Goal: Task Accomplishment & Management: Manage account settings

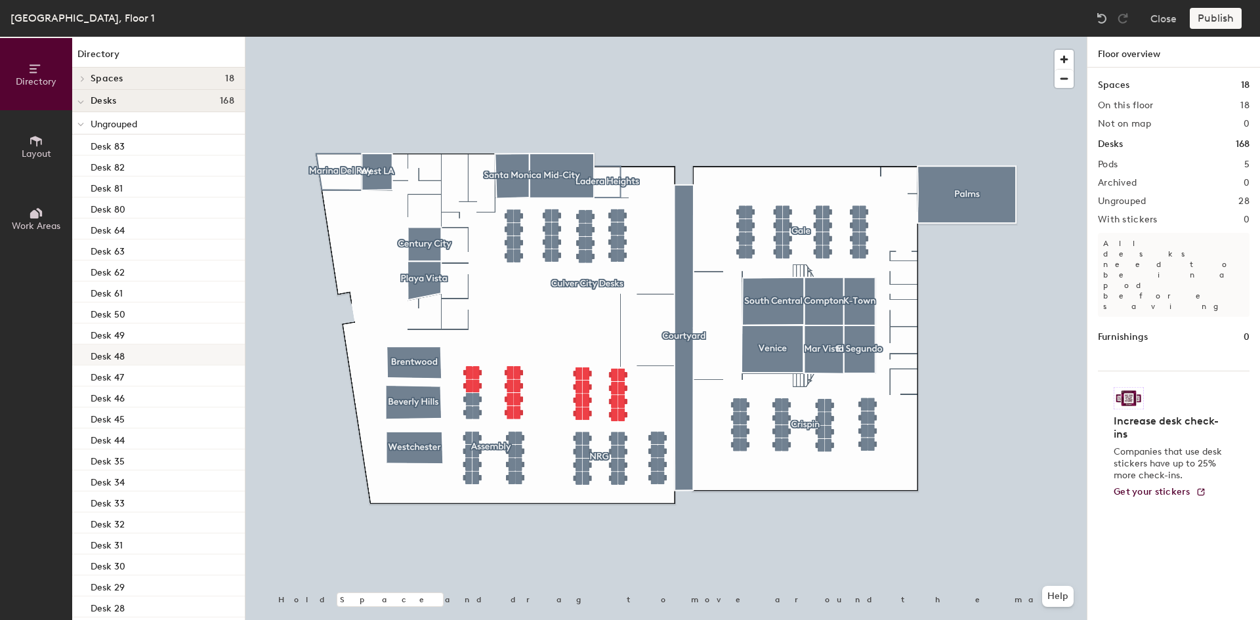
click at [340, 37] on div at bounding box center [665, 37] width 841 height 0
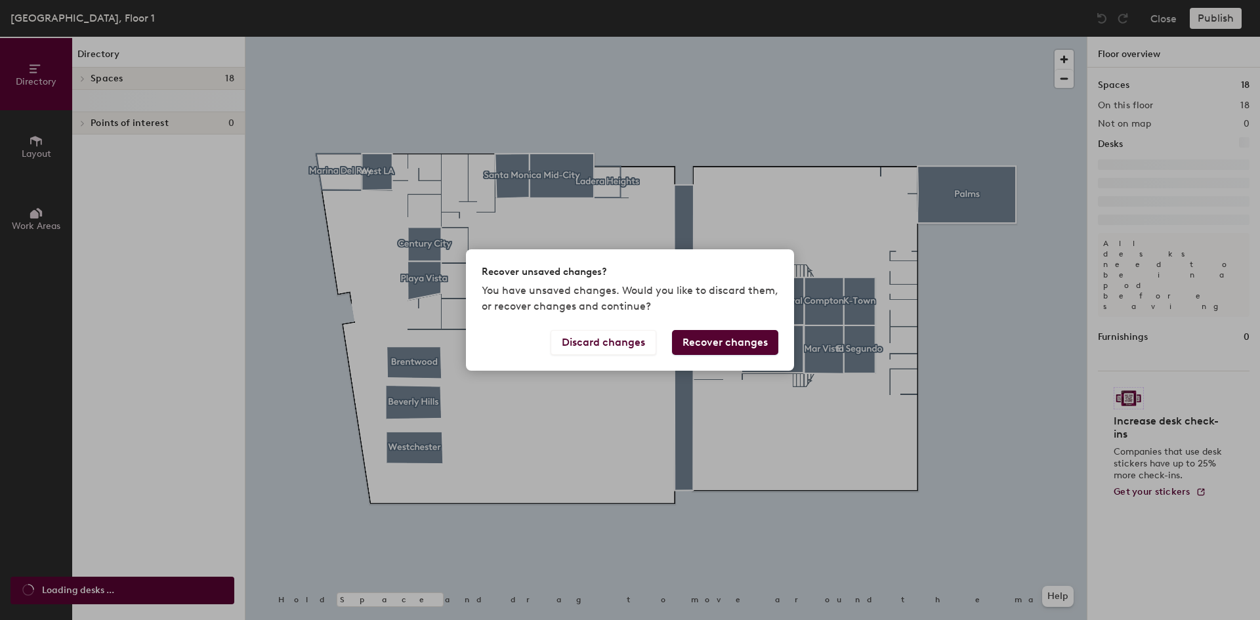
click at [699, 341] on button "Recover changes" at bounding box center [725, 342] width 106 height 25
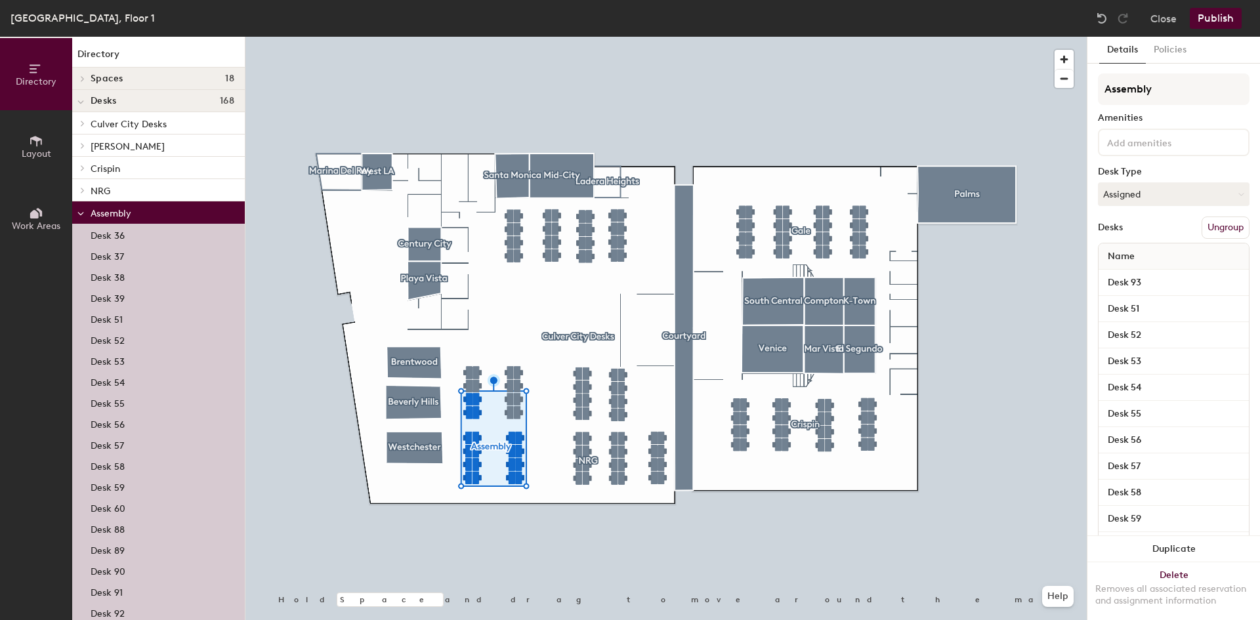
click at [512, 37] on div at bounding box center [665, 37] width 841 height 0
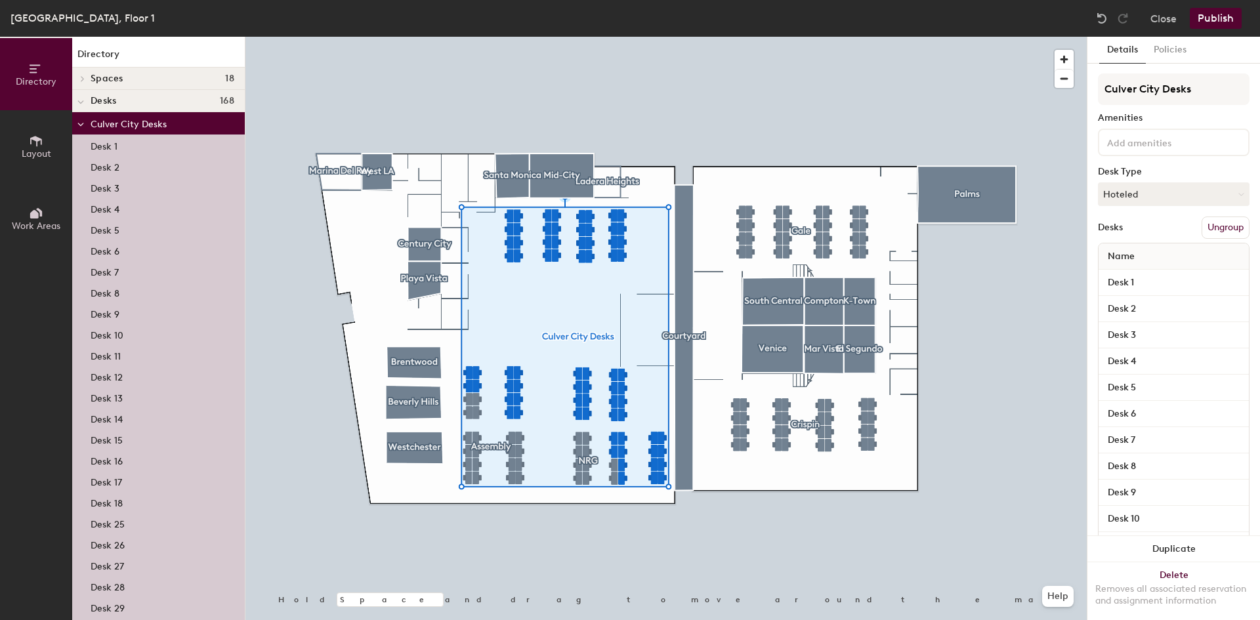
click at [1203, 227] on button "Ungroup" at bounding box center [1225, 228] width 48 height 22
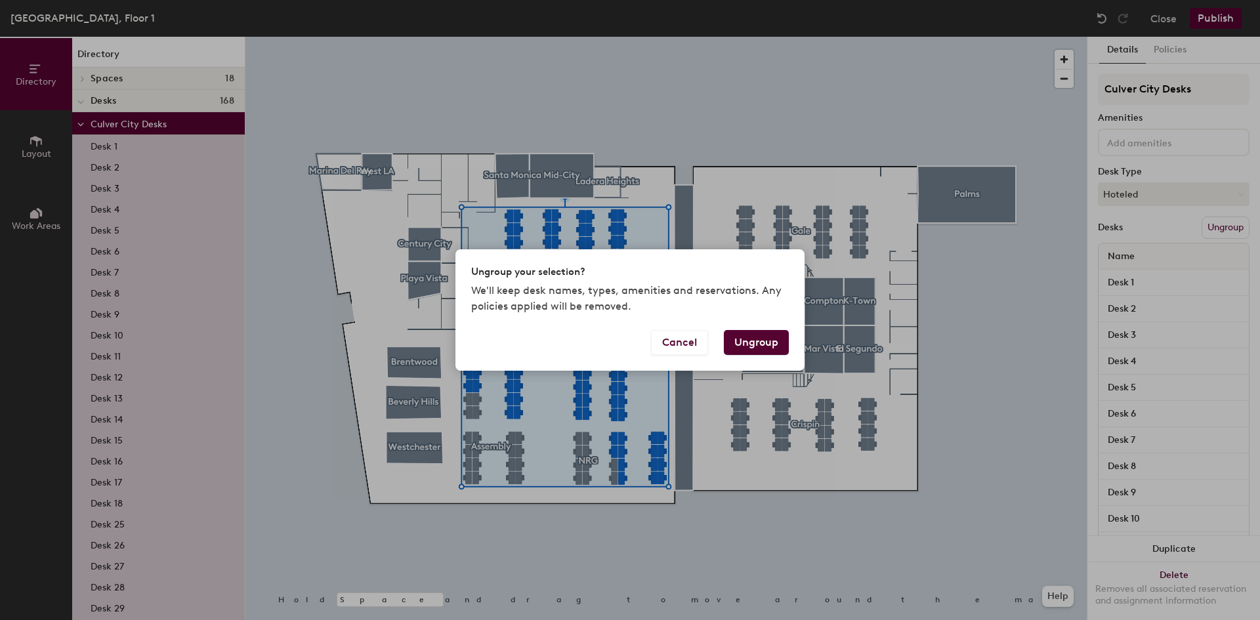
click at [758, 344] on button "Ungroup" at bounding box center [756, 342] width 65 height 25
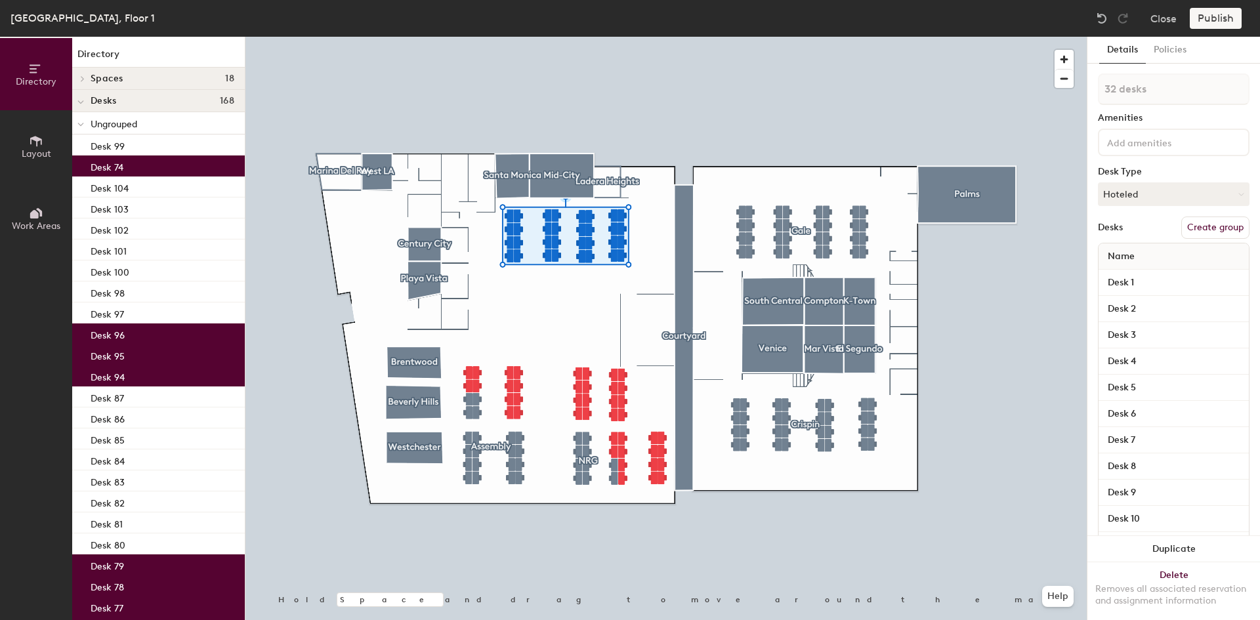
click at [1198, 226] on button "Create group" at bounding box center [1215, 228] width 68 height 22
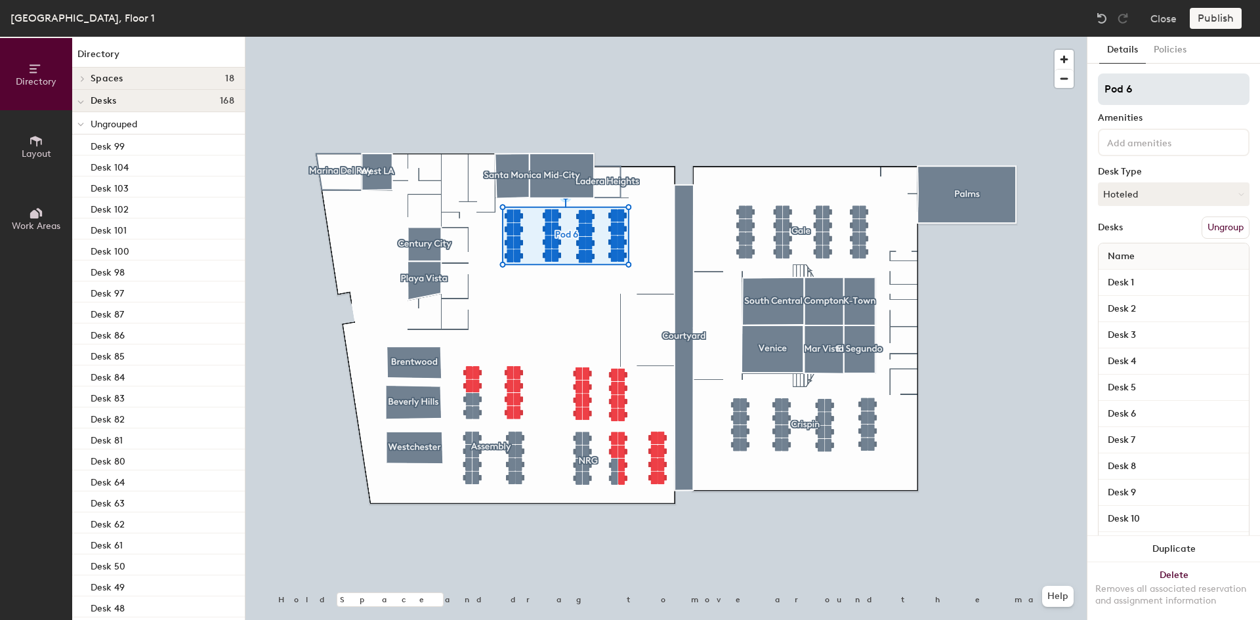
click at [1128, 93] on input "Pod 6" at bounding box center [1174, 88] width 152 height 31
type input "[GEOGRAPHIC_DATA]"
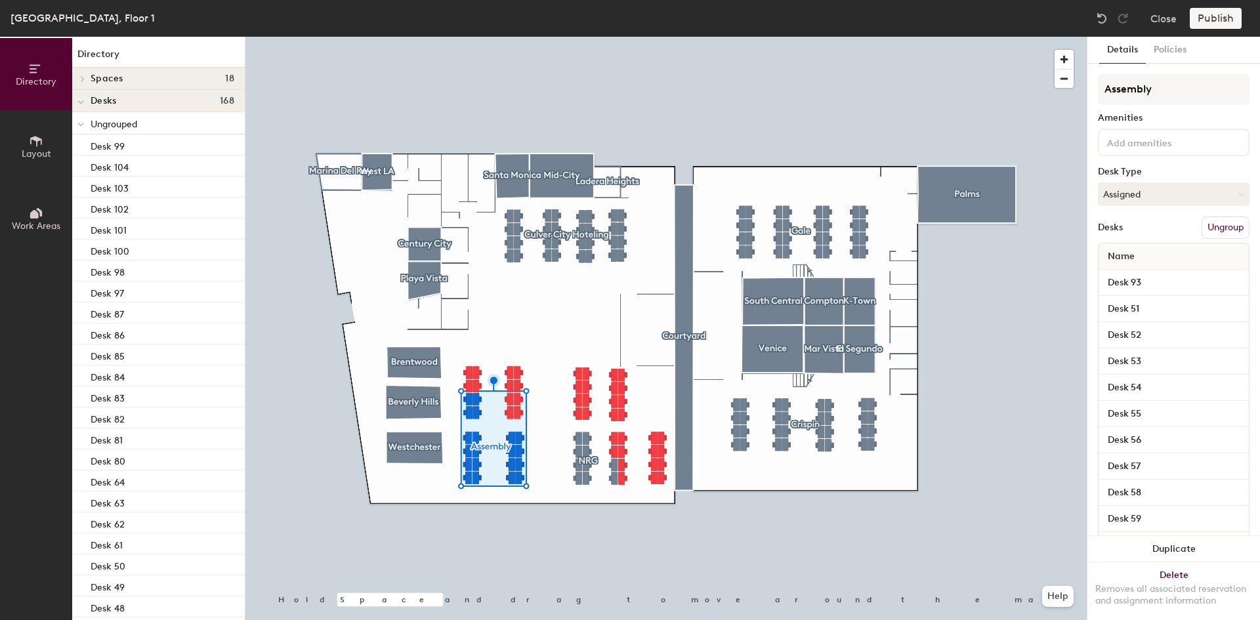
click at [1201, 226] on button "Ungroup" at bounding box center [1225, 228] width 48 height 22
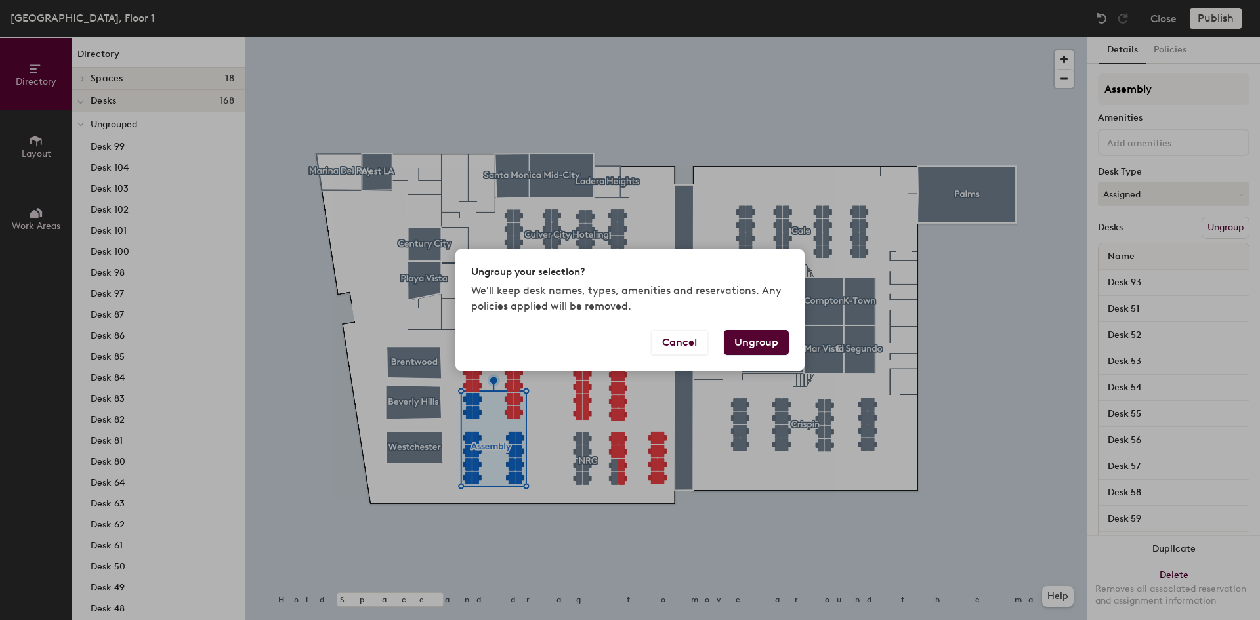
click at [759, 332] on button "Ungroup" at bounding box center [756, 342] width 65 height 25
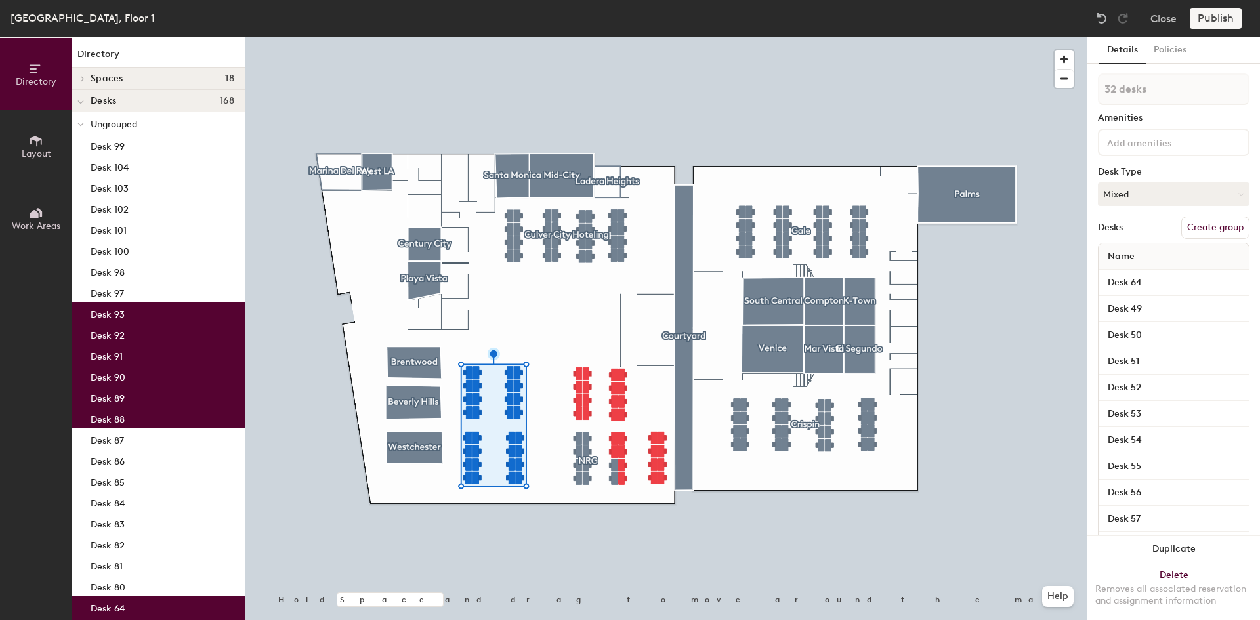
click at [1191, 226] on button "Create group" at bounding box center [1215, 228] width 68 height 22
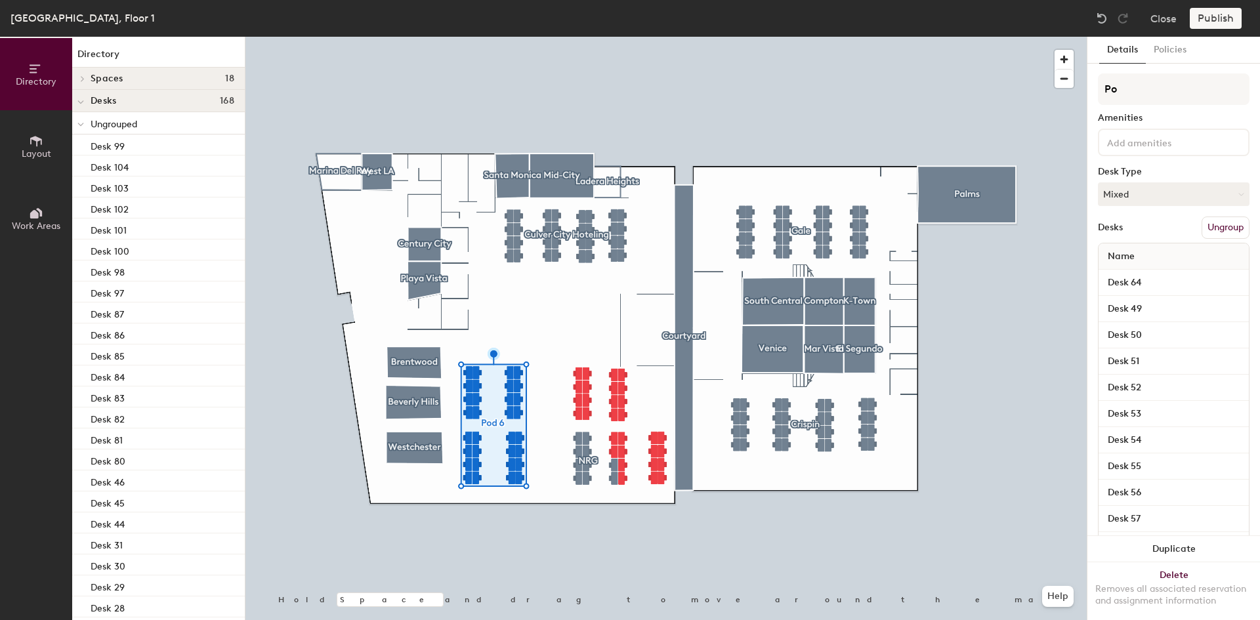
type input "P"
type input "Assembly"
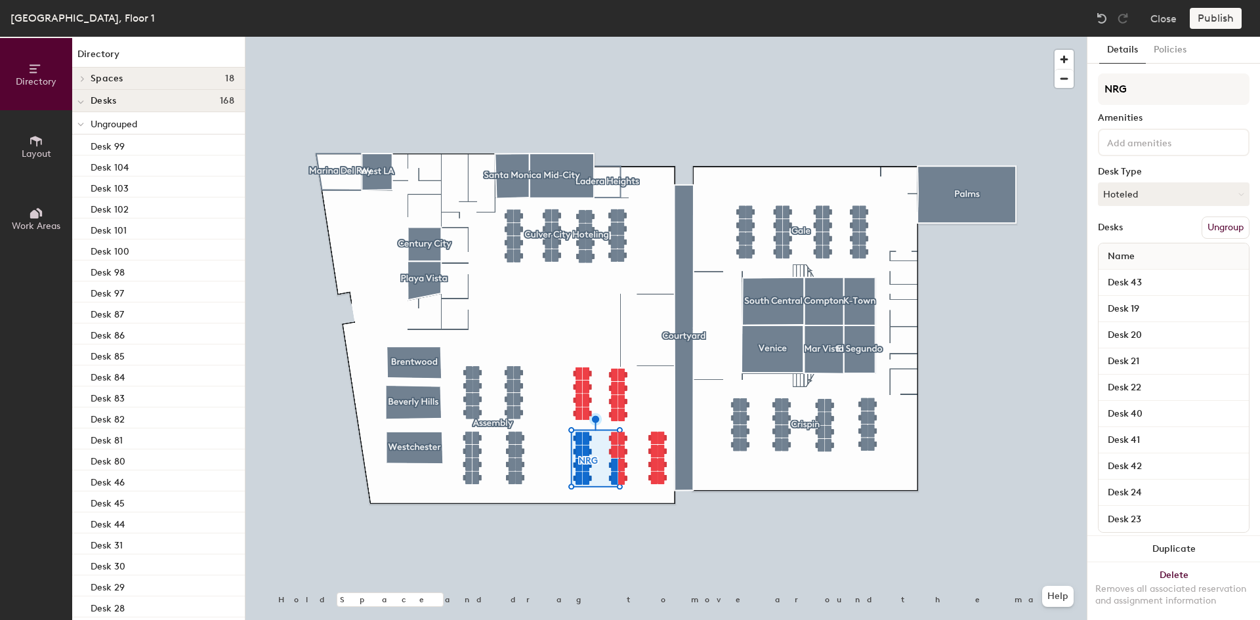
click at [1201, 230] on button "Ungroup" at bounding box center [1225, 228] width 48 height 22
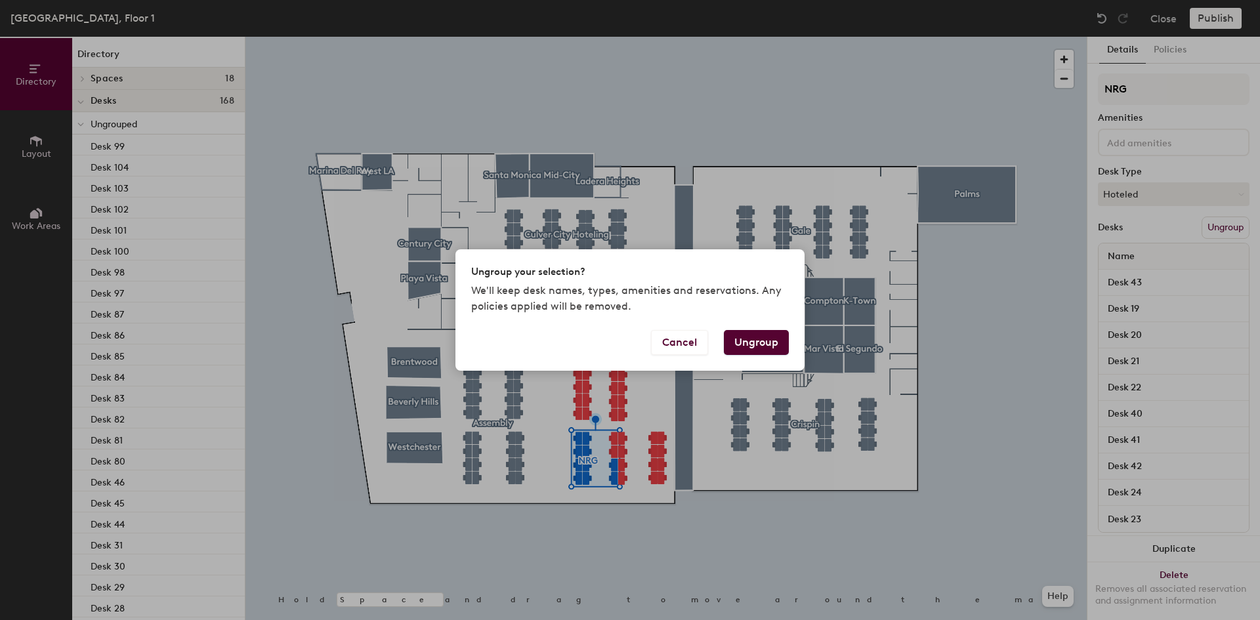
click at [771, 344] on button "Ungroup" at bounding box center [756, 342] width 65 height 25
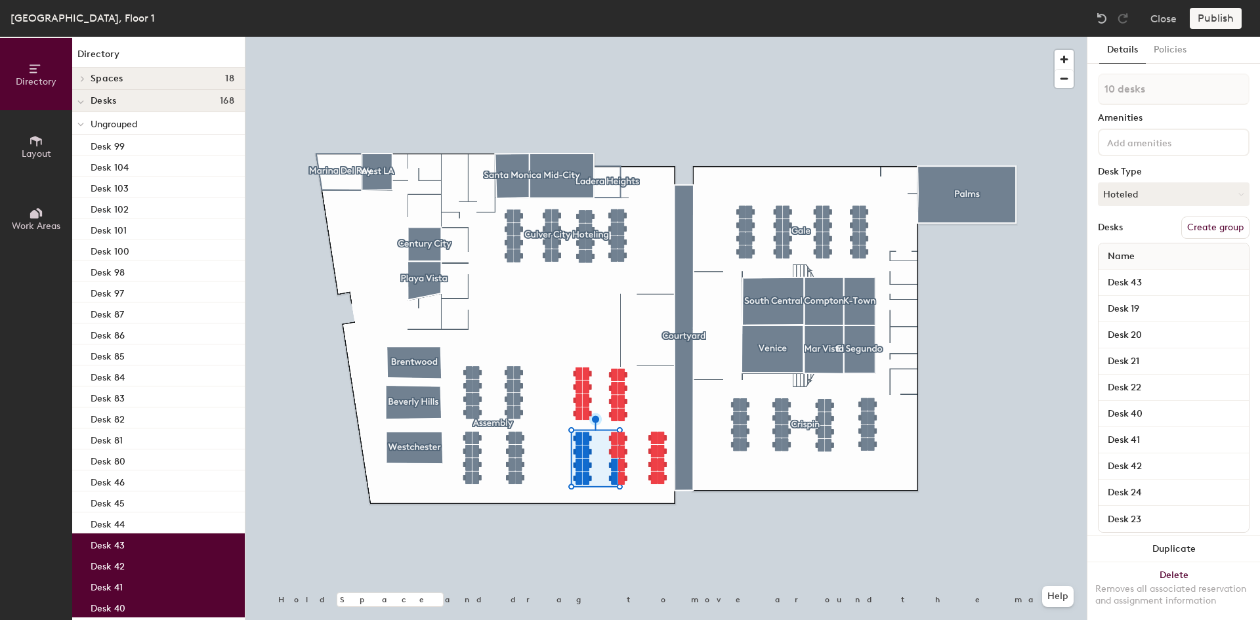
click at [661, 37] on div at bounding box center [665, 37] width 841 height 0
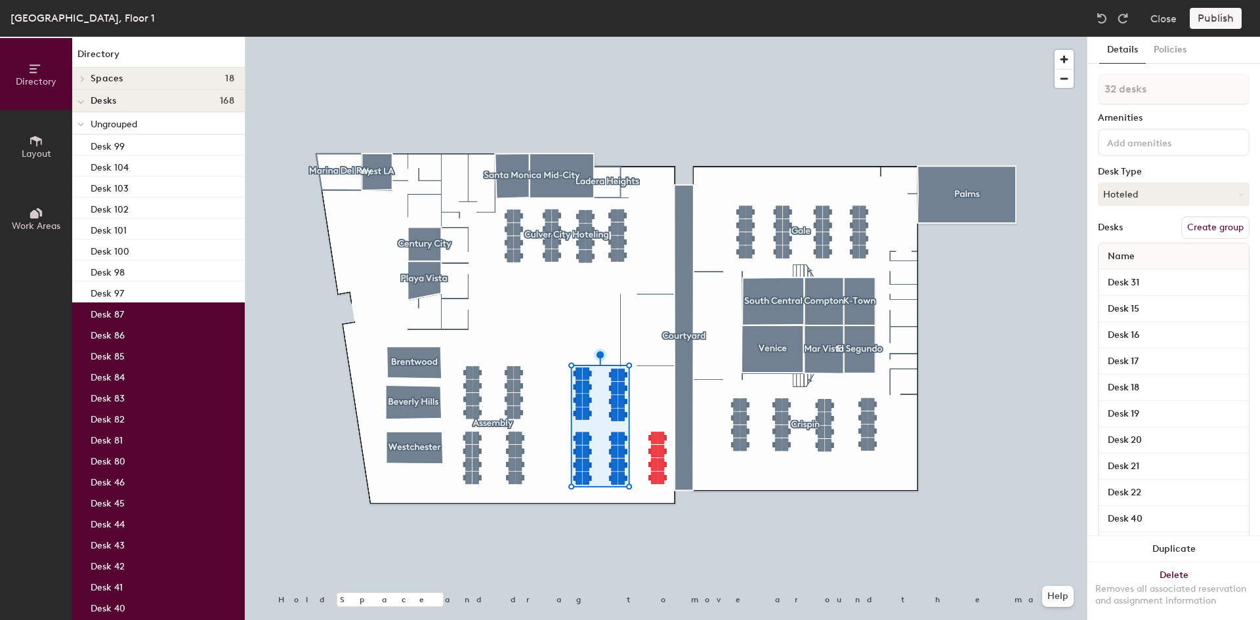
click at [1203, 223] on button "Create group" at bounding box center [1215, 228] width 68 height 22
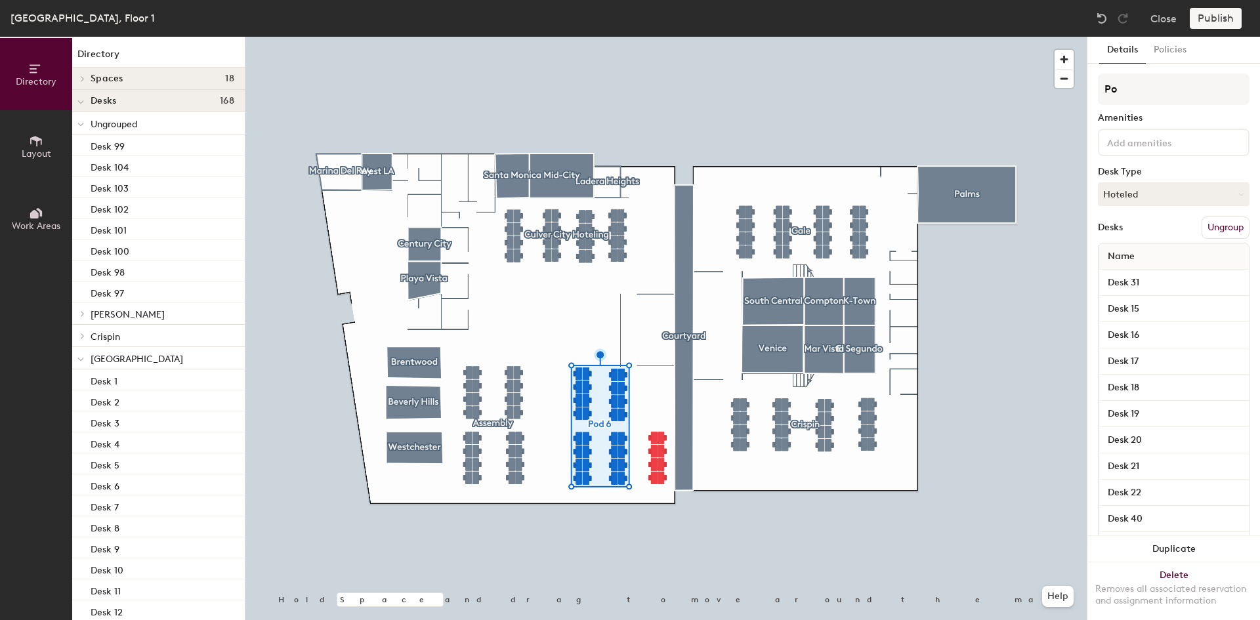
type input "P"
type input "NRG"
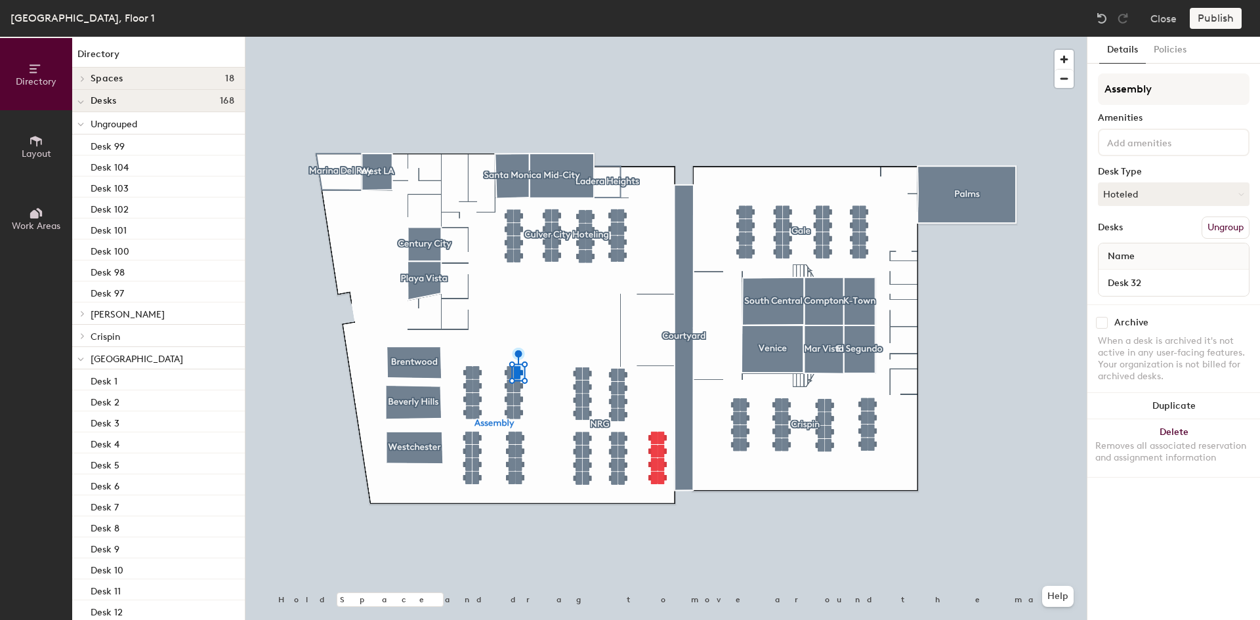
click at [1229, 225] on button "Ungroup" at bounding box center [1225, 228] width 48 height 22
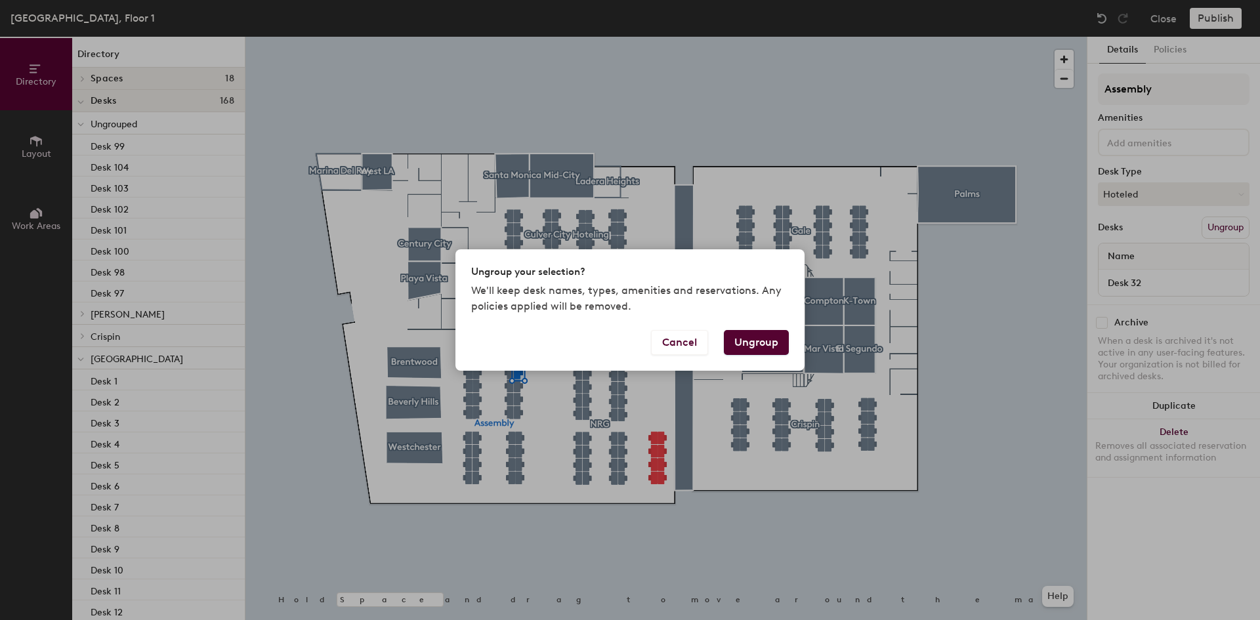
click at [743, 344] on button "Ungroup" at bounding box center [756, 342] width 65 height 25
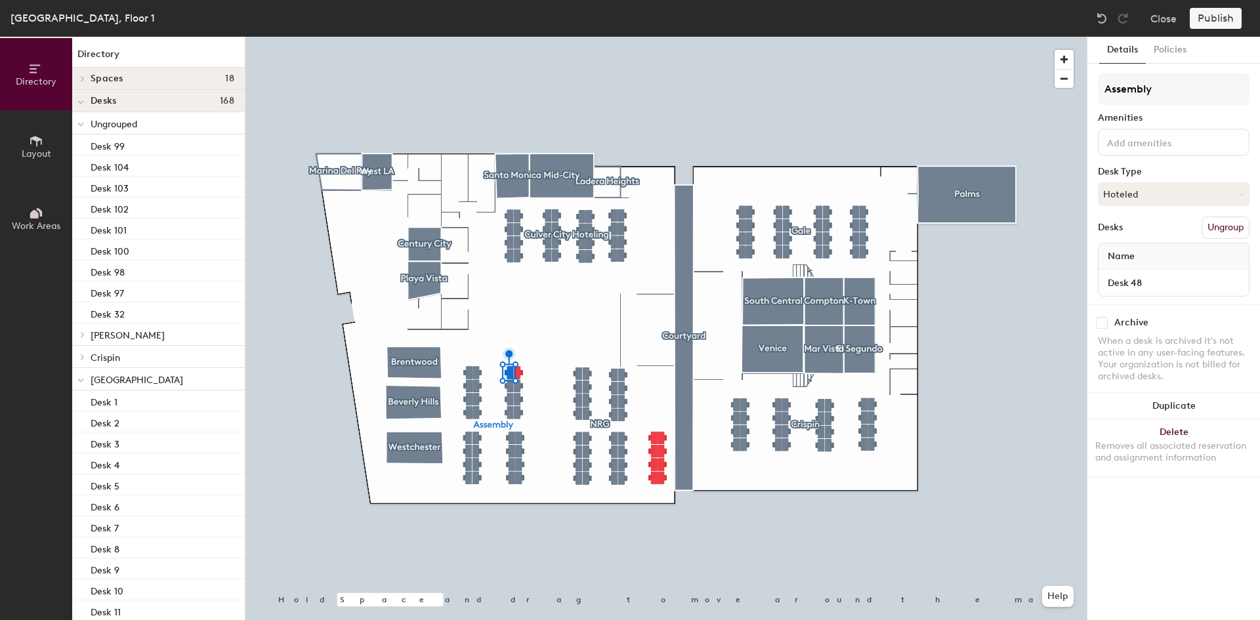
click at [1214, 221] on button "Ungroup" at bounding box center [1225, 228] width 48 height 22
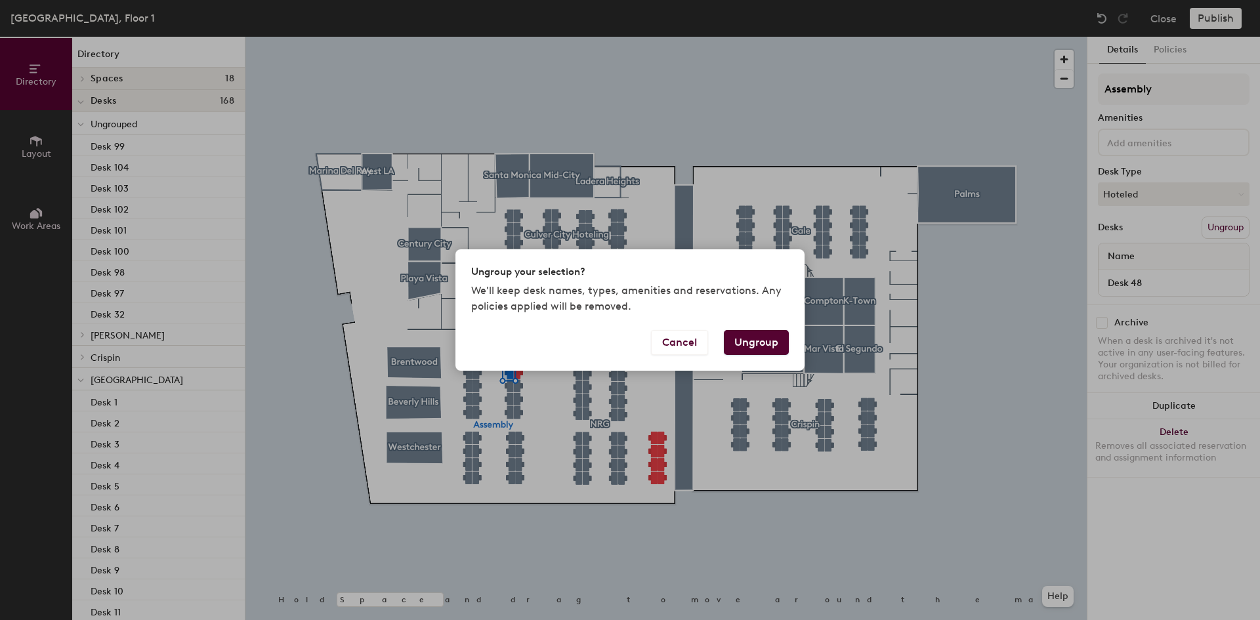
click at [733, 344] on button "Ungroup" at bounding box center [756, 342] width 65 height 25
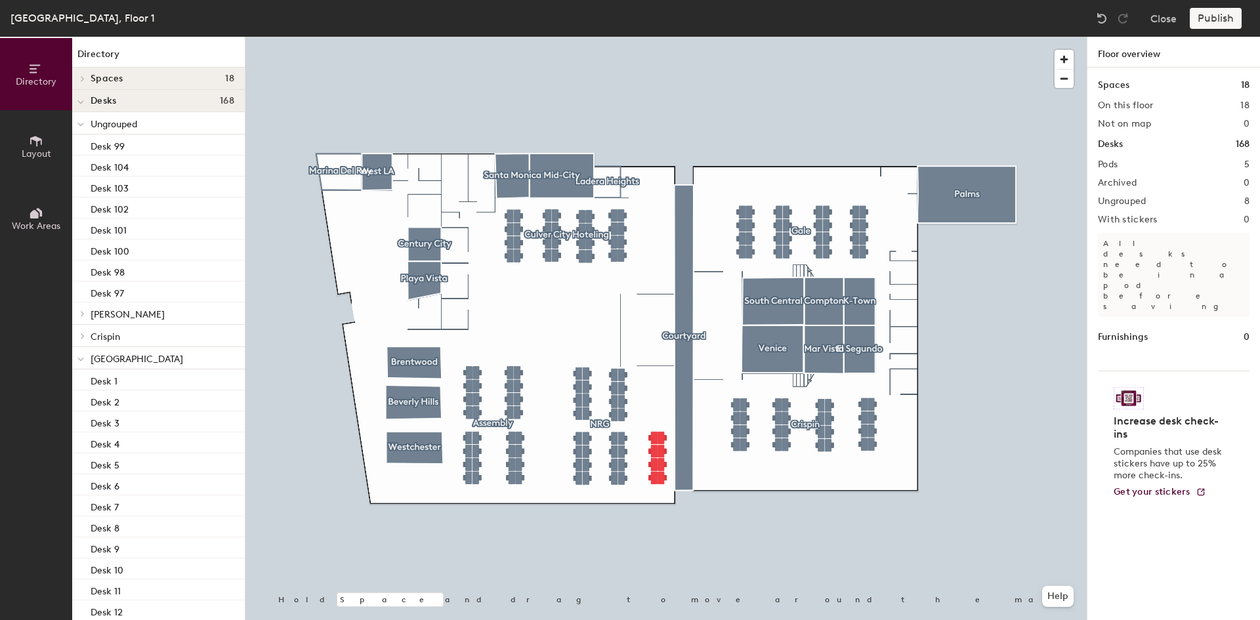
click at [743, 37] on div at bounding box center [665, 37] width 841 height 0
click at [81, 124] on icon at bounding box center [80, 124] width 7 height 5
click at [81, 192] on icon at bounding box center [80, 191] width 7 height 5
click at [80, 214] on icon at bounding box center [80, 213] width 7 height 5
click at [83, 234] on icon at bounding box center [80, 236] width 7 height 5
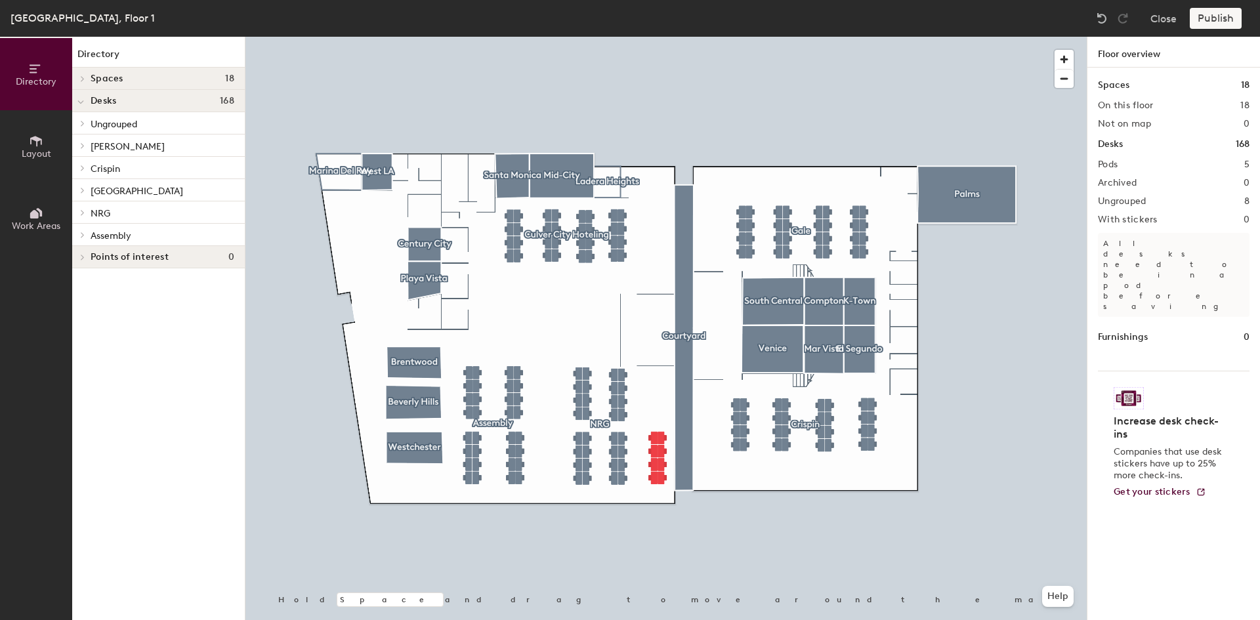
click at [1214, 22] on div "Publish" at bounding box center [1219, 18] width 60 height 21
click at [1209, 19] on div "Publish" at bounding box center [1219, 18] width 60 height 21
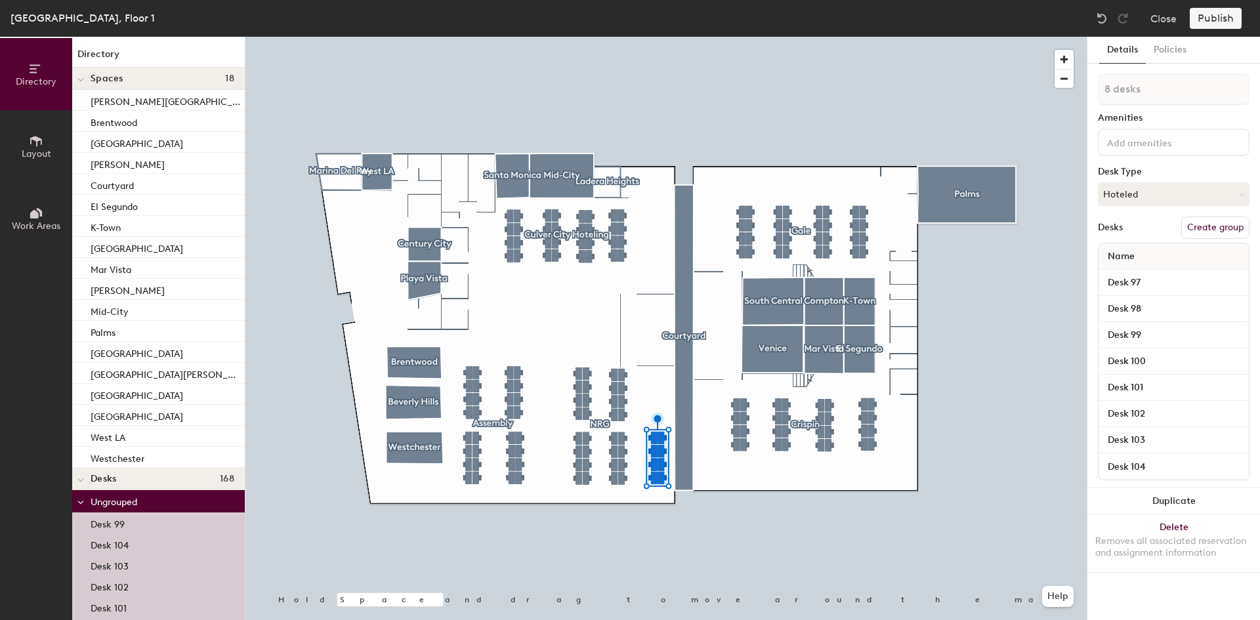
click at [1204, 229] on button "Create group" at bounding box center [1215, 228] width 68 height 22
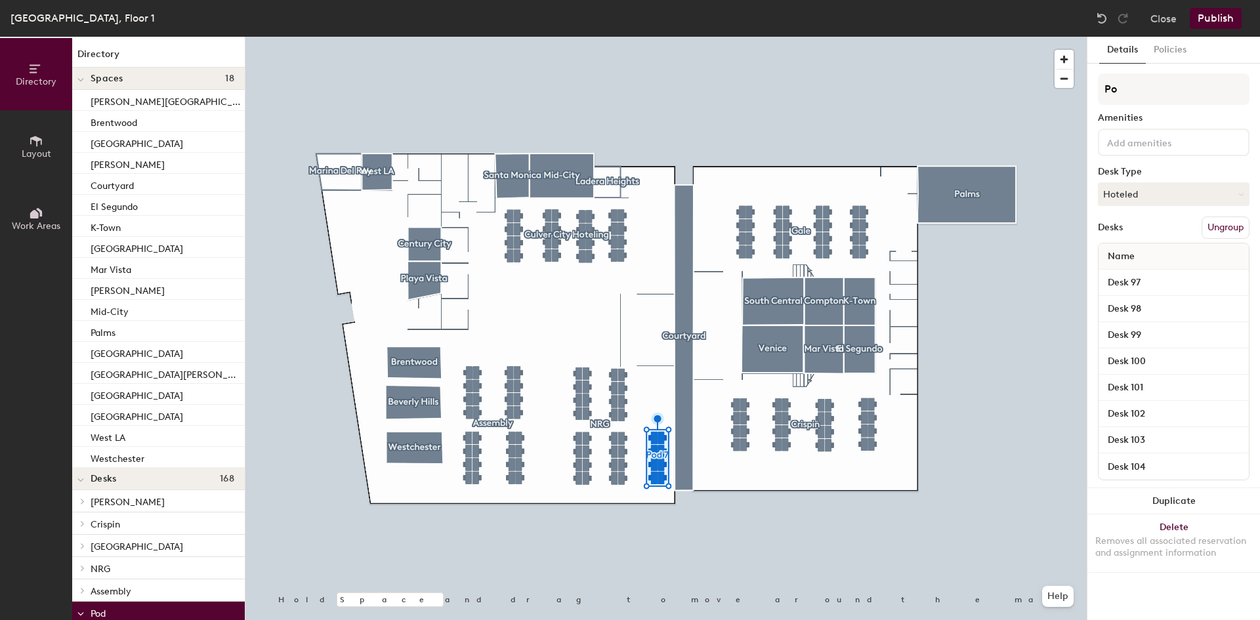
type input "P"
type input "d"
type input "D"
type input "T"
type input "Culver City Hoteling 2"
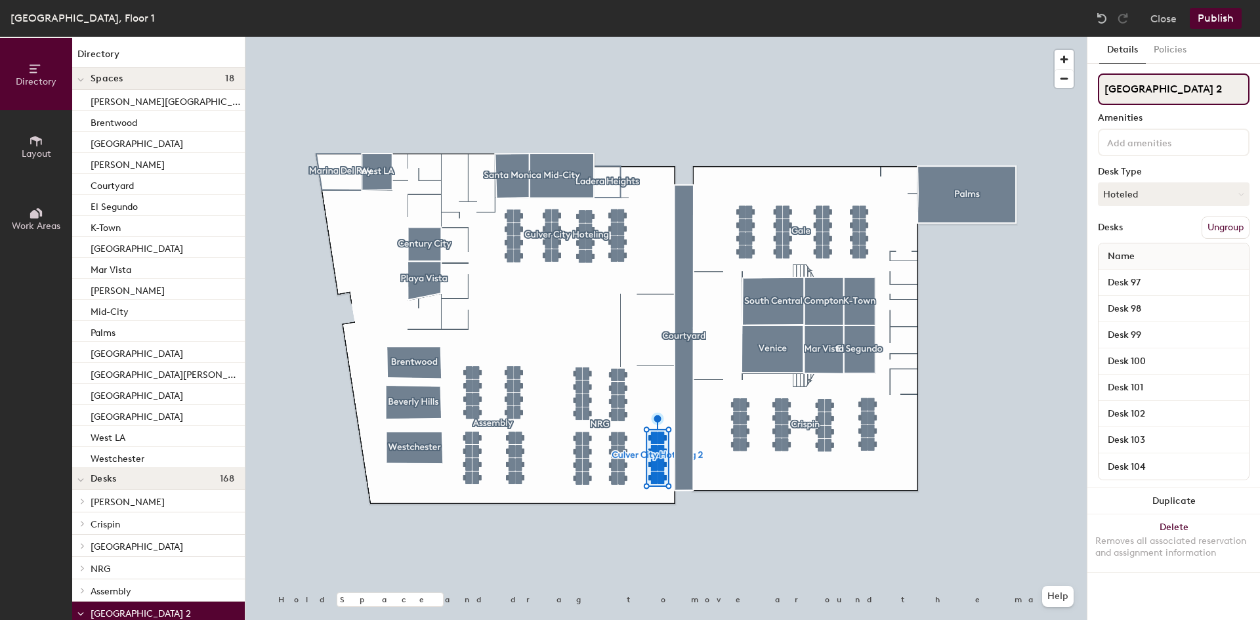
click at [1182, 92] on input "Culver City Hoteling 2" at bounding box center [1174, 88] width 152 height 31
drag, startPoint x: 1207, startPoint y: 90, endPoint x: 1090, endPoint y: 89, distance: 116.8
click at [1090, 89] on div "Details Policies Culver City Hoteling 2 Amenities Desk Type Hoteled Desks Ungro…" at bounding box center [1173, 328] width 173 height 583
click at [1212, 87] on input "Culver City Hoteling 2" at bounding box center [1174, 88] width 152 height 31
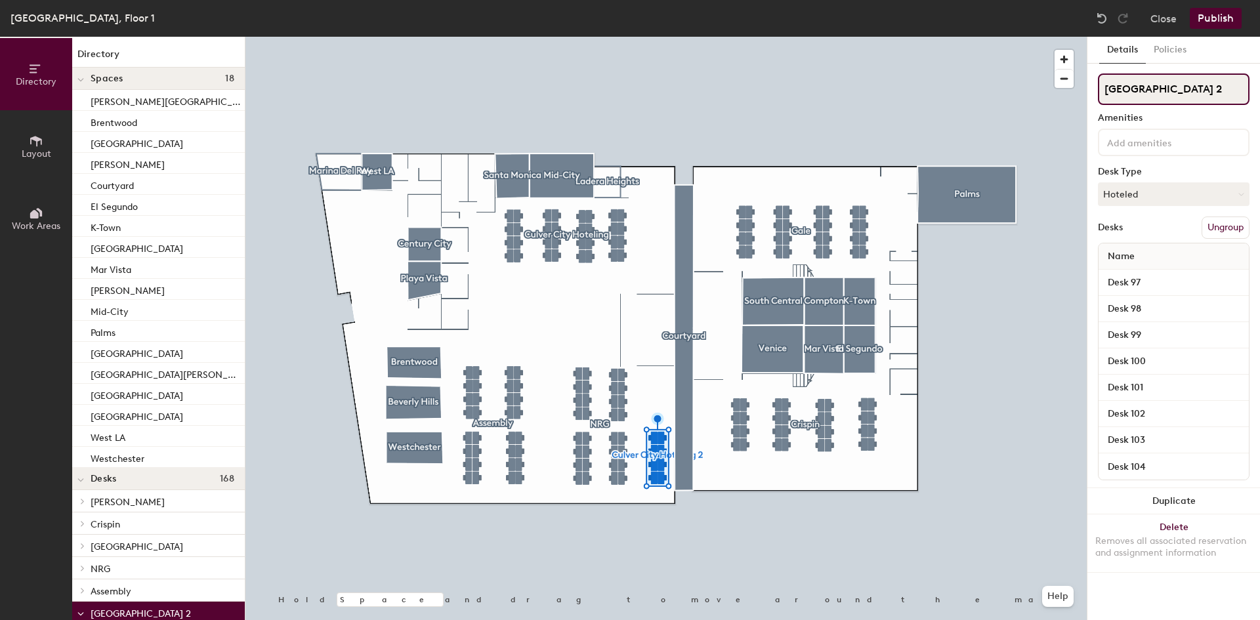
click at [1212, 87] on input "Culver City Hoteling 2" at bounding box center [1174, 88] width 152 height 31
type input "H"
type input "Desk Only (No tech)"
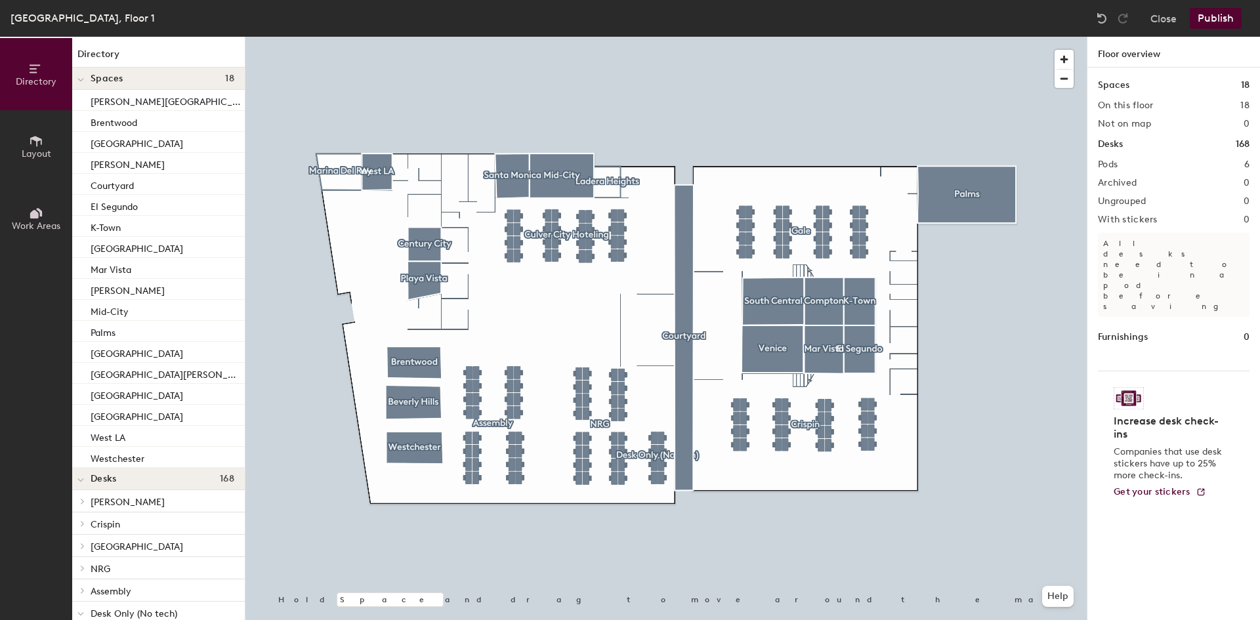
click at [1212, 16] on button "Publish" at bounding box center [1215, 18] width 52 height 21
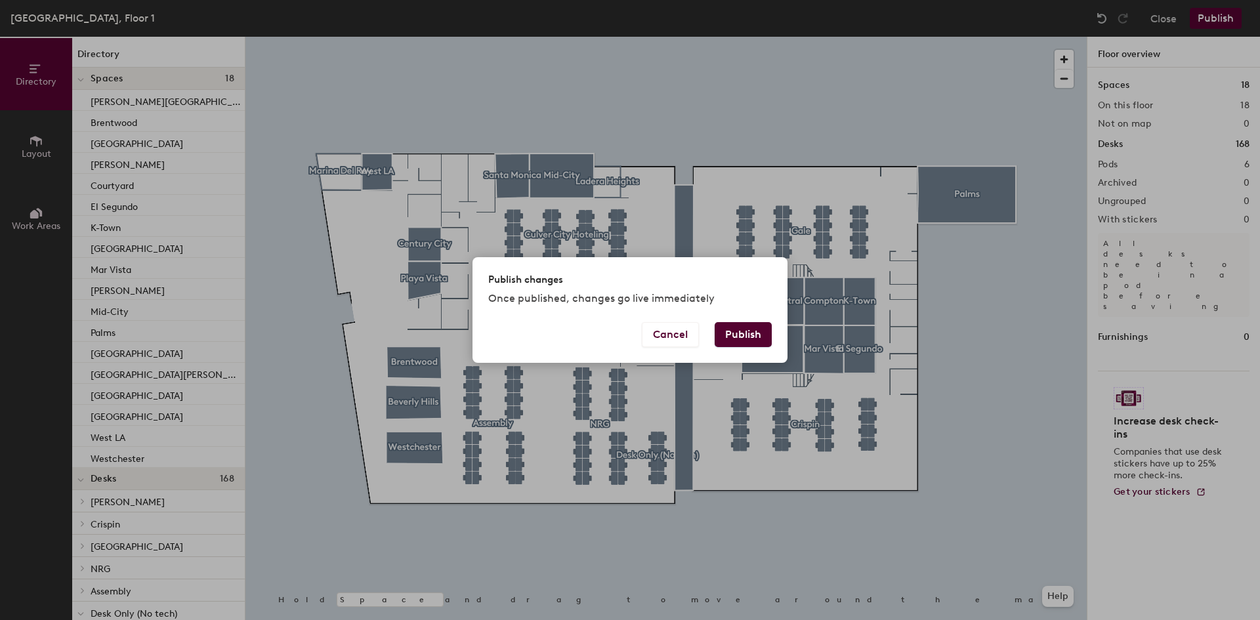
click at [735, 327] on button "Publish" at bounding box center [742, 334] width 57 height 25
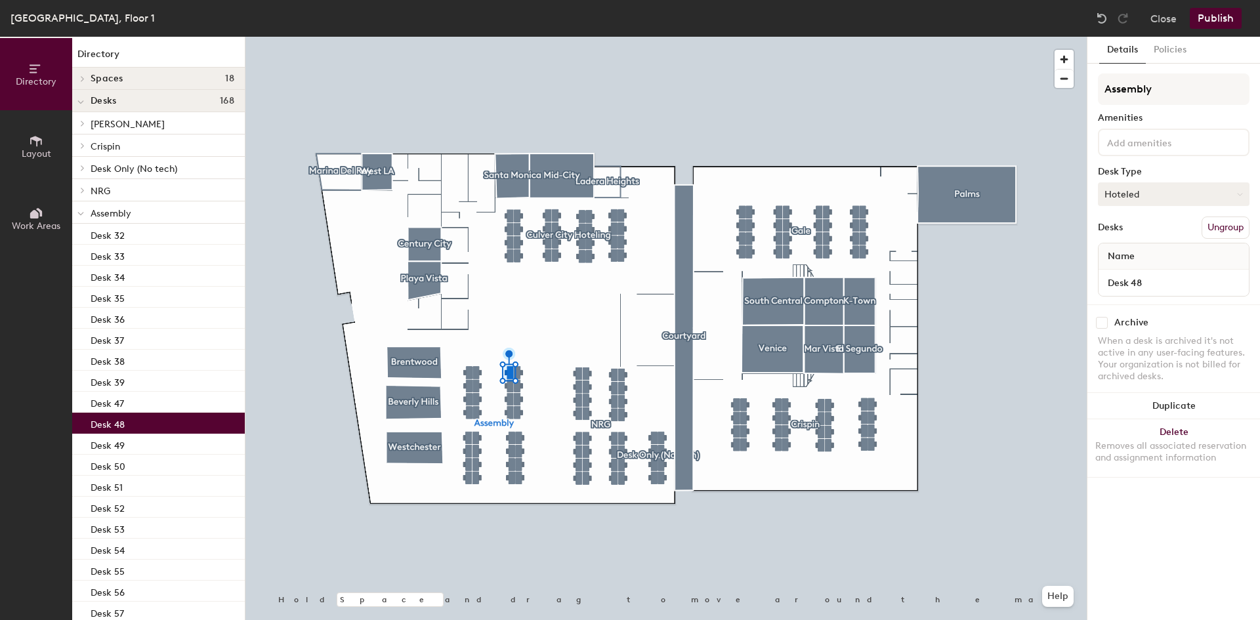
click at [1153, 192] on button "Hoteled" at bounding box center [1174, 194] width 152 height 24
click at [1168, 169] on div "Desk Type" at bounding box center [1174, 172] width 152 height 10
click at [1180, 47] on button "Policies" at bounding box center [1170, 50] width 49 height 27
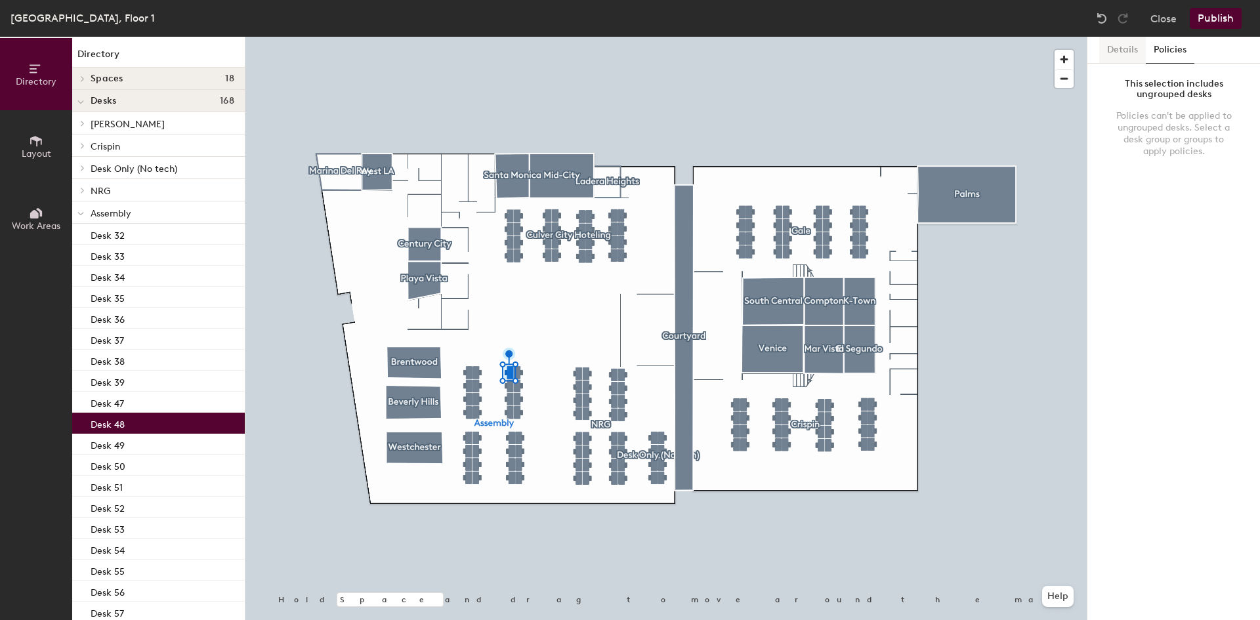
click at [1121, 49] on button "Details" at bounding box center [1122, 50] width 47 height 27
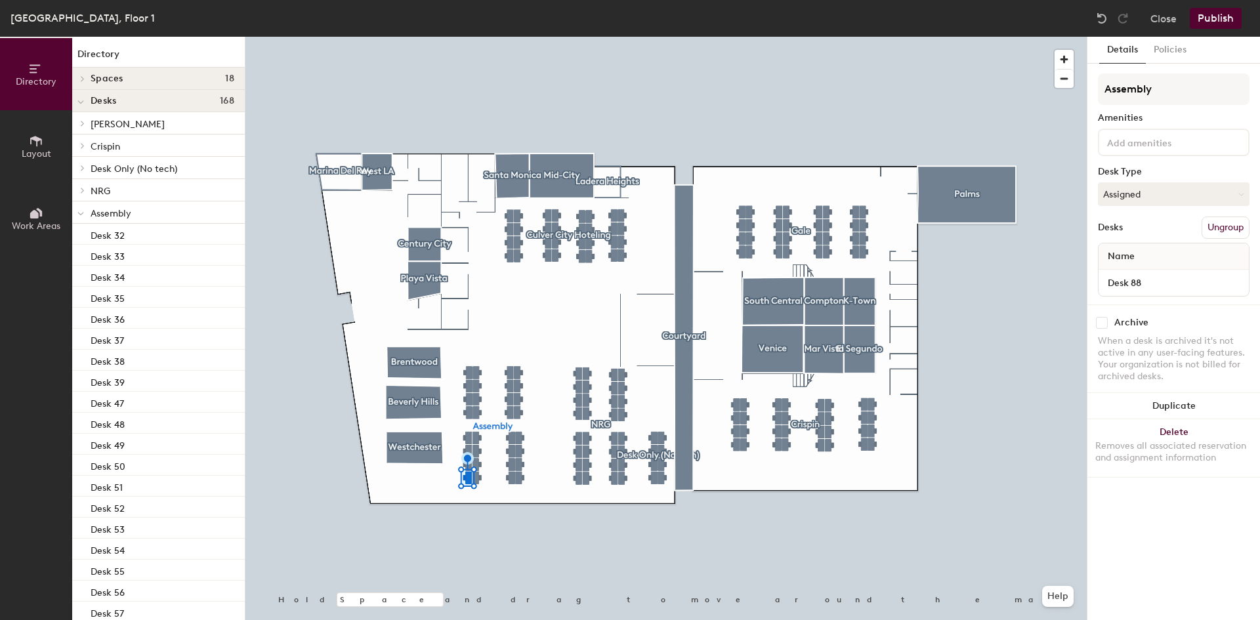
click at [1132, 272] on div "Desk 88" at bounding box center [1173, 283] width 150 height 26
click at [1137, 285] on input "Desk 88" at bounding box center [1173, 283] width 145 height 18
click at [1137, 286] on input "Desk 88" at bounding box center [1173, 283] width 145 height 18
type input "[PERSON_NAME]"
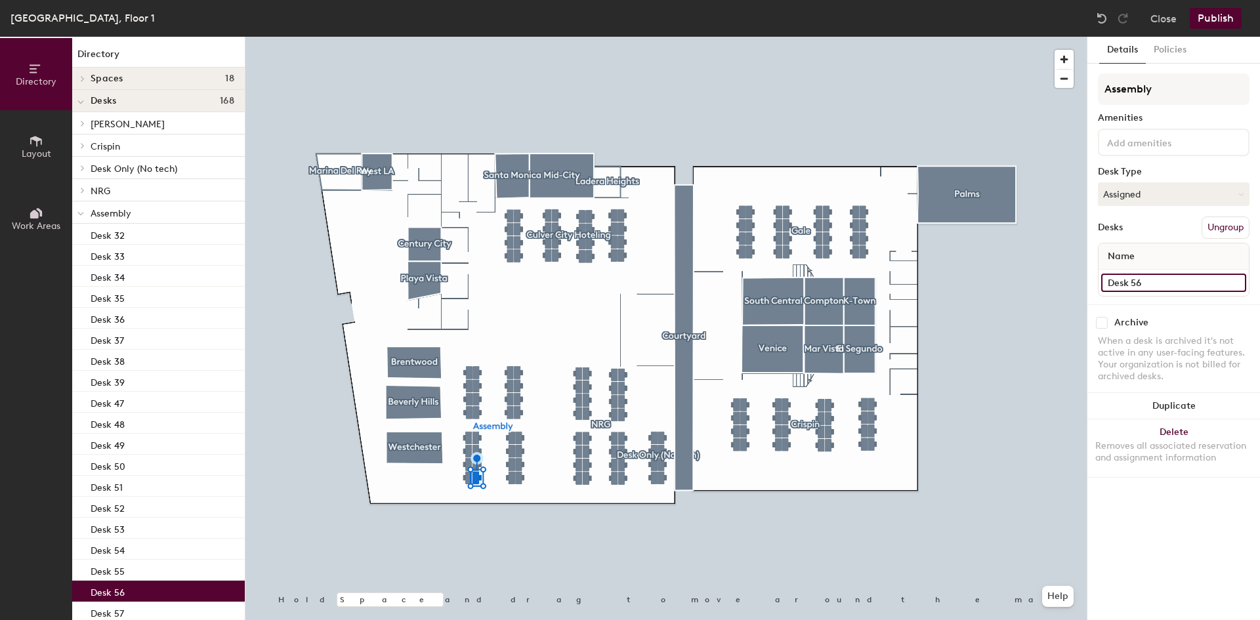
click at [1128, 288] on input "Desk 56" at bounding box center [1173, 283] width 145 height 18
type input "[PERSON_NAME]"
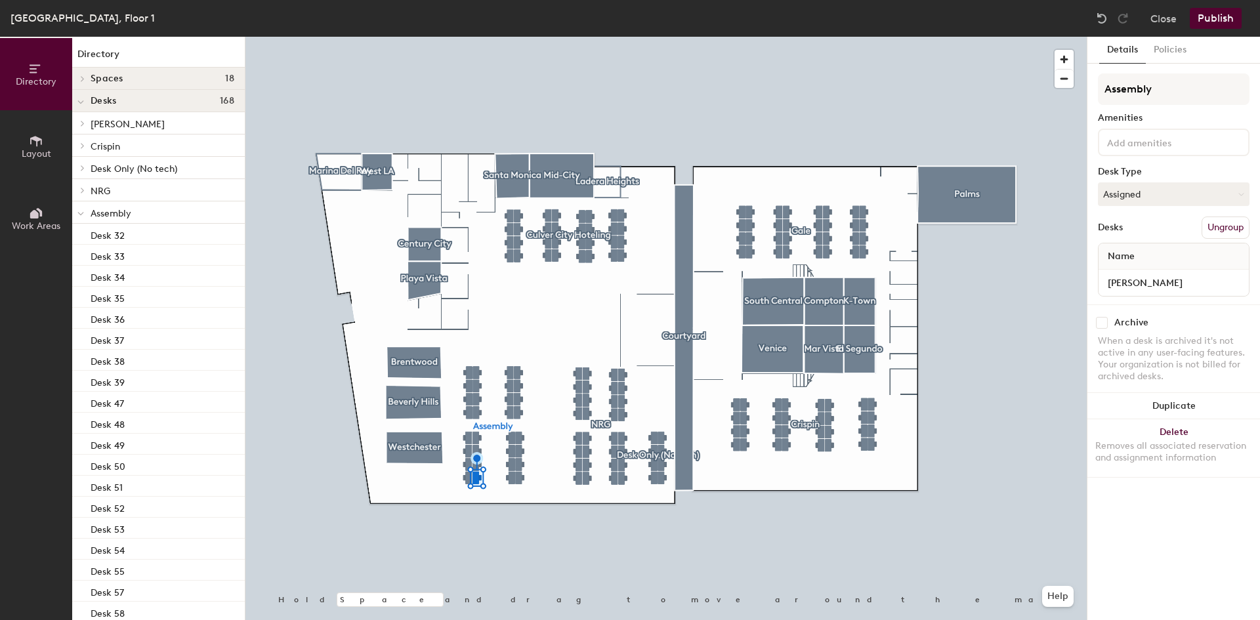
click at [806, 37] on div at bounding box center [665, 37] width 841 height 0
click at [1142, 285] on input "Desk 89" at bounding box center [1173, 283] width 145 height 18
type input "[PERSON_NAME]"
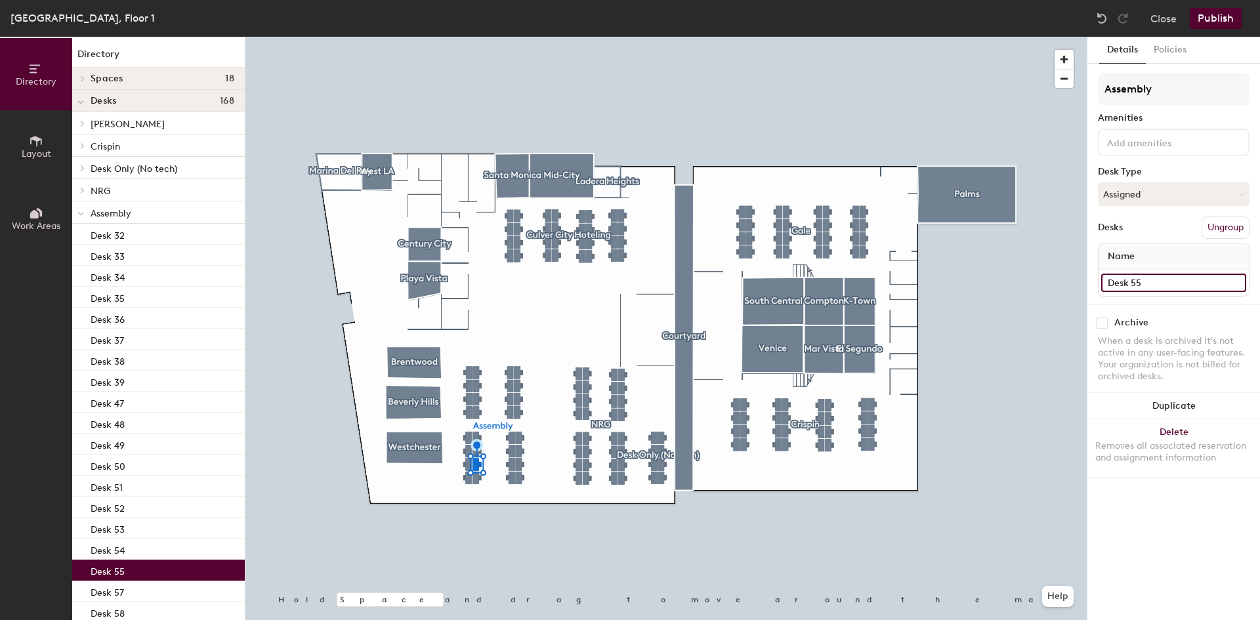
click at [1132, 280] on input "Desk 55" at bounding box center [1173, 283] width 145 height 18
click at [1131, 279] on input "Desk 55" at bounding box center [1173, 283] width 145 height 18
type input "[PERSON_NAME]"
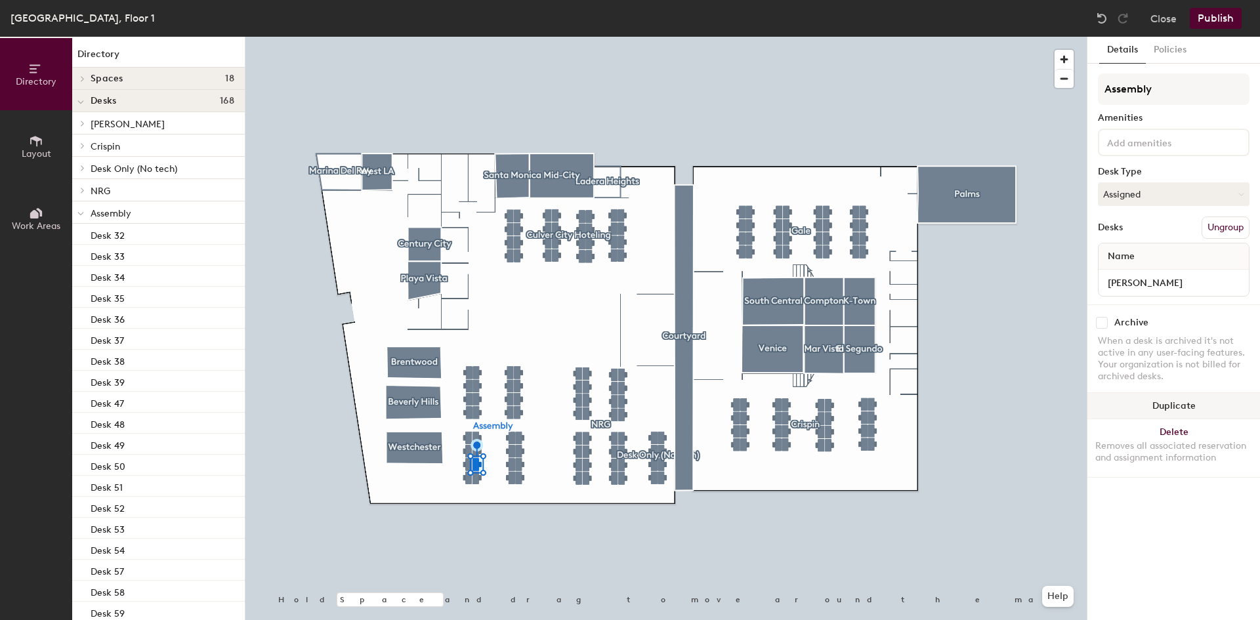
click at [1017, 37] on div at bounding box center [665, 37] width 841 height 0
click at [1169, 284] on input "Desk 90" at bounding box center [1173, 283] width 145 height 18
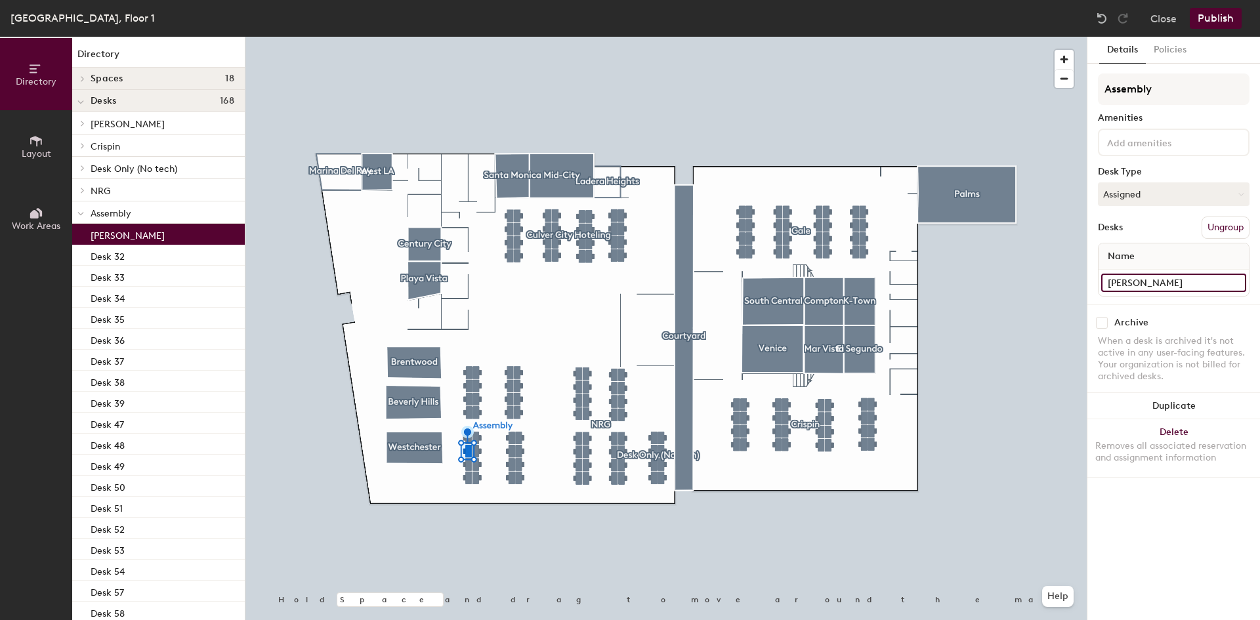
type input "[PERSON_NAME]"
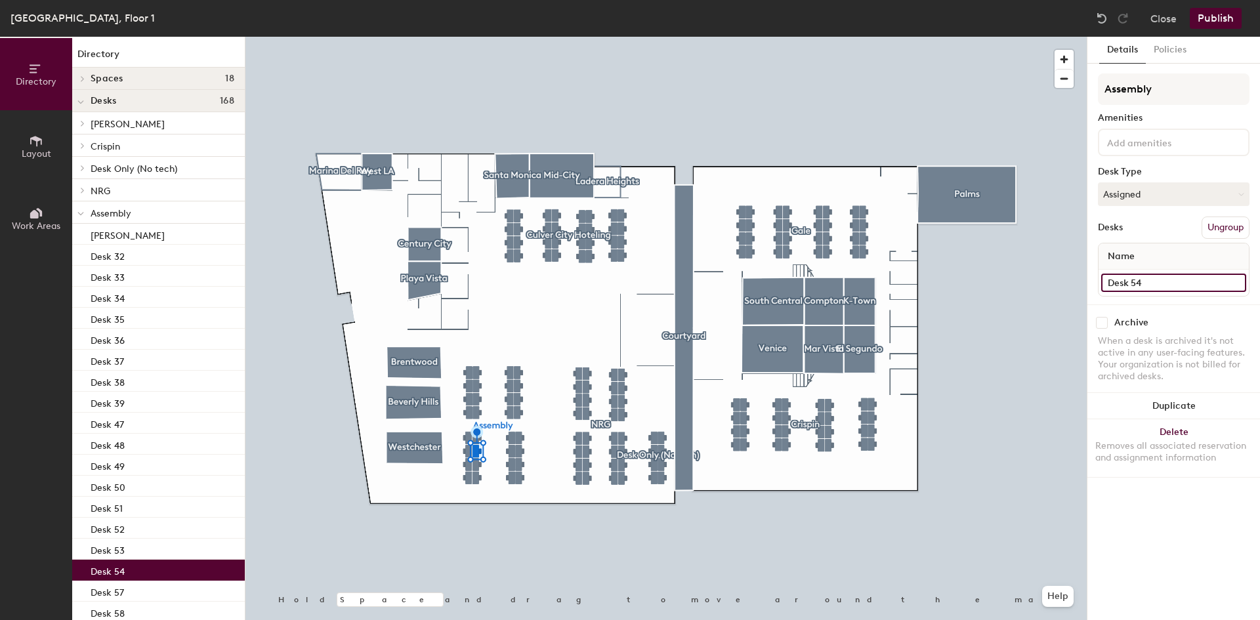
click at [1147, 286] on input "Desk 54" at bounding box center [1173, 283] width 145 height 18
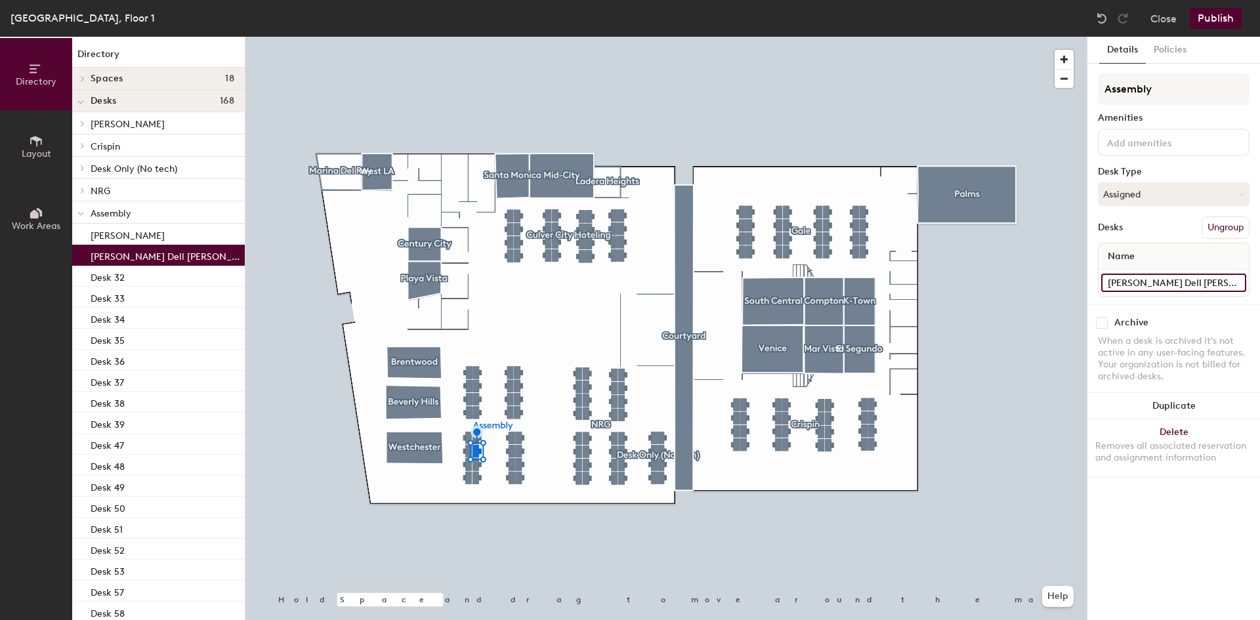
type input "[PERSON_NAME] Dell [PERSON_NAME]"
click at [536, 37] on div at bounding box center [665, 37] width 841 height 0
click at [1165, 279] on input "Desk 91" at bounding box center [1173, 283] width 145 height 18
type input "[PERSON_NAME]"
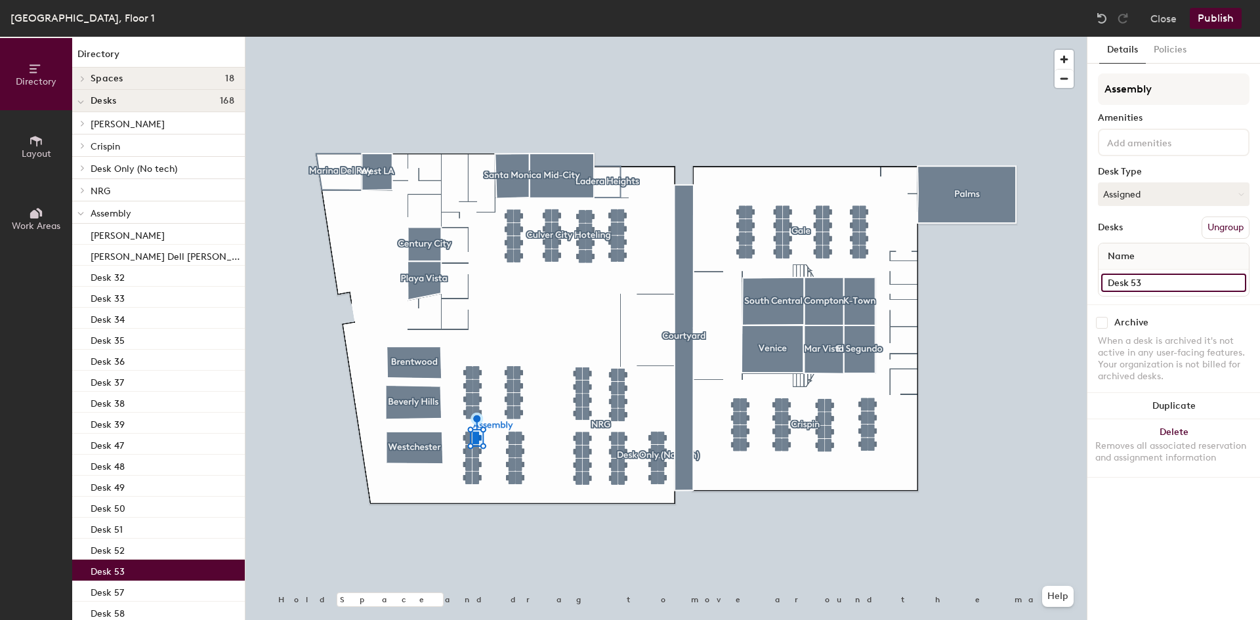
click at [1141, 289] on input "Desk 53" at bounding box center [1173, 283] width 145 height 18
type input "[PERSON_NAME]"
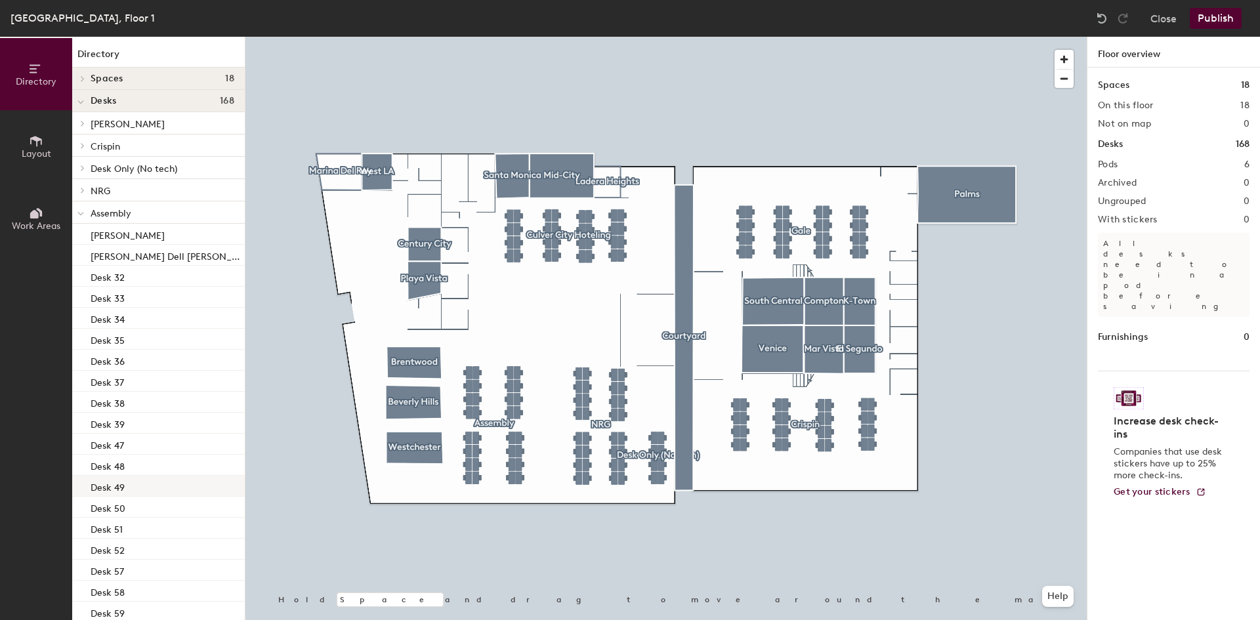
click at [517, 37] on div at bounding box center [665, 37] width 841 height 0
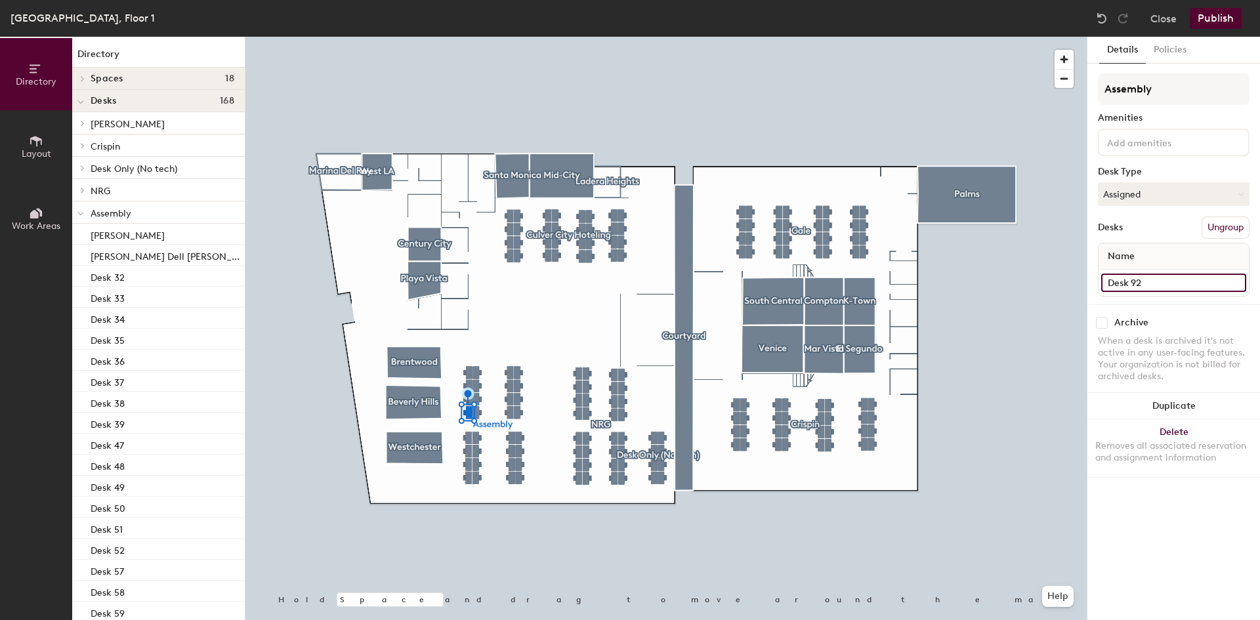
click at [1148, 278] on input "Desk 92" at bounding box center [1173, 283] width 145 height 18
type input "Kevin Tarpey"
click at [1125, 287] on input "Desk 93" at bounding box center [1173, 283] width 145 height 18
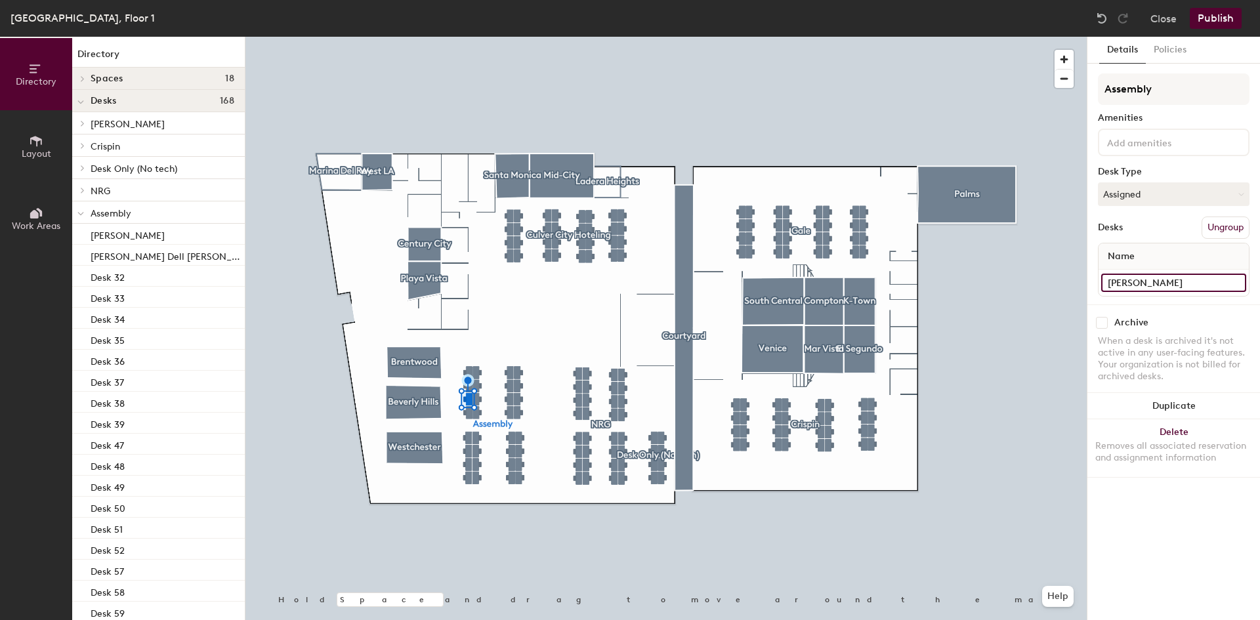
type input "Eric Barber"
click at [1186, 285] on input "Desk 63" at bounding box center [1173, 283] width 145 height 18
type input "Dave Riley"
click at [1149, 277] on input "Desk 64" at bounding box center [1173, 283] width 145 height 18
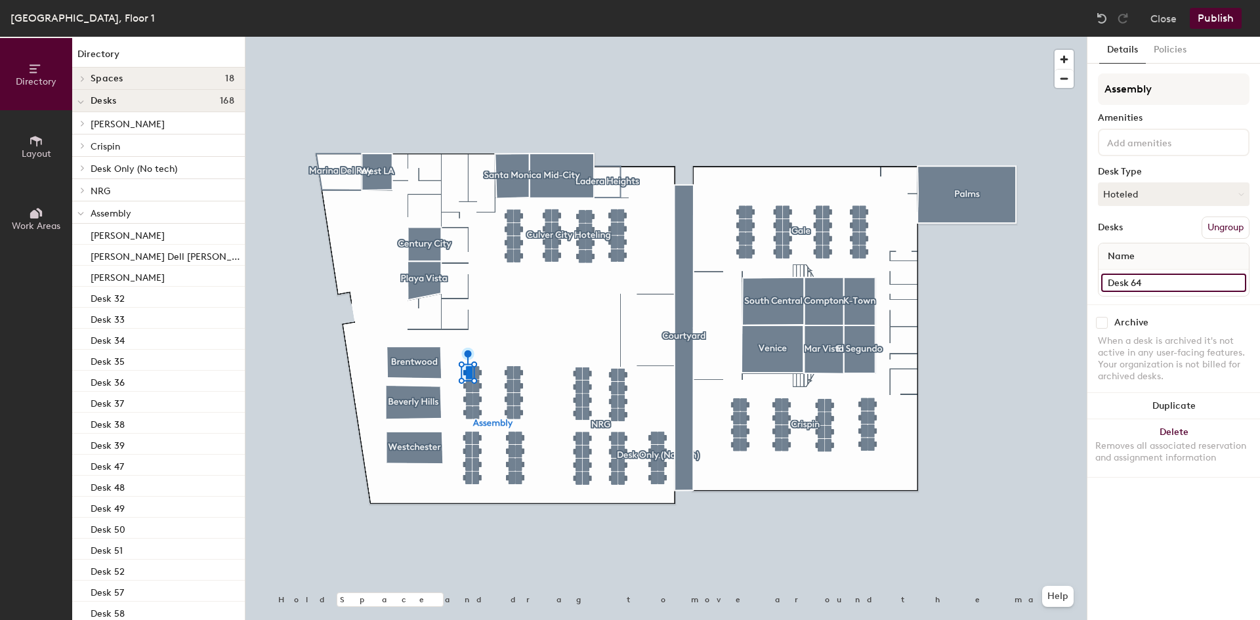
click at [1149, 277] on input "Desk 64" at bounding box center [1173, 283] width 145 height 18
type input "[PERSON_NAME]"
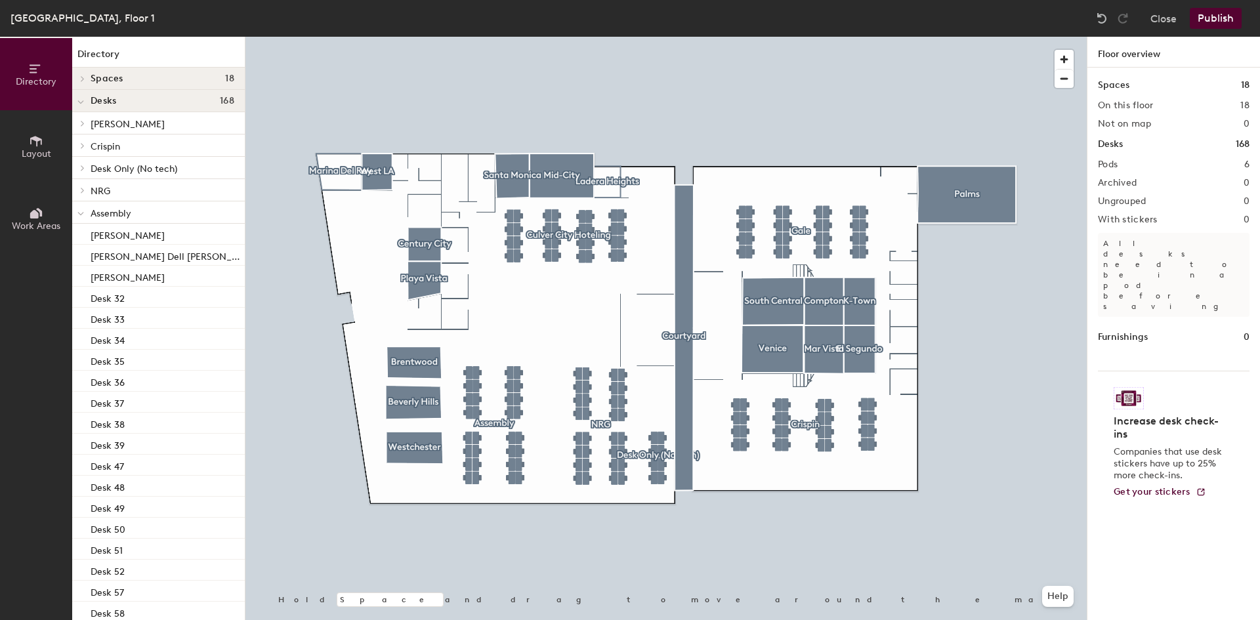
click at [474, 37] on div at bounding box center [665, 37] width 841 height 0
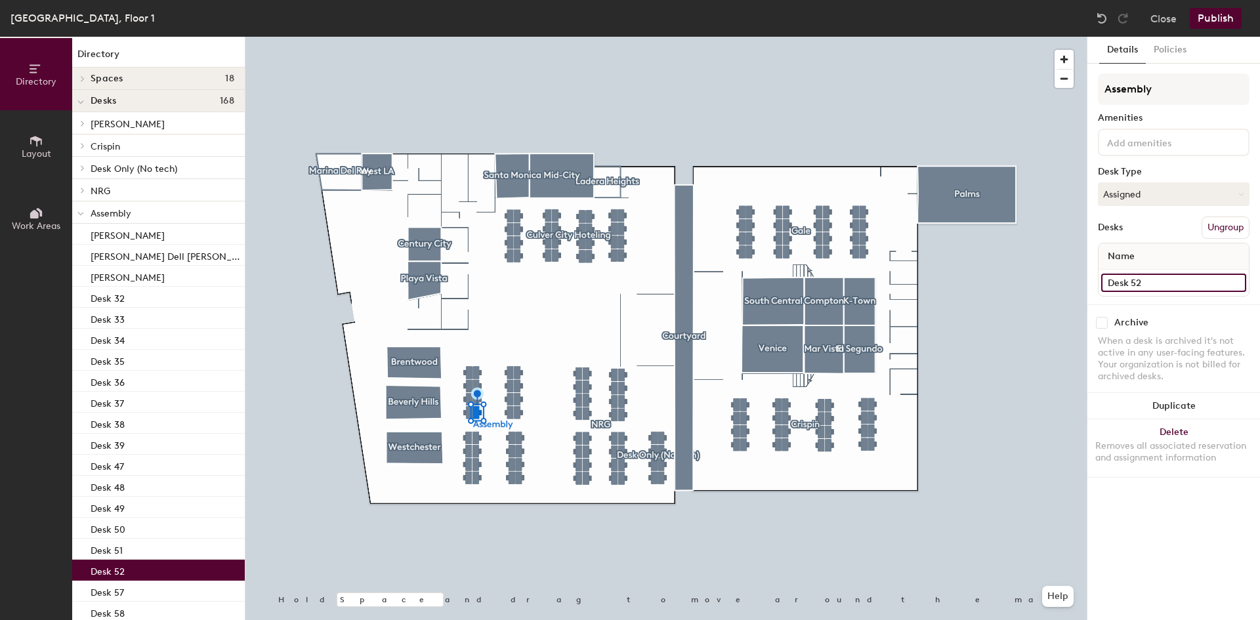
click at [1148, 279] on input "Desk 52" at bounding box center [1173, 283] width 145 height 18
type input "Kazuko Sato"
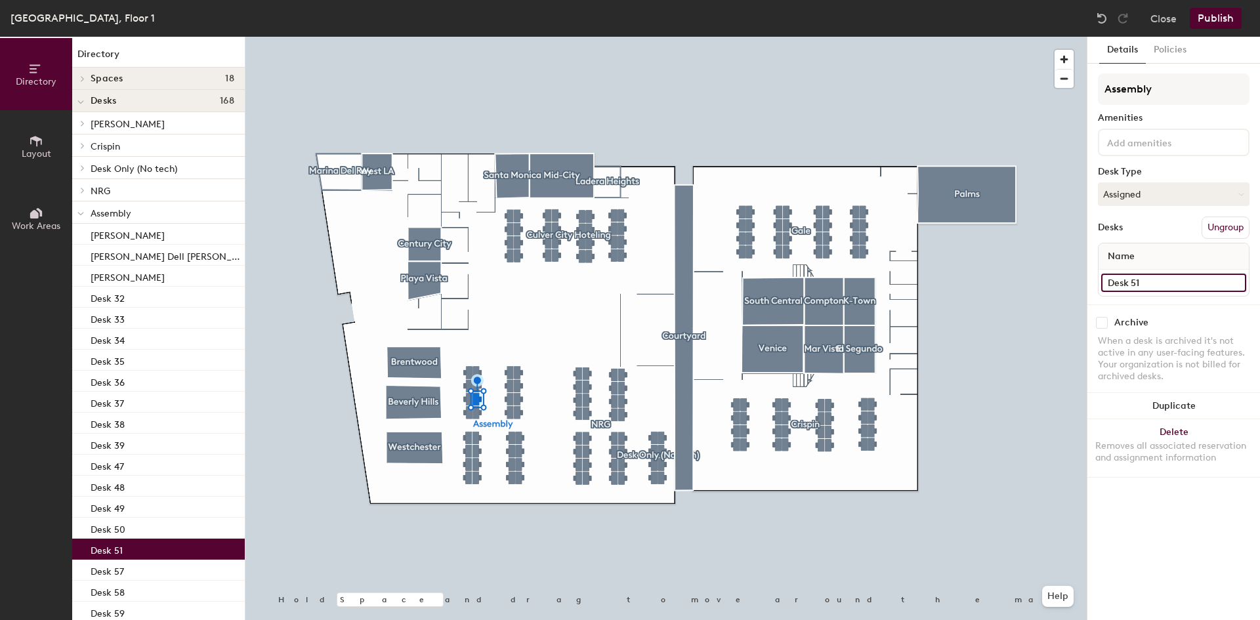
click at [1169, 282] on input "Desk 51" at bounding box center [1173, 283] width 145 height 18
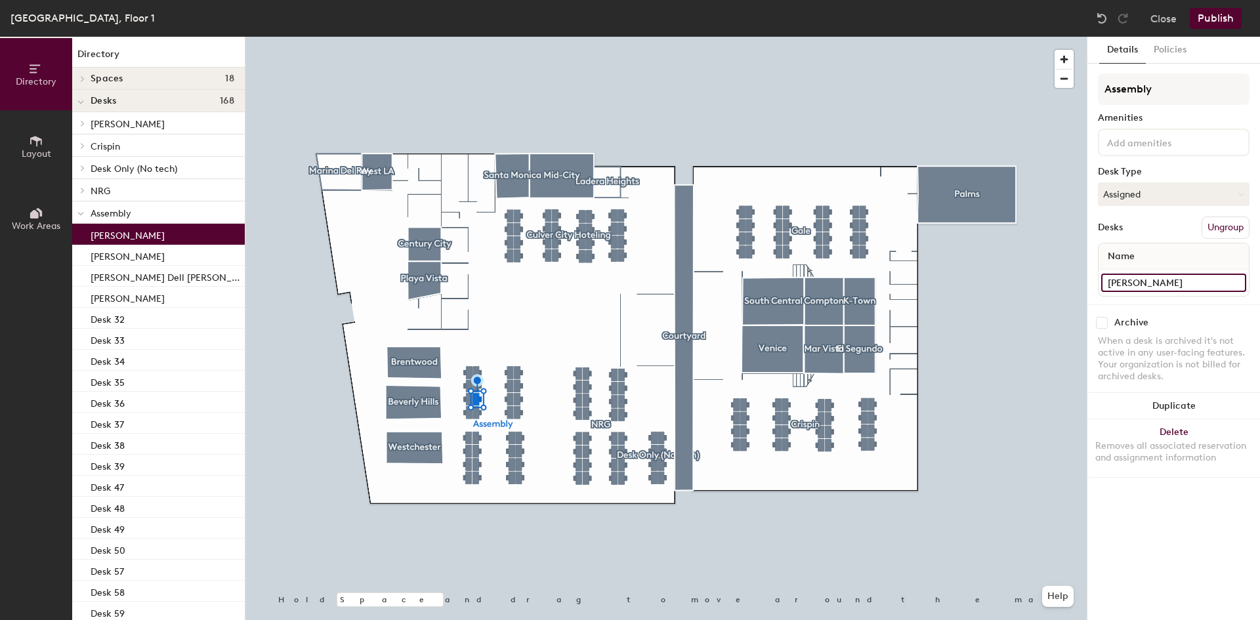
type input "Alex Jacob"
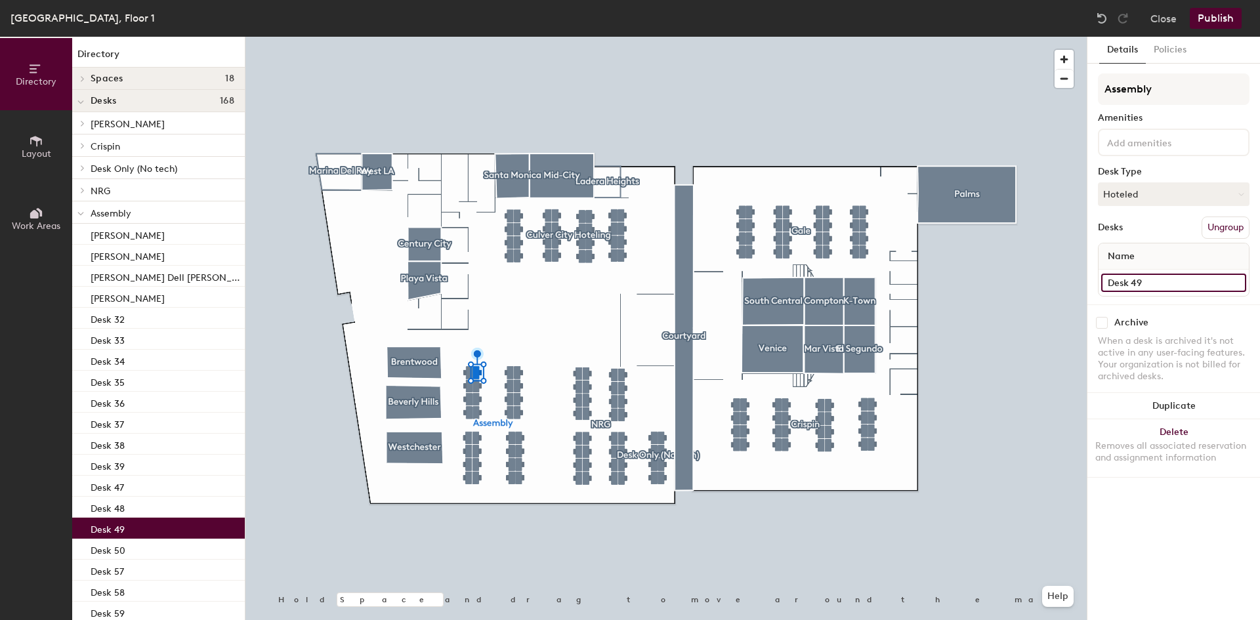
click at [1184, 284] on input "Desk 49" at bounding box center [1173, 283] width 145 height 18
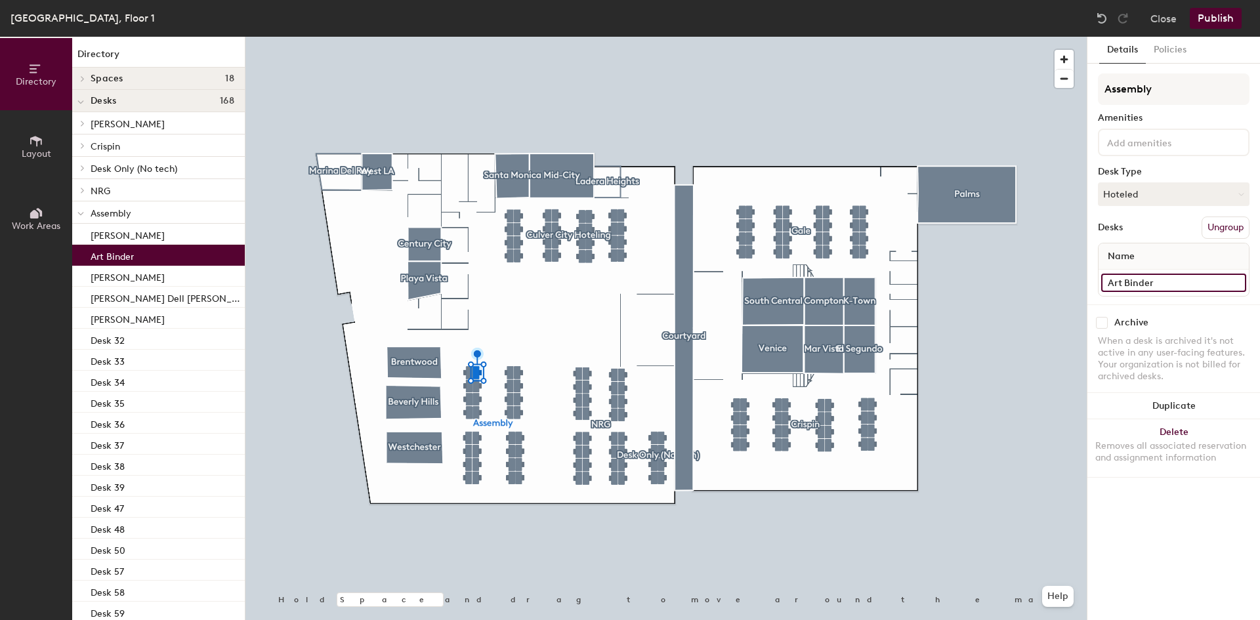
type input "Art Binder"
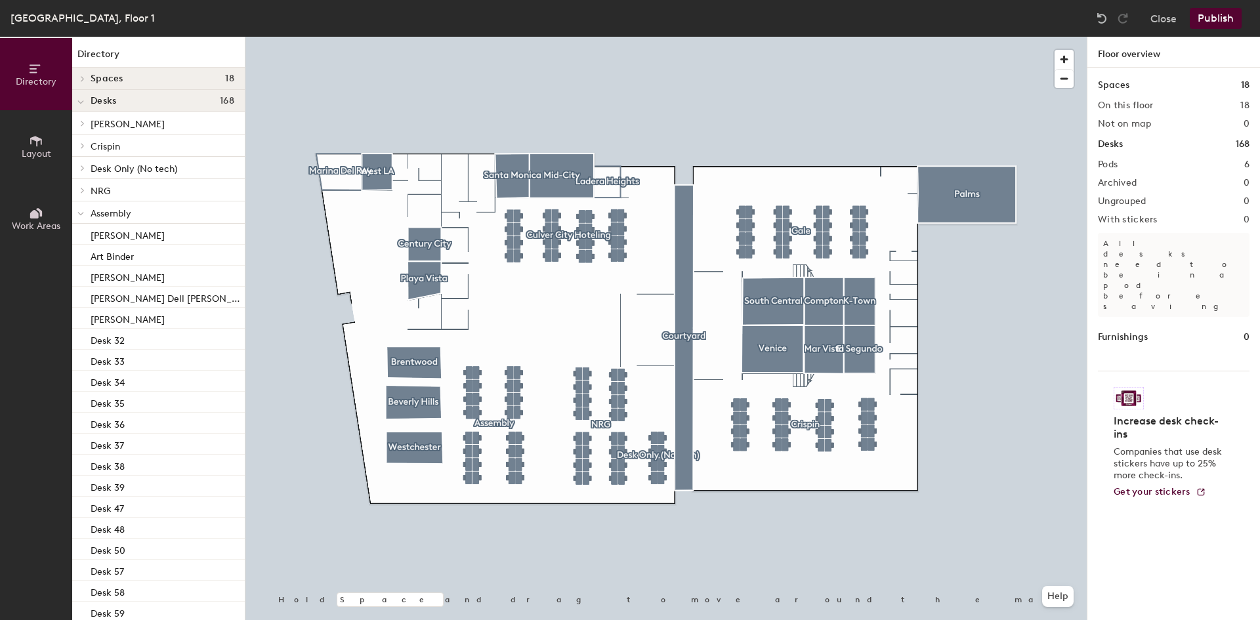
click at [510, 37] on div at bounding box center [665, 37] width 841 height 0
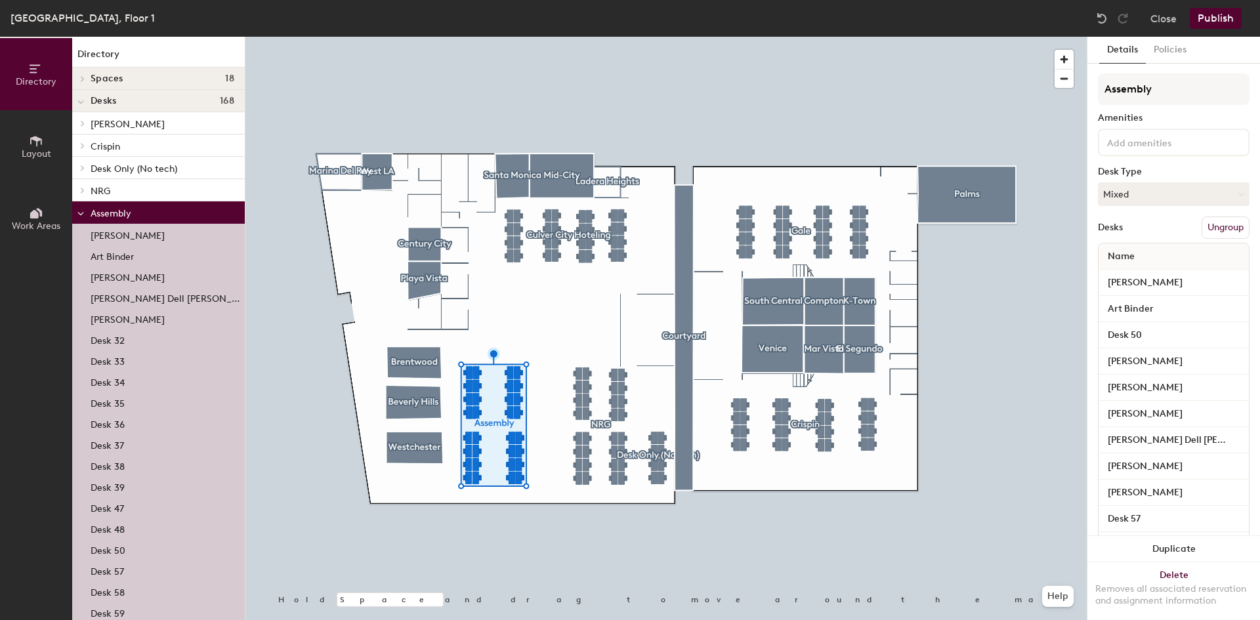
click at [545, 37] on div at bounding box center [665, 37] width 841 height 0
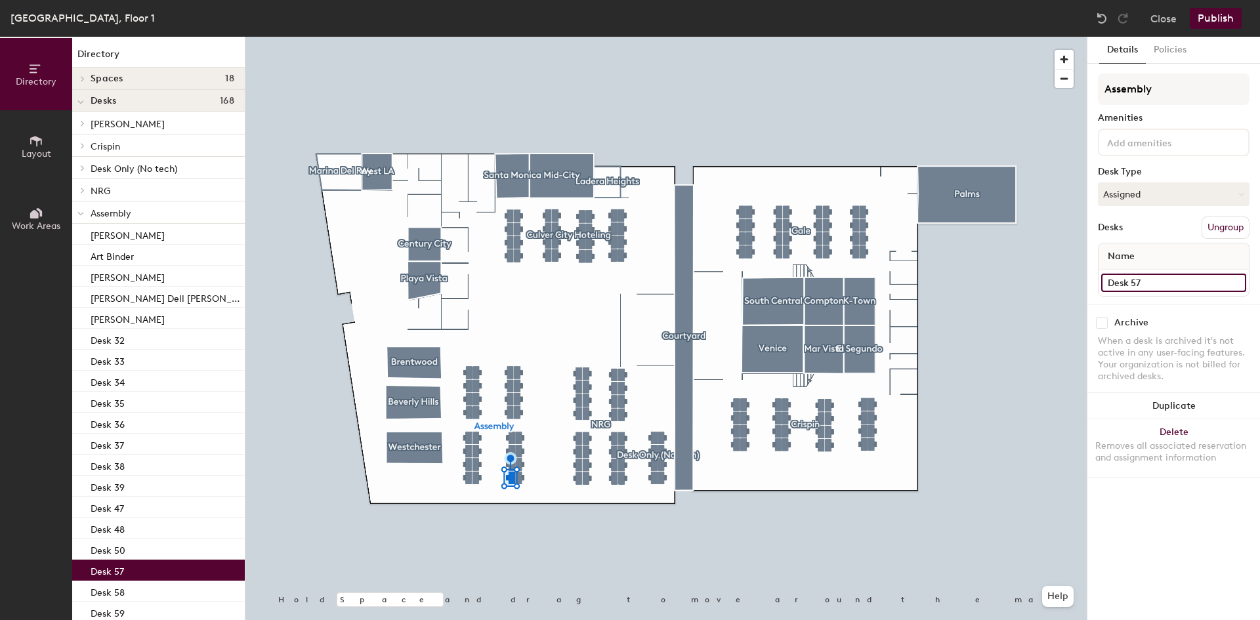
click at [1159, 280] on input "Desk 57" at bounding box center [1173, 283] width 145 height 18
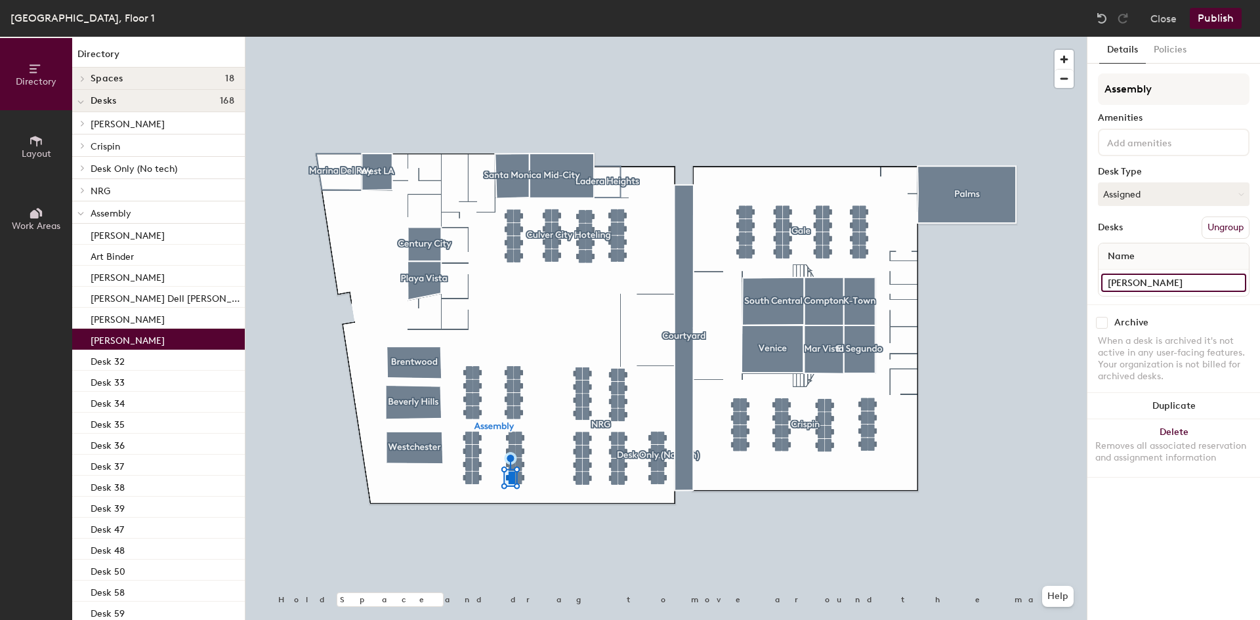
type input "[PERSON_NAME]"
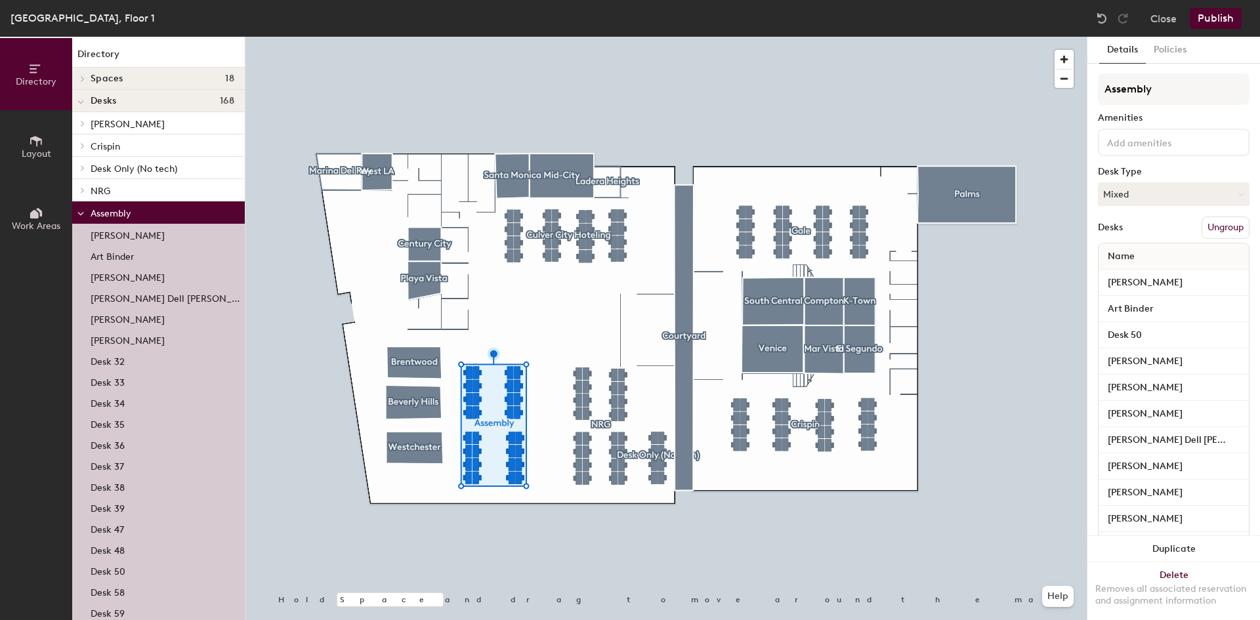
click at [521, 37] on div at bounding box center [665, 37] width 841 height 0
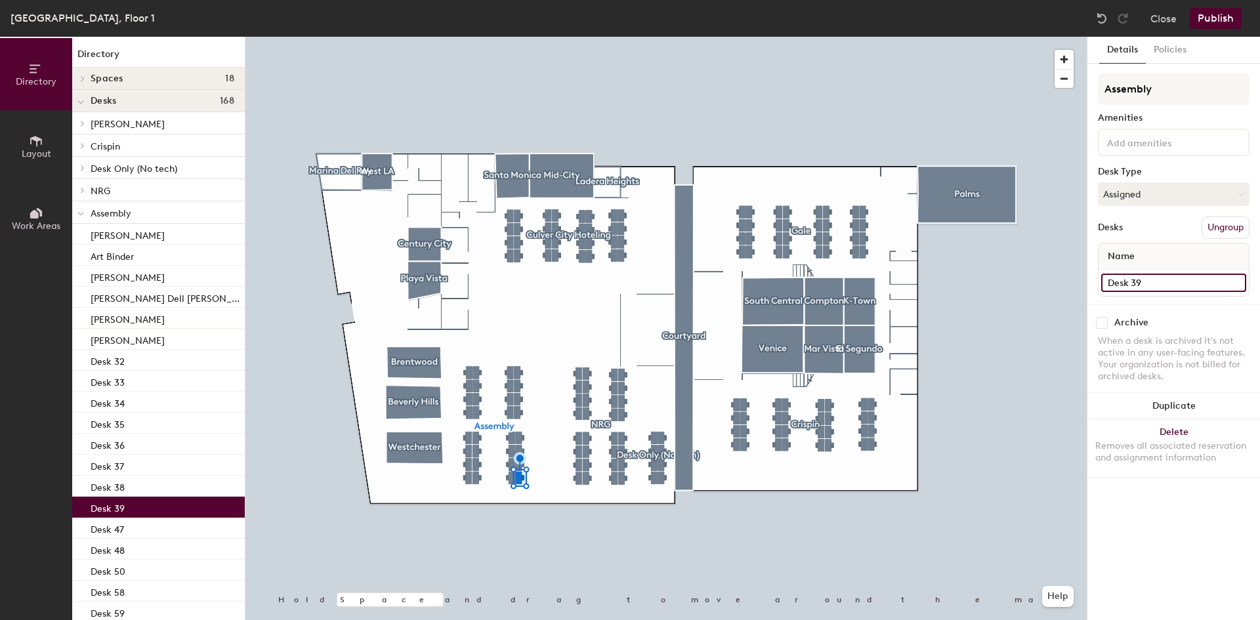
click at [1151, 277] on input "Desk 39" at bounding box center [1173, 283] width 145 height 18
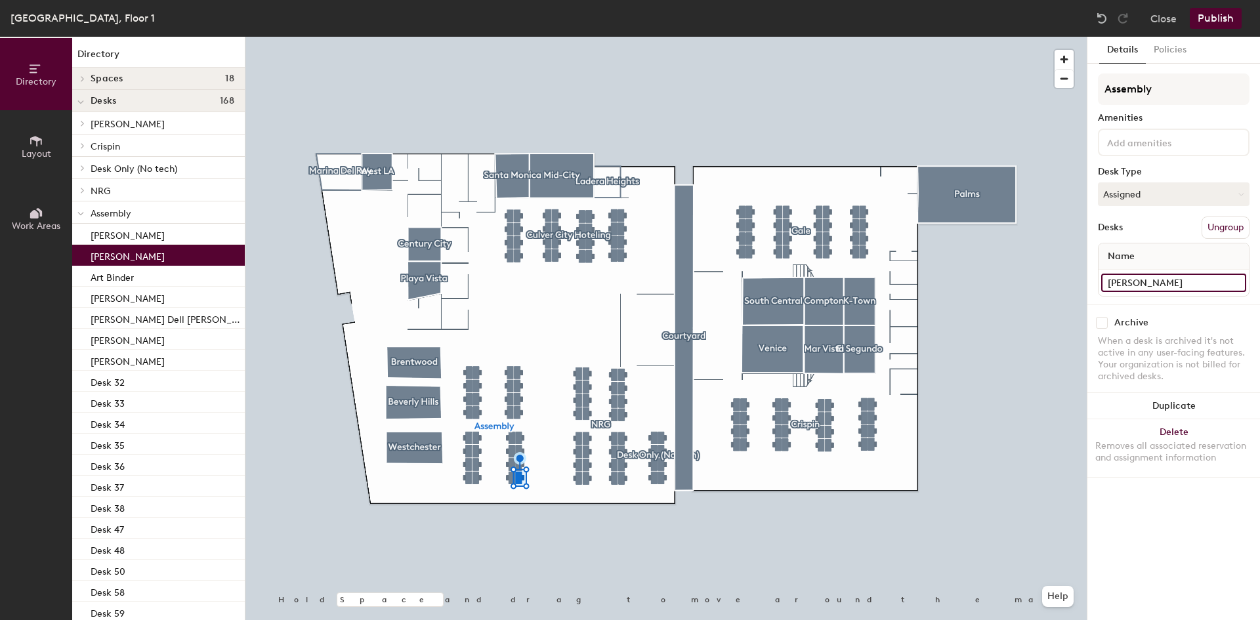
type input "[PERSON_NAME]"
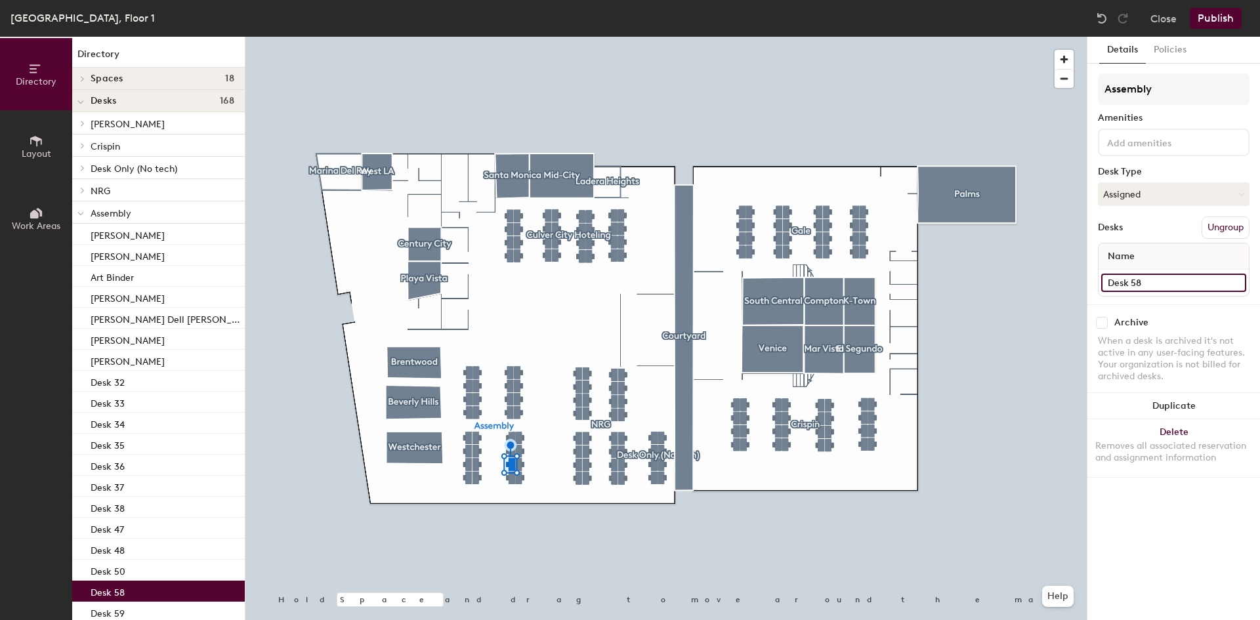
click at [1125, 284] on input "Desk 58" at bounding box center [1173, 283] width 145 height 18
click at [1126, 284] on input "Desk 58" at bounding box center [1173, 283] width 145 height 18
type input "[PERSON_NAME]"
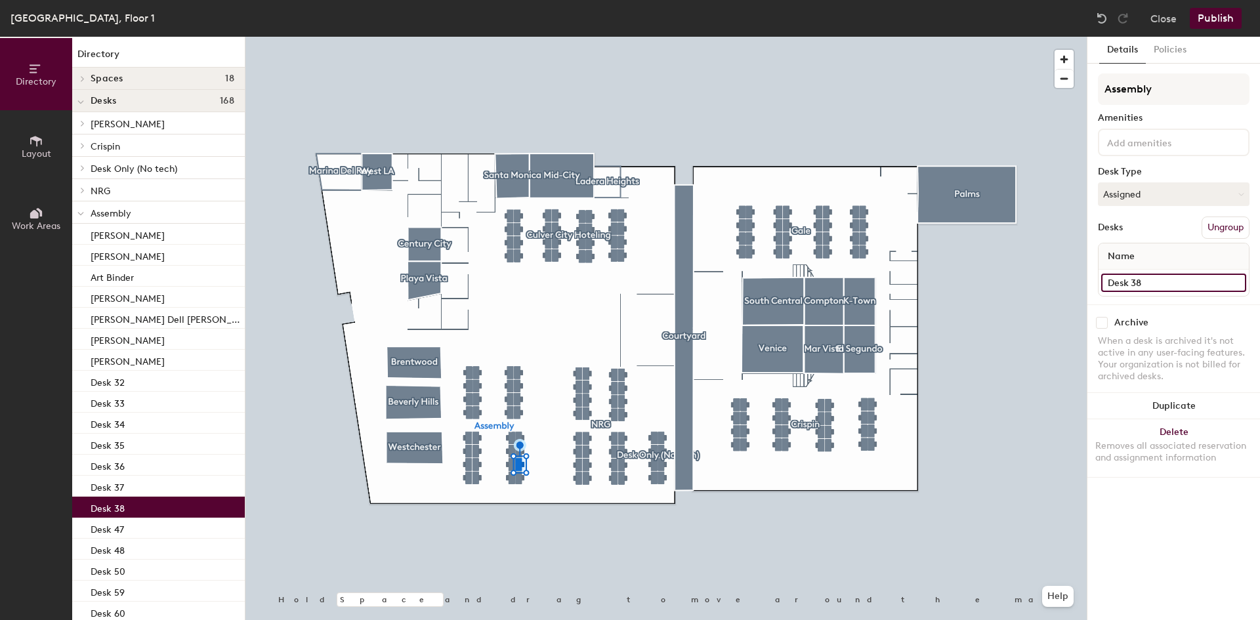
click at [1155, 286] on input "Desk 38" at bounding box center [1173, 283] width 145 height 18
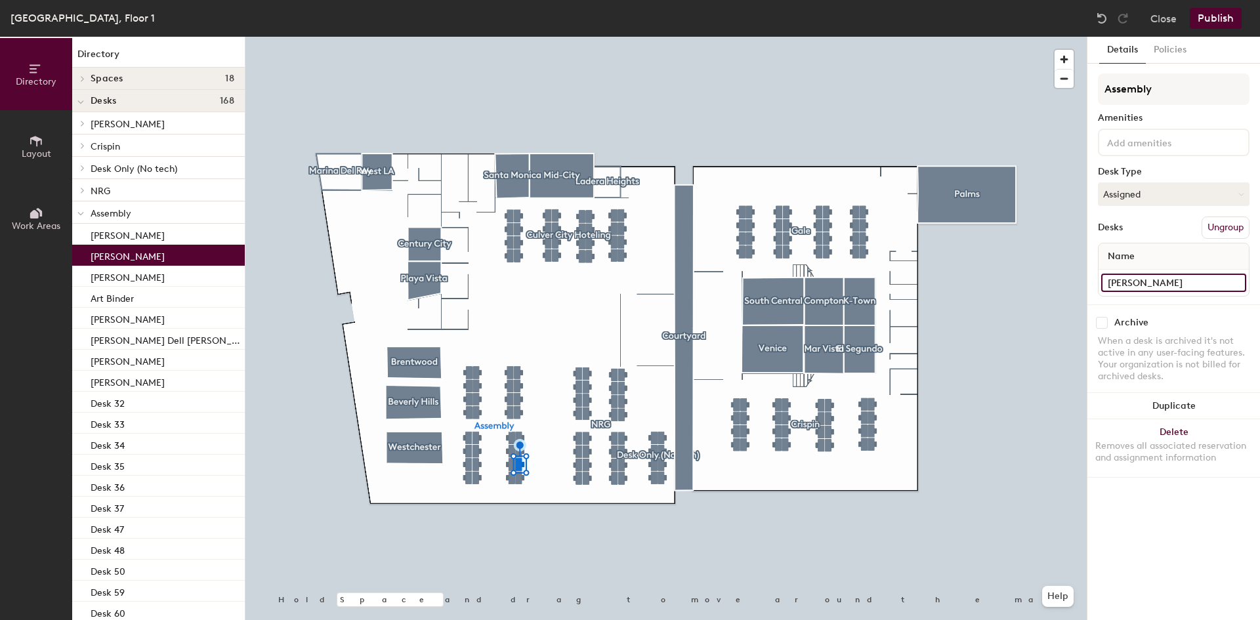
type input "[PERSON_NAME]"
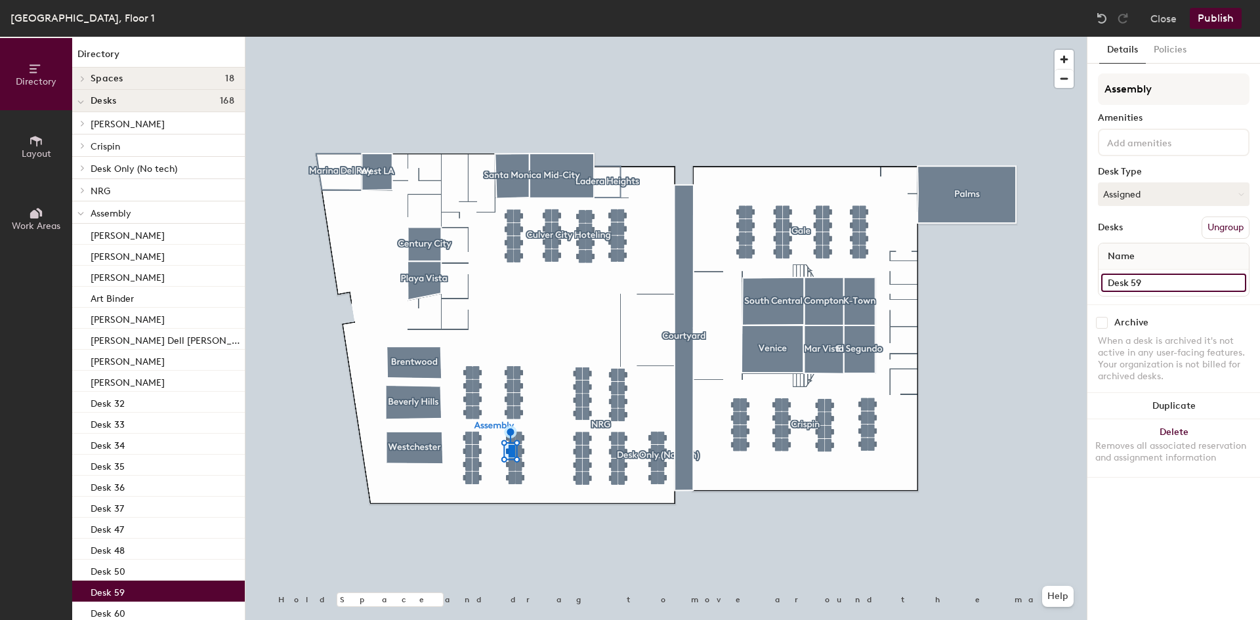
click at [1136, 284] on input "Desk 59" at bounding box center [1173, 283] width 145 height 18
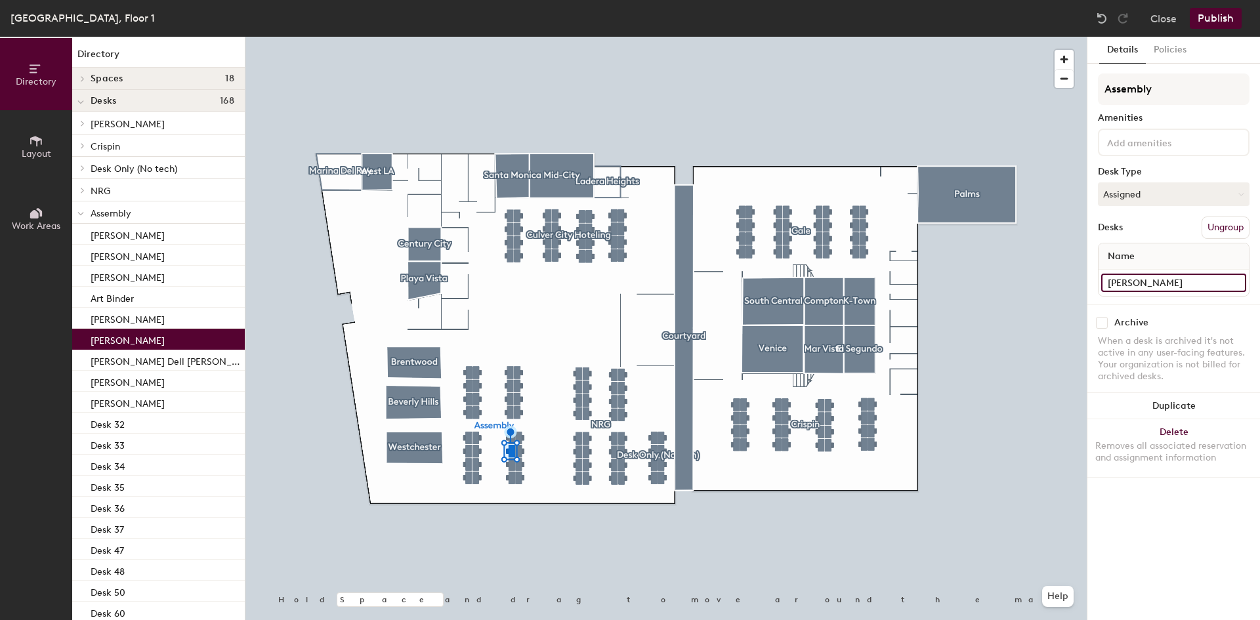
type input "[PERSON_NAME]"
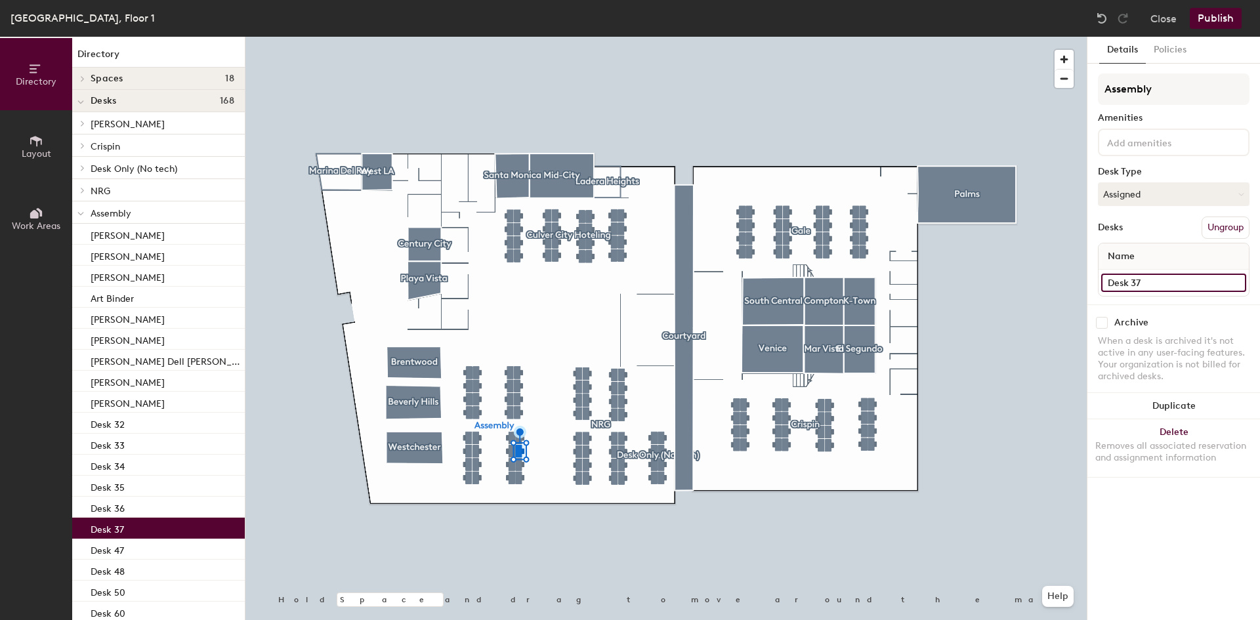
click at [1153, 281] on input "Desk 37" at bounding box center [1173, 283] width 145 height 18
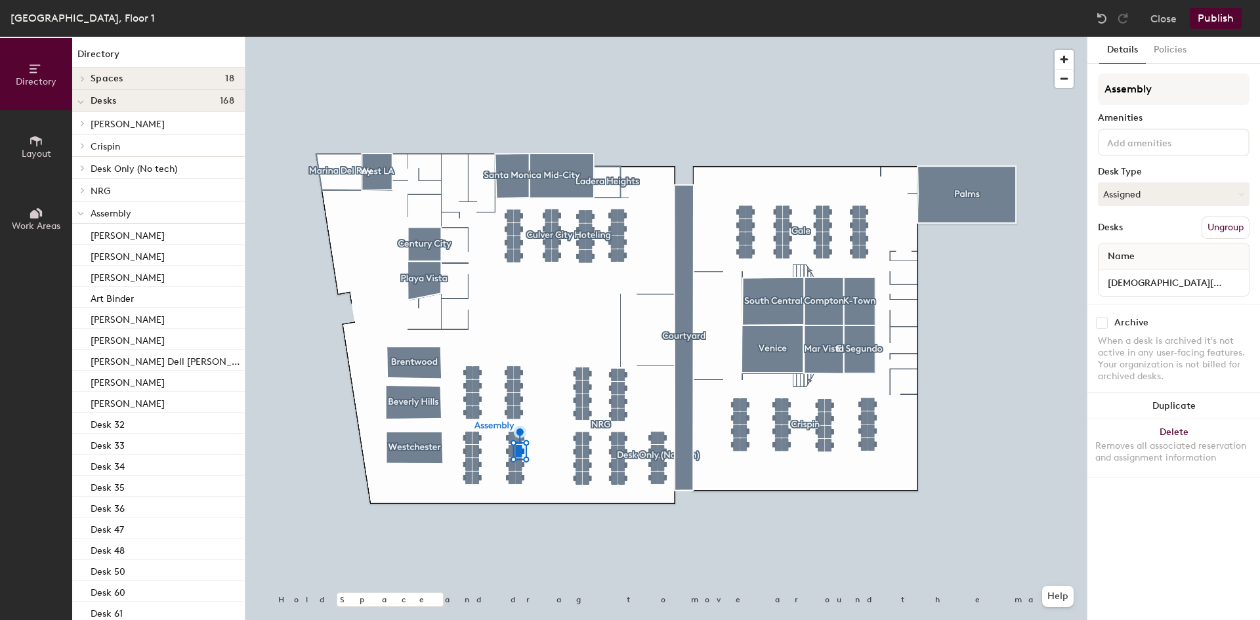
type input "[DEMOGRAPHIC_DATA][PERSON_NAME]"
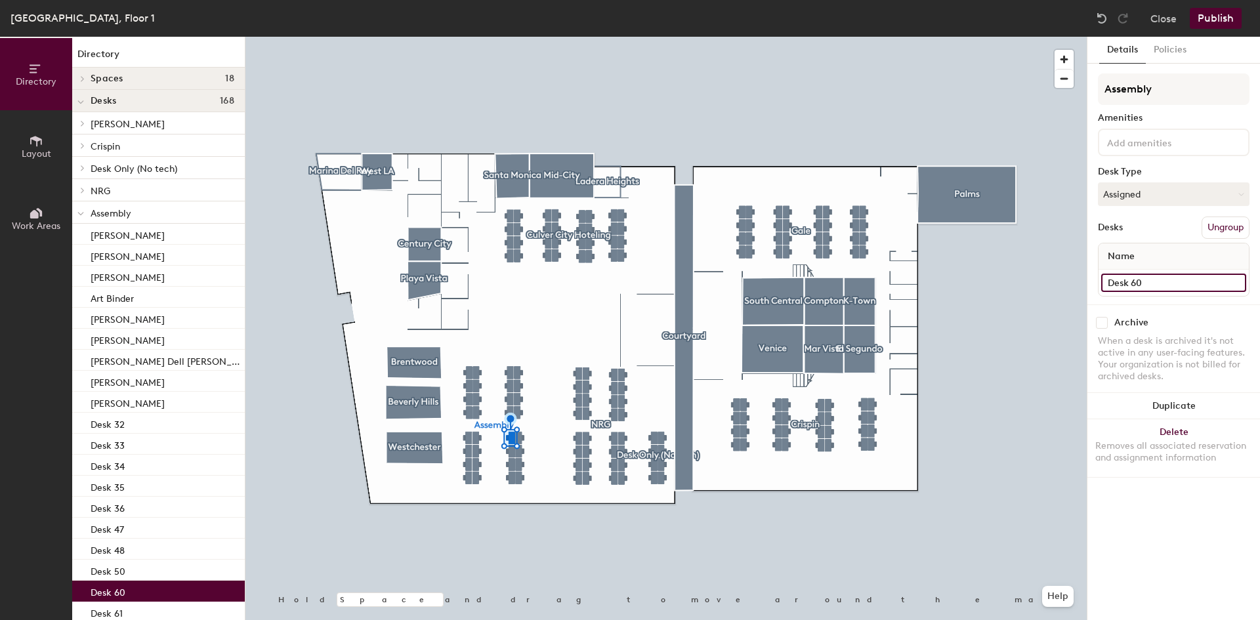
click at [1199, 279] on input "Desk 60" at bounding box center [1173, 283] width 145 height 18
click at [1147, 287] on input "Desk 60" at bounding box center [1173, 283] width 145 height 18
click at [1147, 281] on input "Desk 60" at bounding box center [1173, 283] width 145 height 18
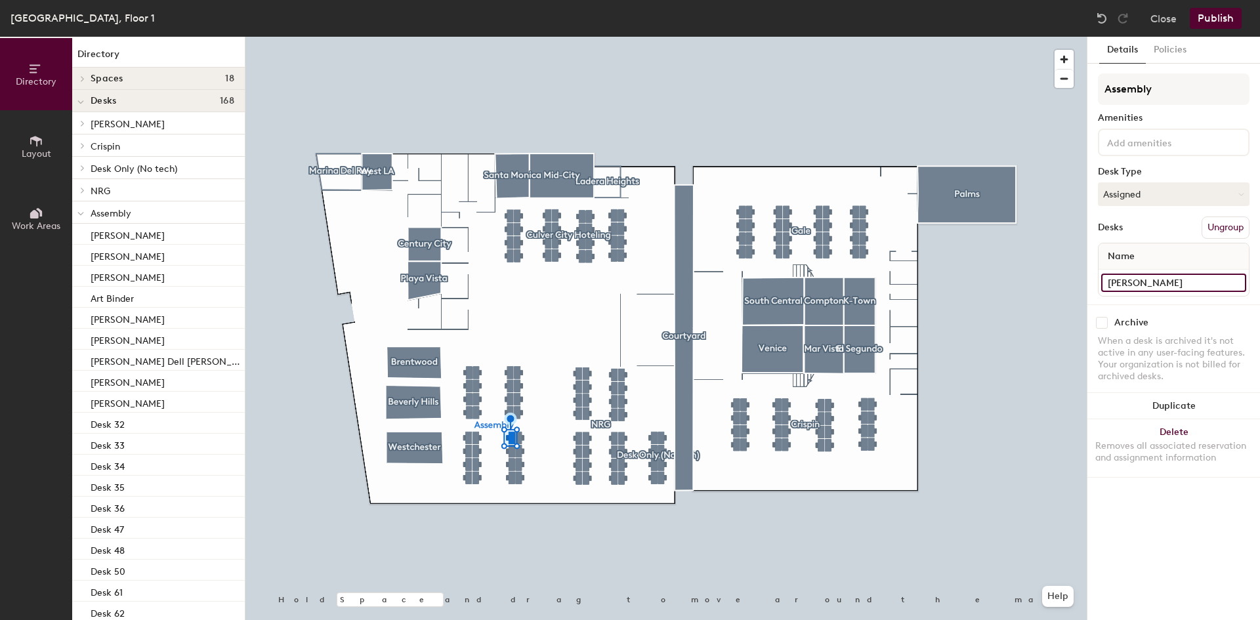
type input "[PERSON_NAME]"
click at [1155, 287] on input "Desk 36" at bounding box center [1173, 283] width 145 height 18
type input "[PERSON_NAME]"
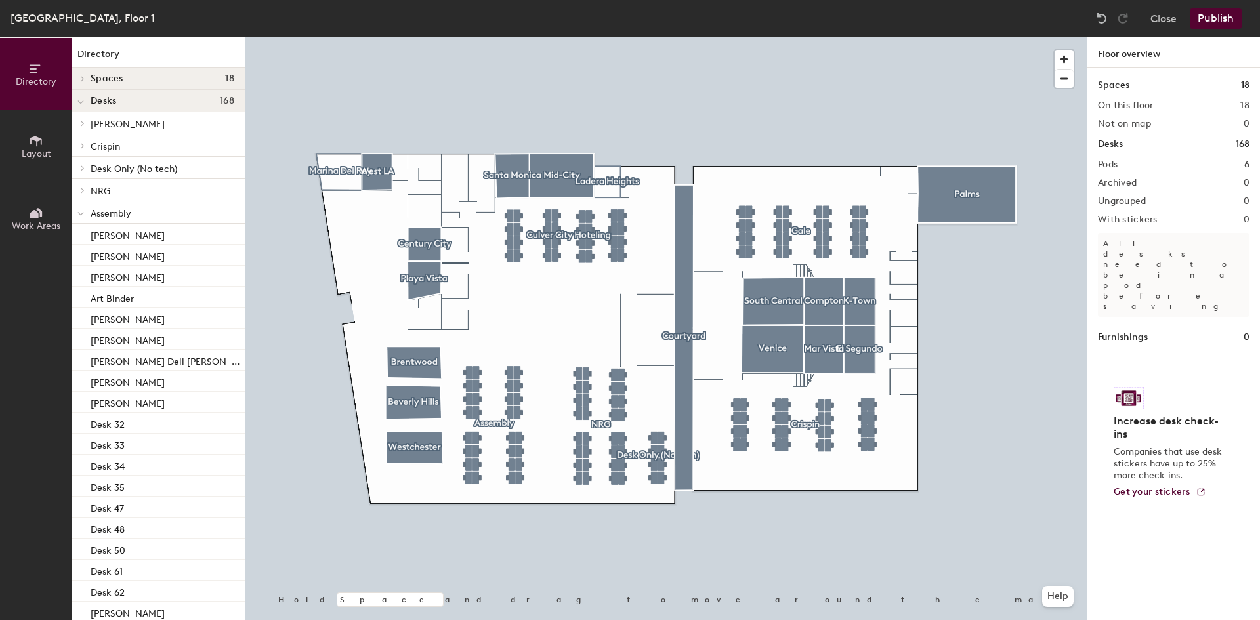
click at [508, 37] on div at bounding box center [665, 37] width 841 height 0
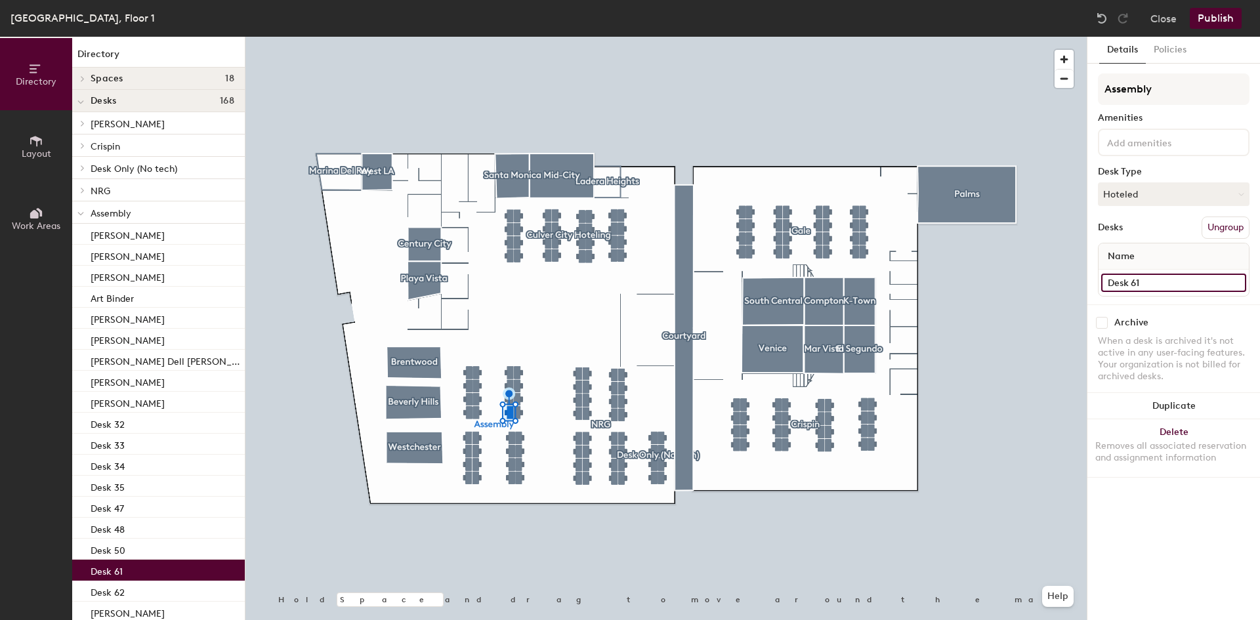
click at [1144, 283] on input "Desk 61" at bounding box center [1173, 283] width 145 height 18
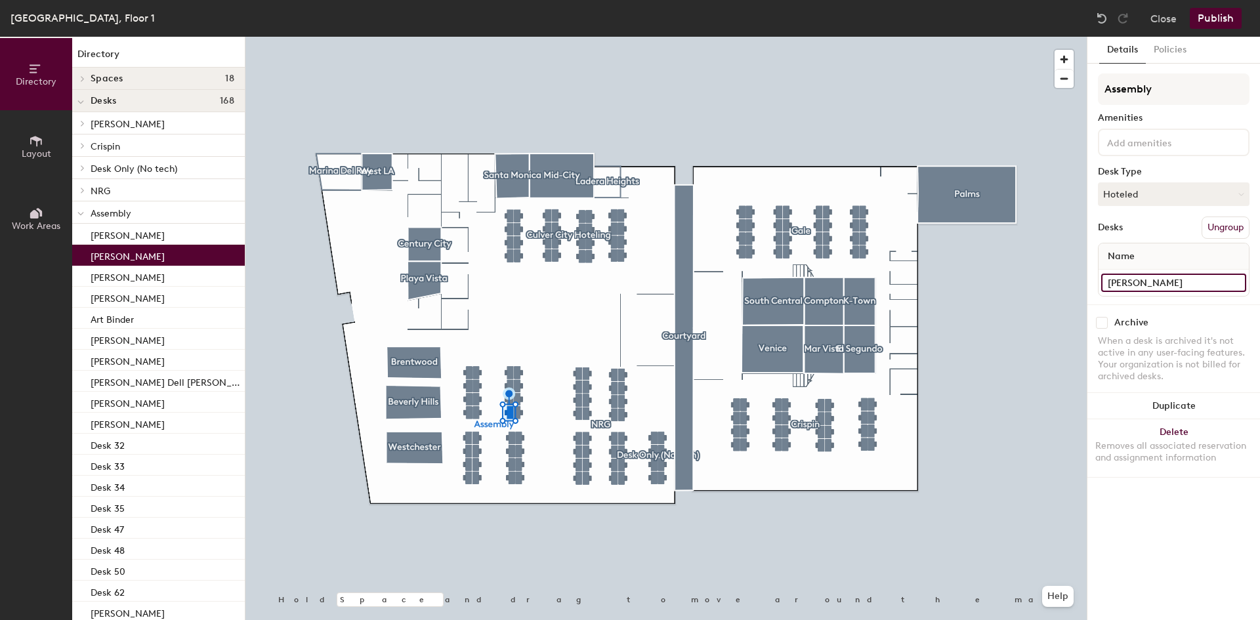
type input "[PERSON_NAME]"
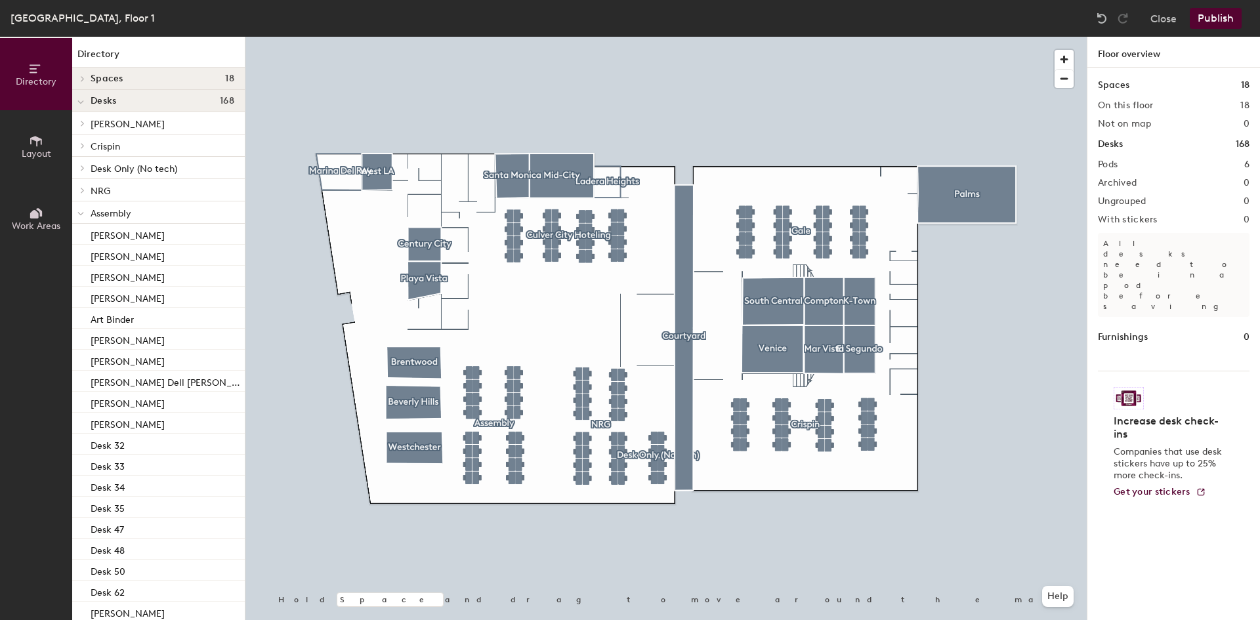
click at [1222, 16] on button "Publish" at bounding box center [1215, 18] width 52 height 21
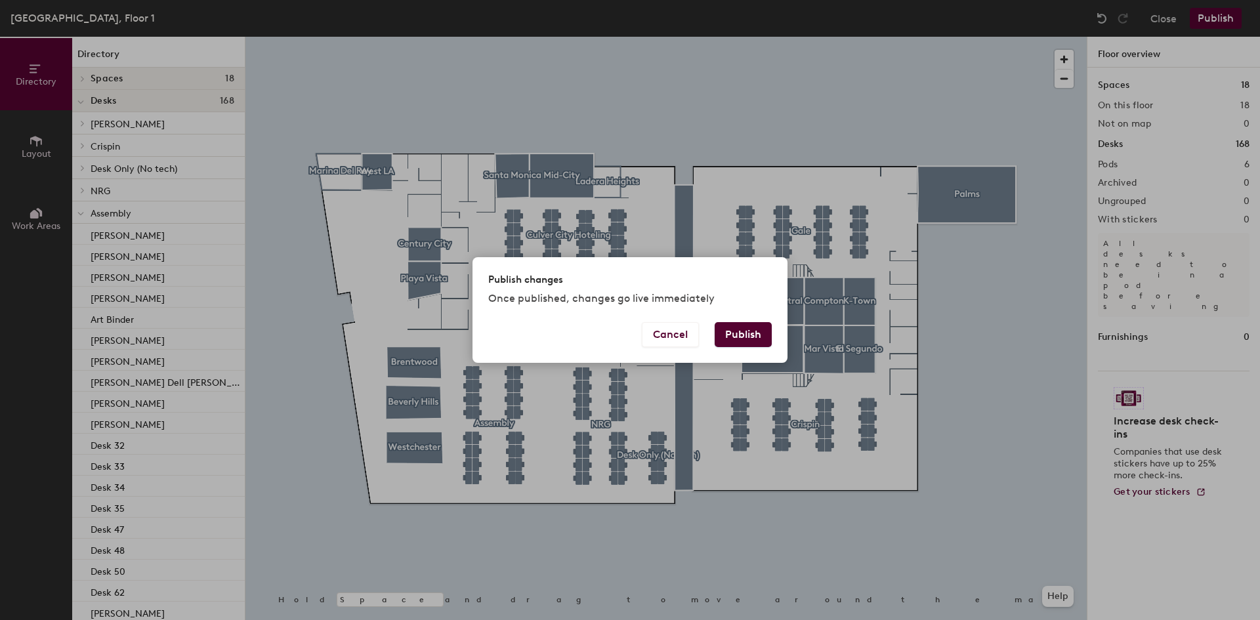
click at [732, 332] on button "Publish" at bounding box center [742, 334] width 57 height 25
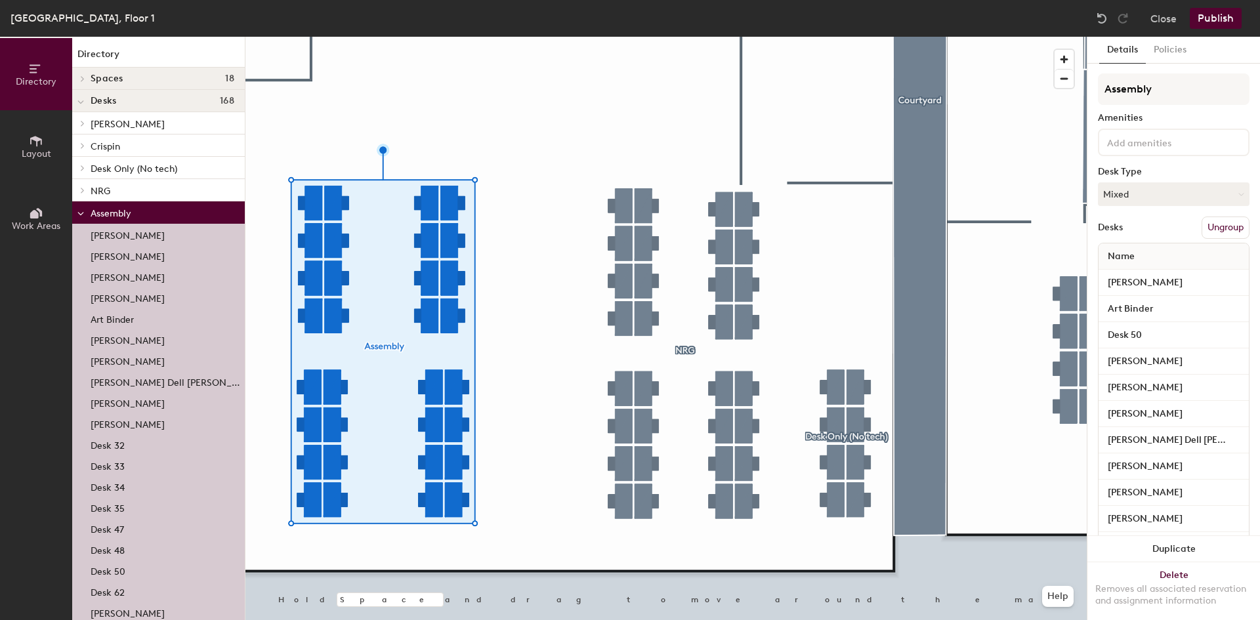
click at [485, 37] on div at bounding box center [665, 37] width 841 height 0
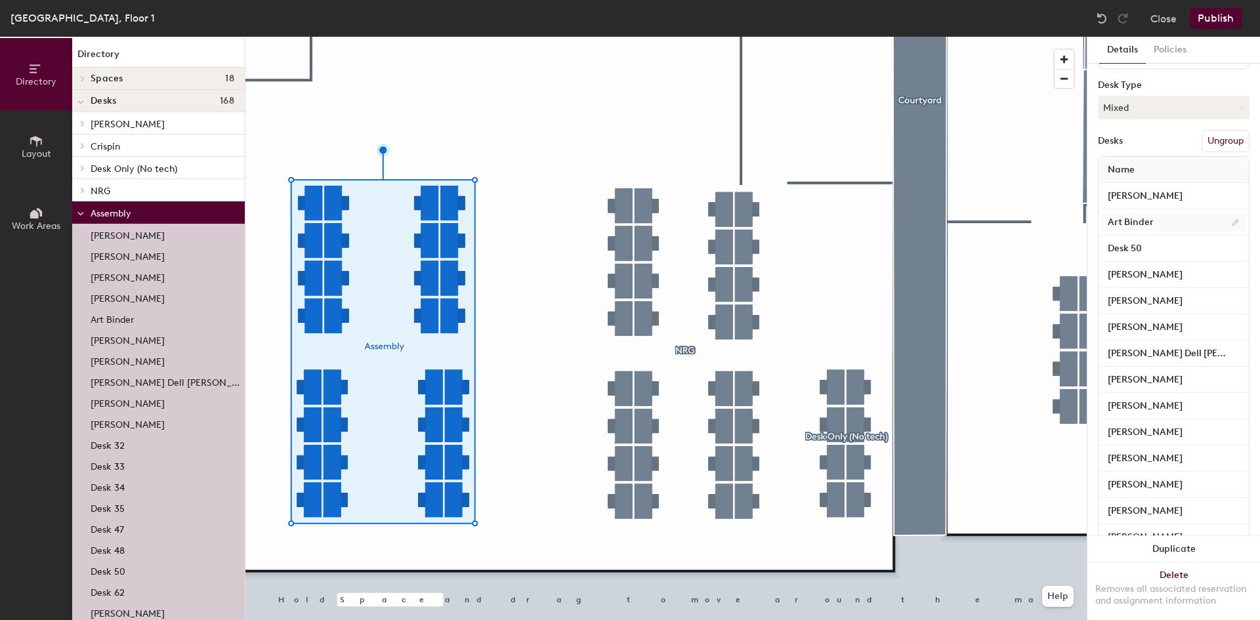
scroll to position [66, 0]
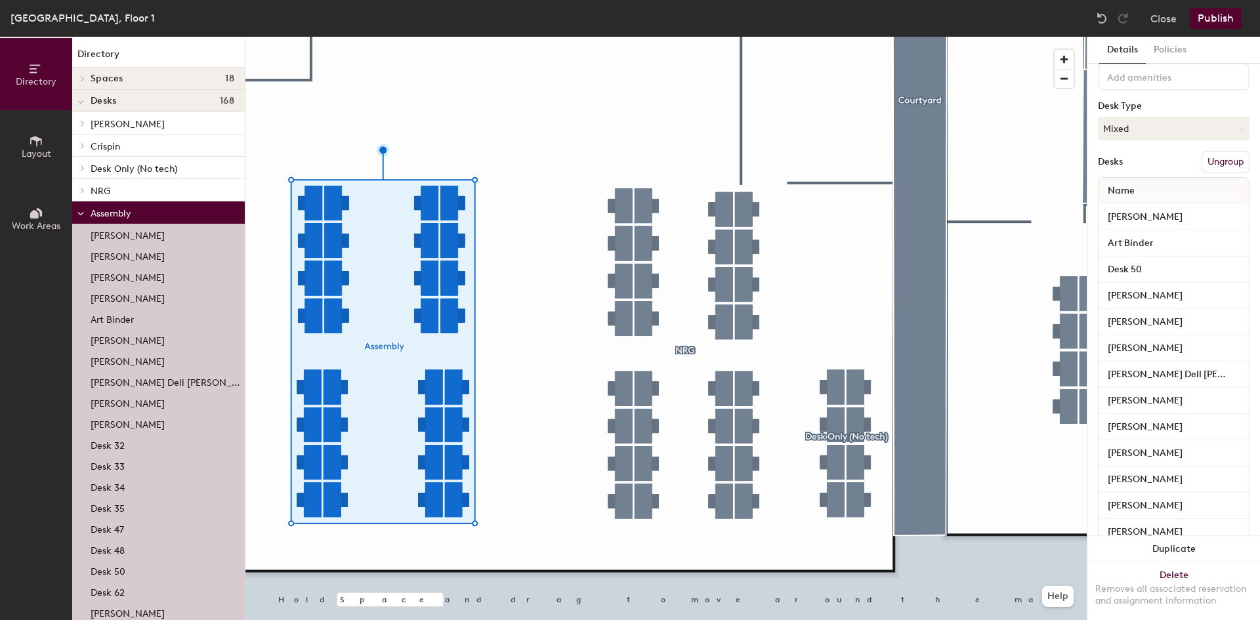
click at [1202, 165] on button "Ungroup" at bounding box center [1225, 162] width 48 height 22
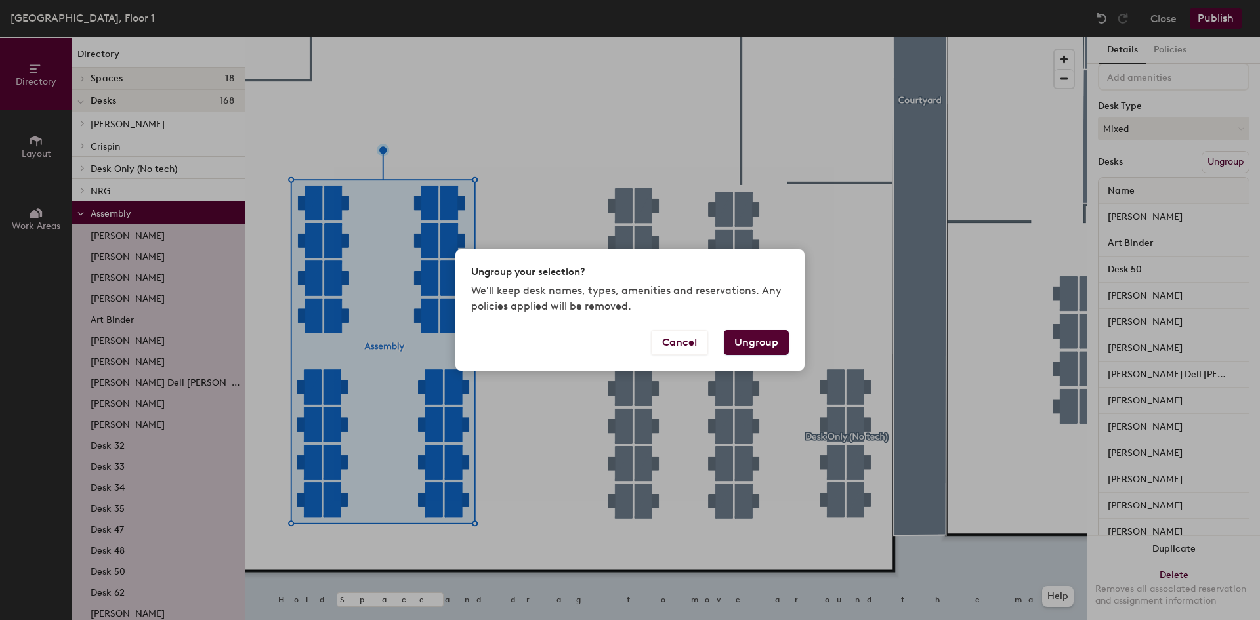
click at [745, 342] on button "Ungroup" at bounding box center [756, 342] width 65 height 25
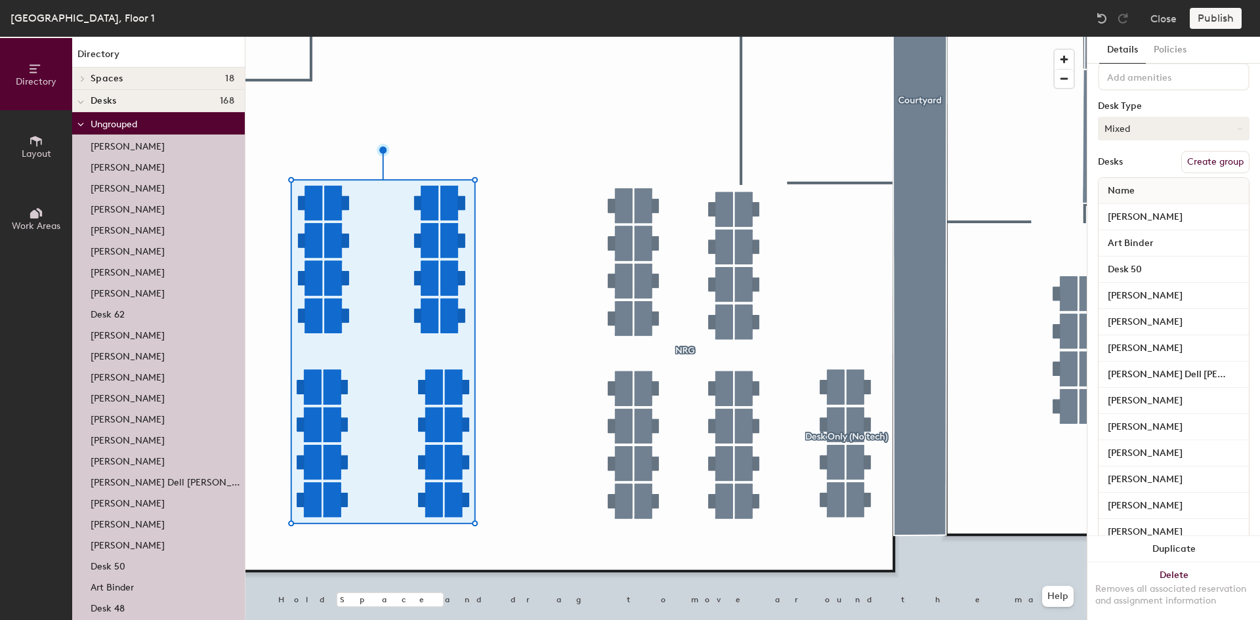
click at [1168, 132] on button "Mixed" at bounding box center [1174, 129] width 152 height 24
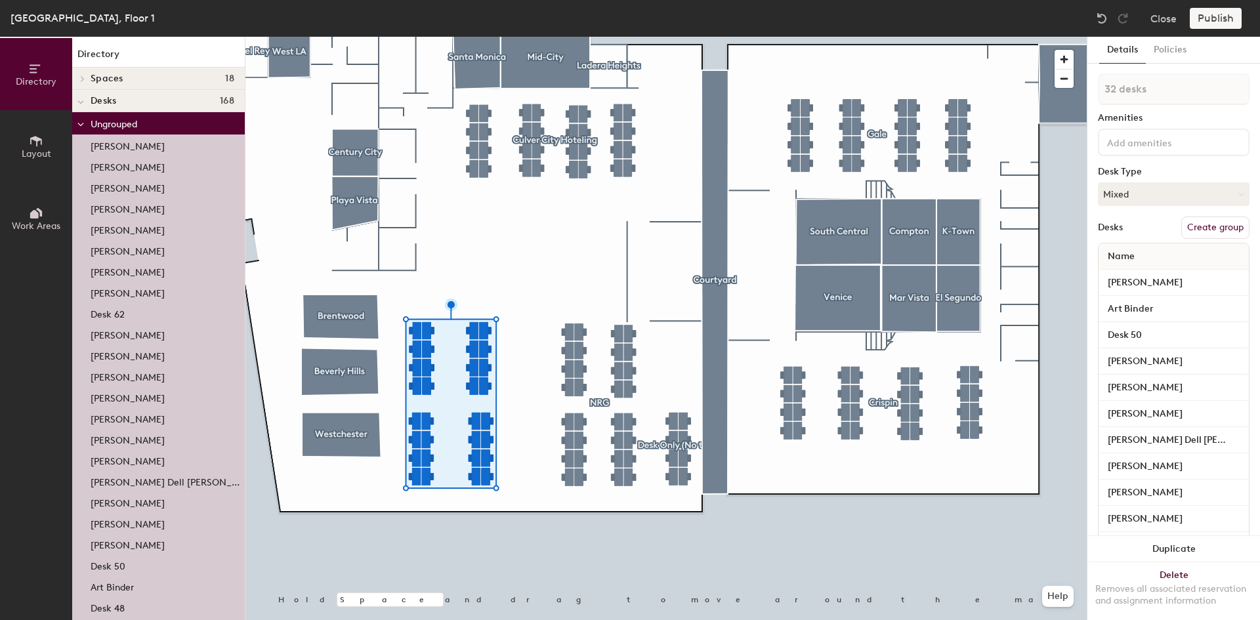
click at [1202, 228] on button "Create group" at bounding box center [1215, 228] width 68 height 22
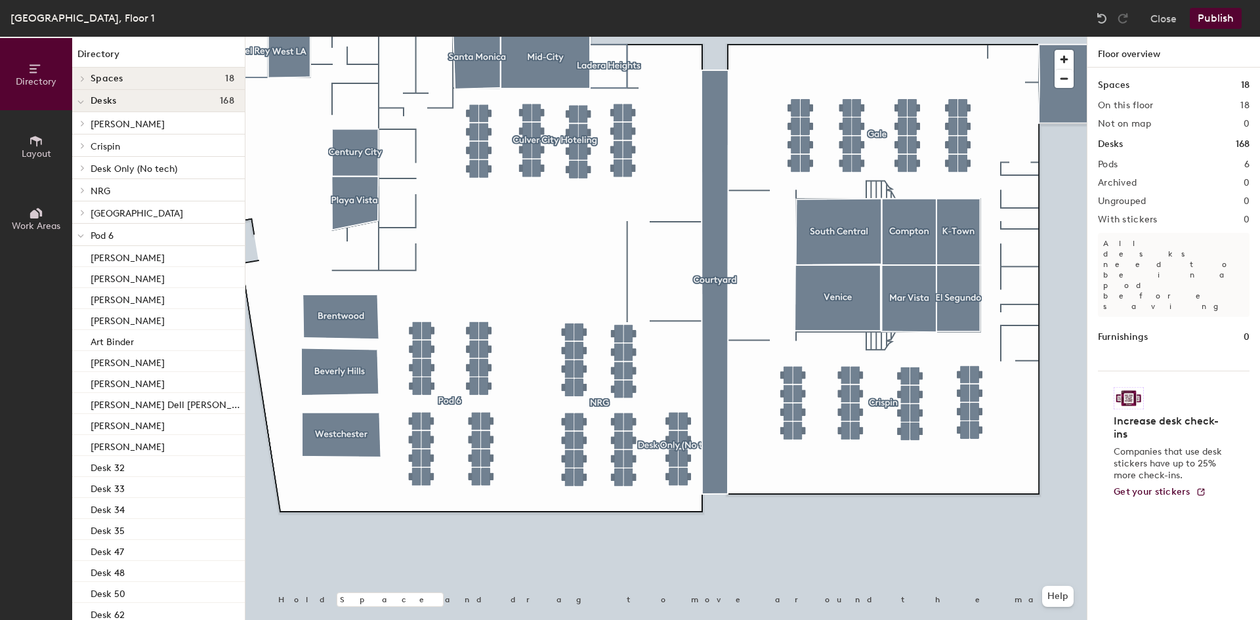
click at [83, 237] on icon at bounding box center [80, 236] width 7 height 5
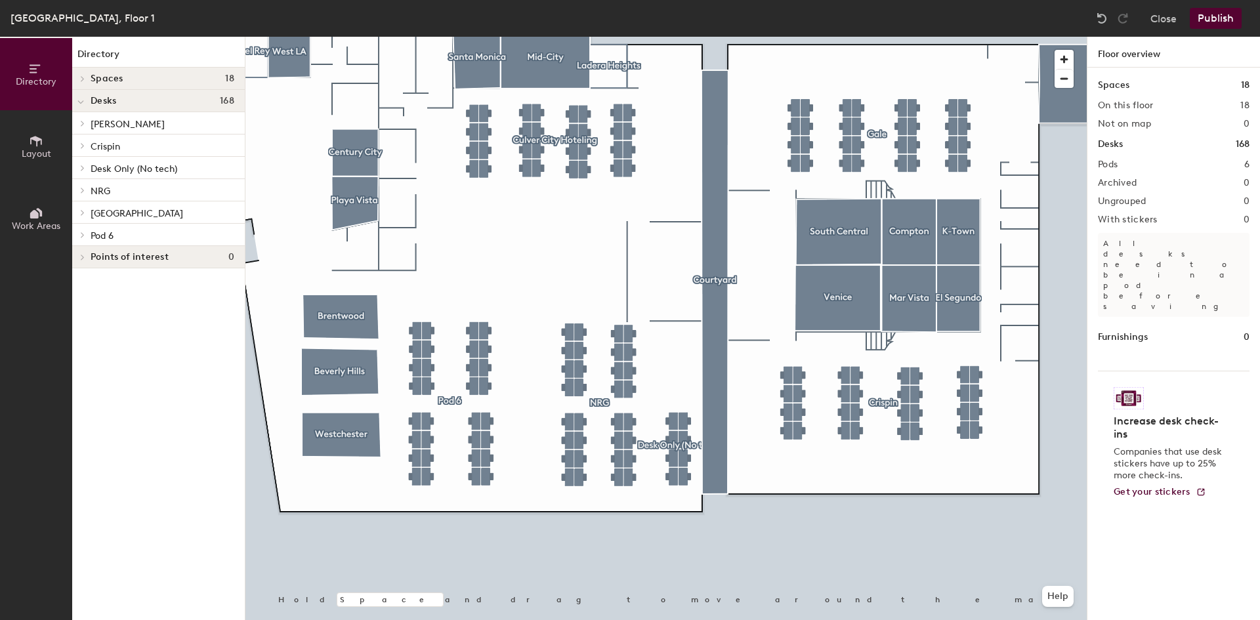
click at [83, 237] on icon at bounding box center [82, 235] width 5 height 7
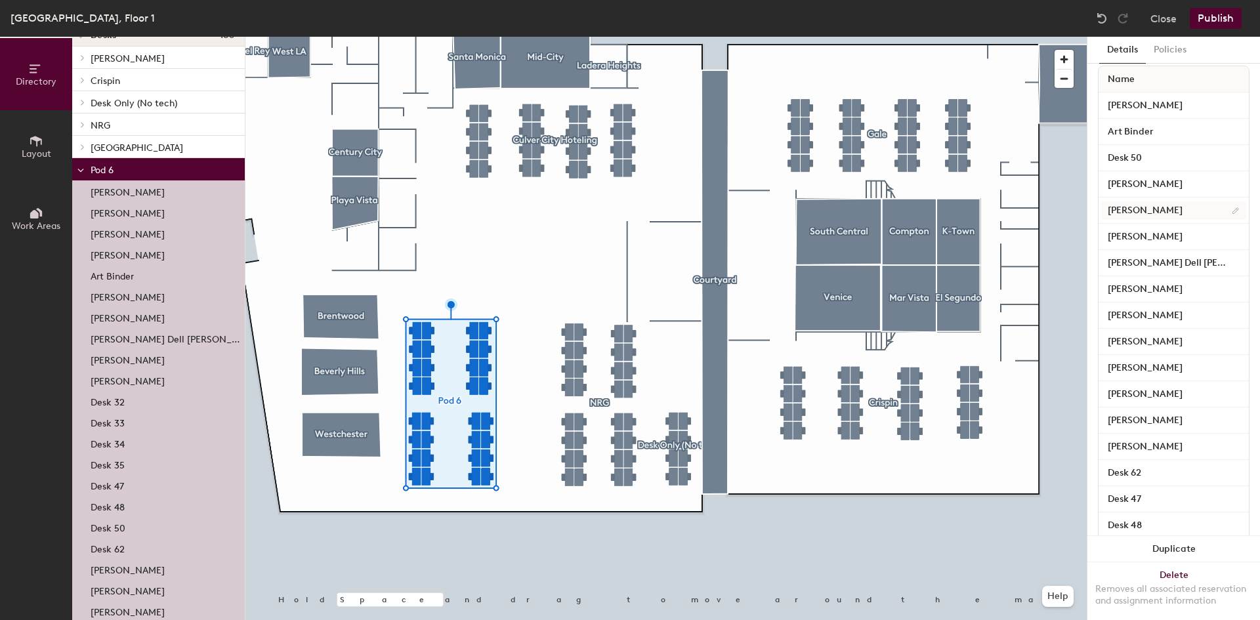
scroll to position [0, 0]
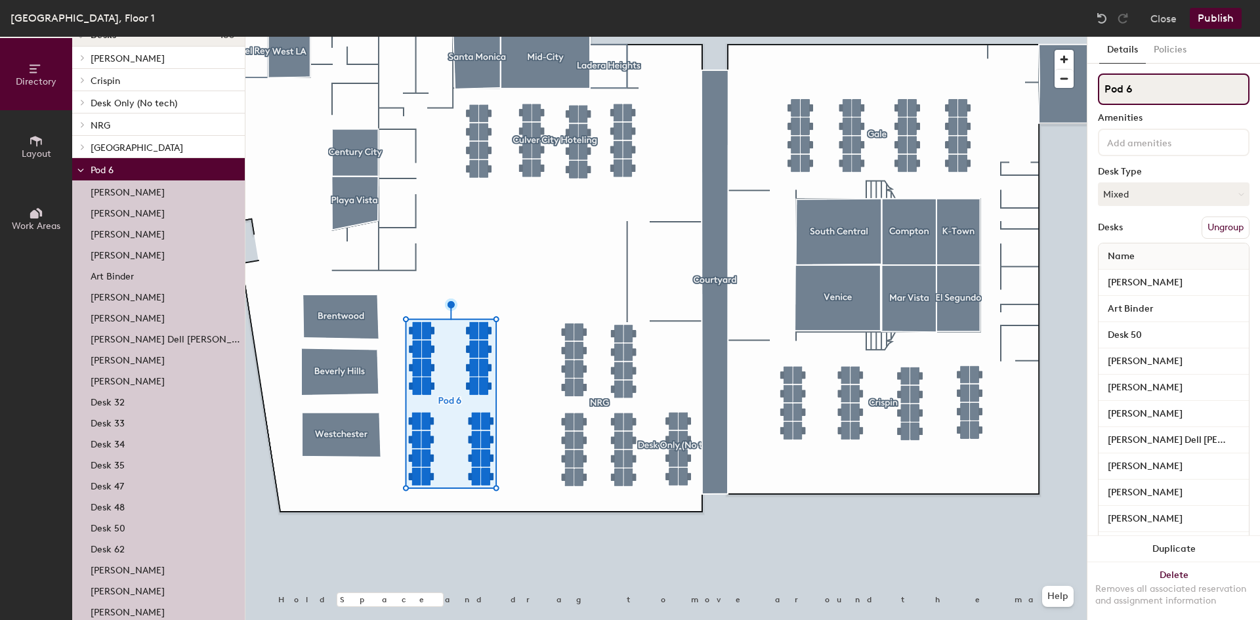
click at [1138, 96] on input "Pod 6" at bounding box center [1174, 88] width 152 height 31
type input "Assembly"
click at [1155, 228] on div "Desks Ungroup" at bounding box center [1174, 228] width 152 height 22
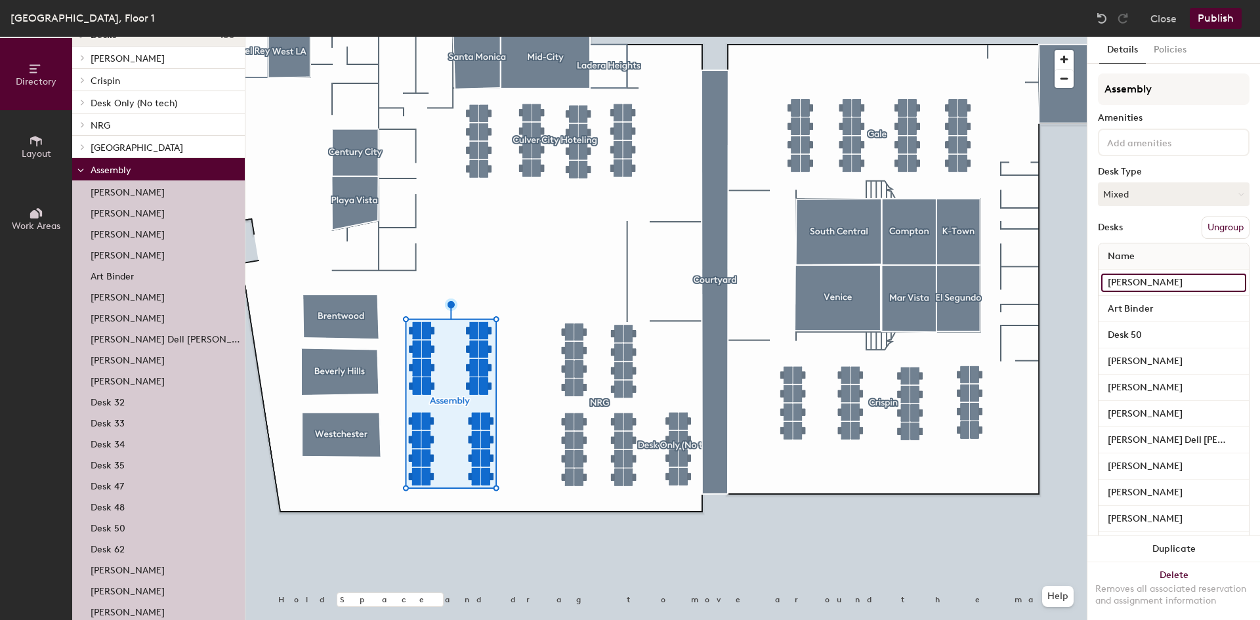
click at [1220, 283] on input "[PERSON_NAME]" at bounding box center [1173, 283] width 145 height 18
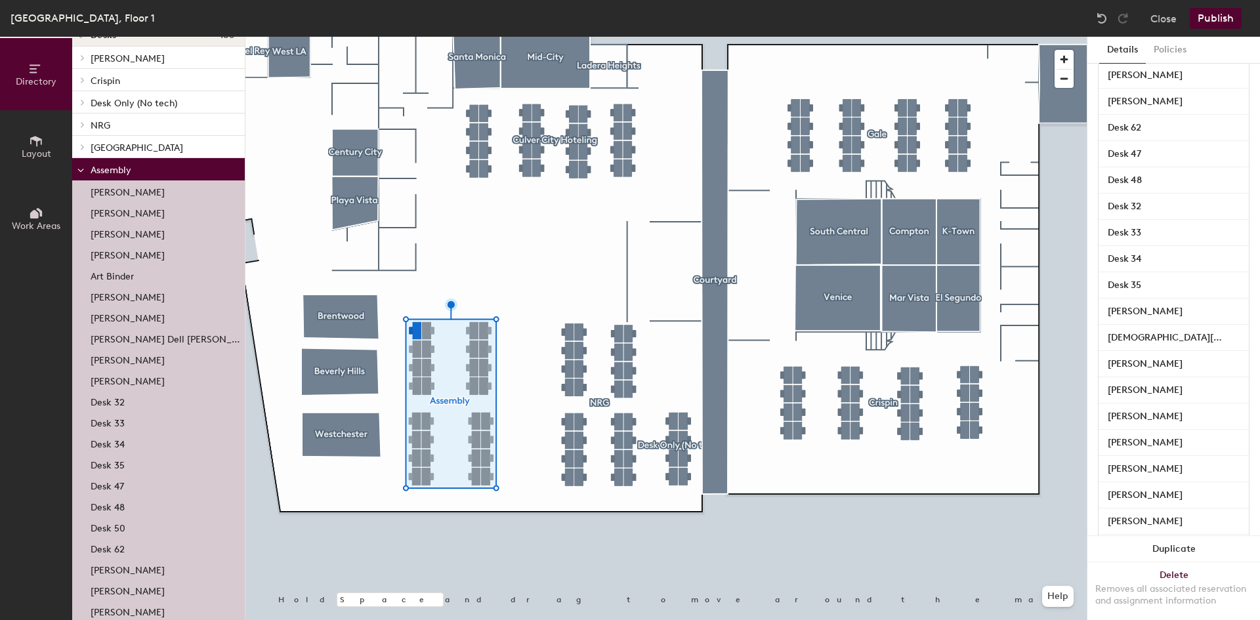
scroll to position [604, 0]
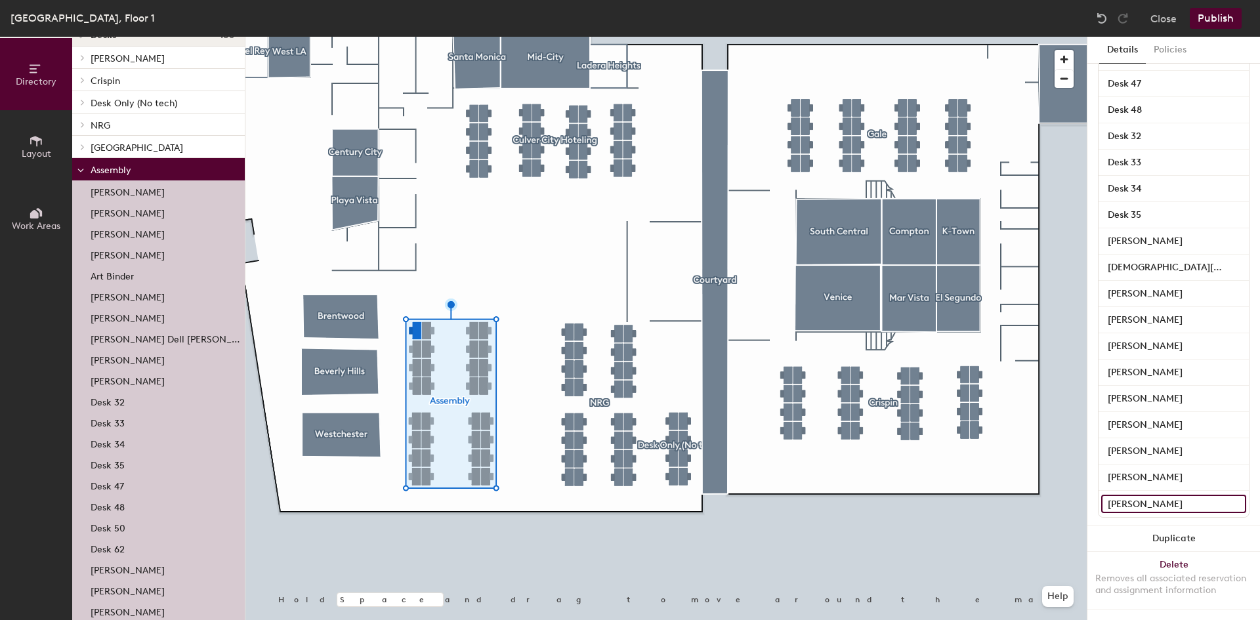
click at [1226, 495] on input "[PERSON_NAME]" at bounding box center [1173, 504] width 145 height 18
click at [1200, 496] on input "[PERSON_NAME]" at bounding box center [1173, 504] width 145 height 18
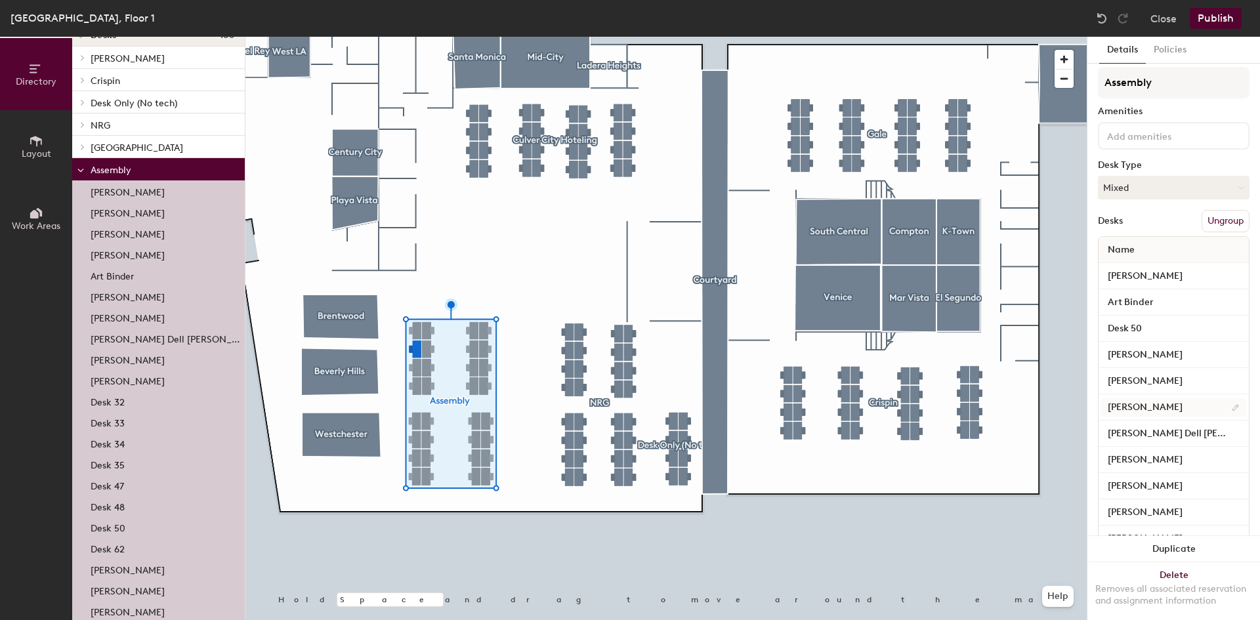
scroll to position [0, 0]
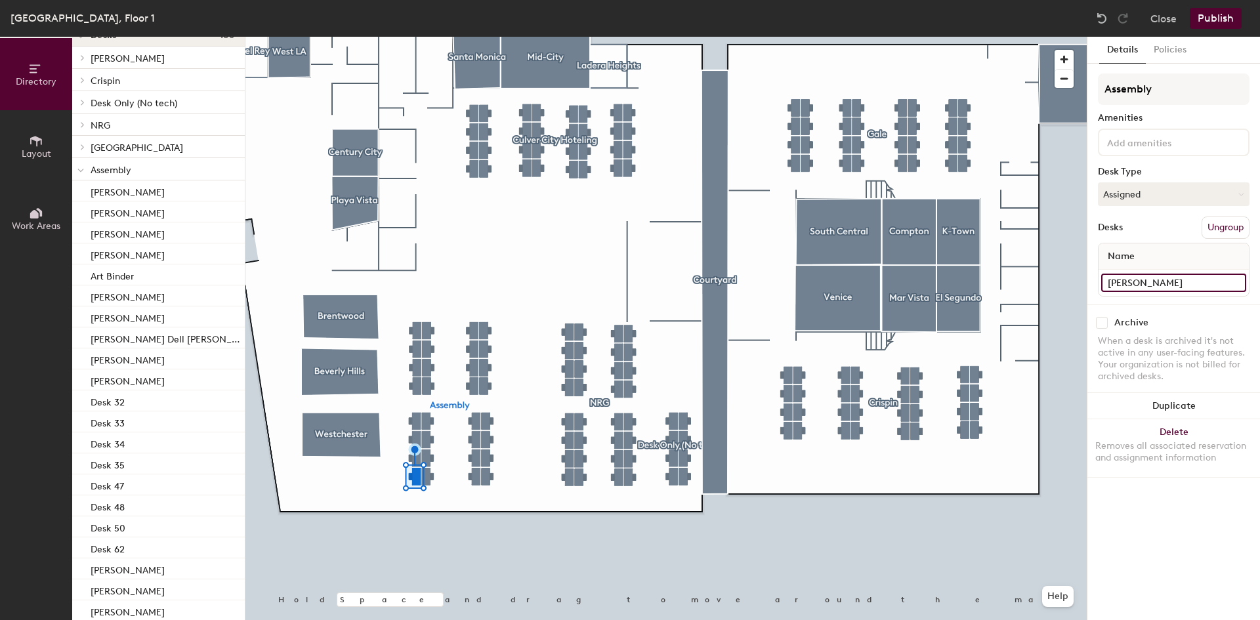
click at [1138, 286] on input "[PERSON_NAME]" at bounding box center [1173, 283] width 145 height 18
type input "Desk 1"
click at [1127, 277] on input "[PERSON_NAME]" at bounding box center [1173, 283] width 145 height 18
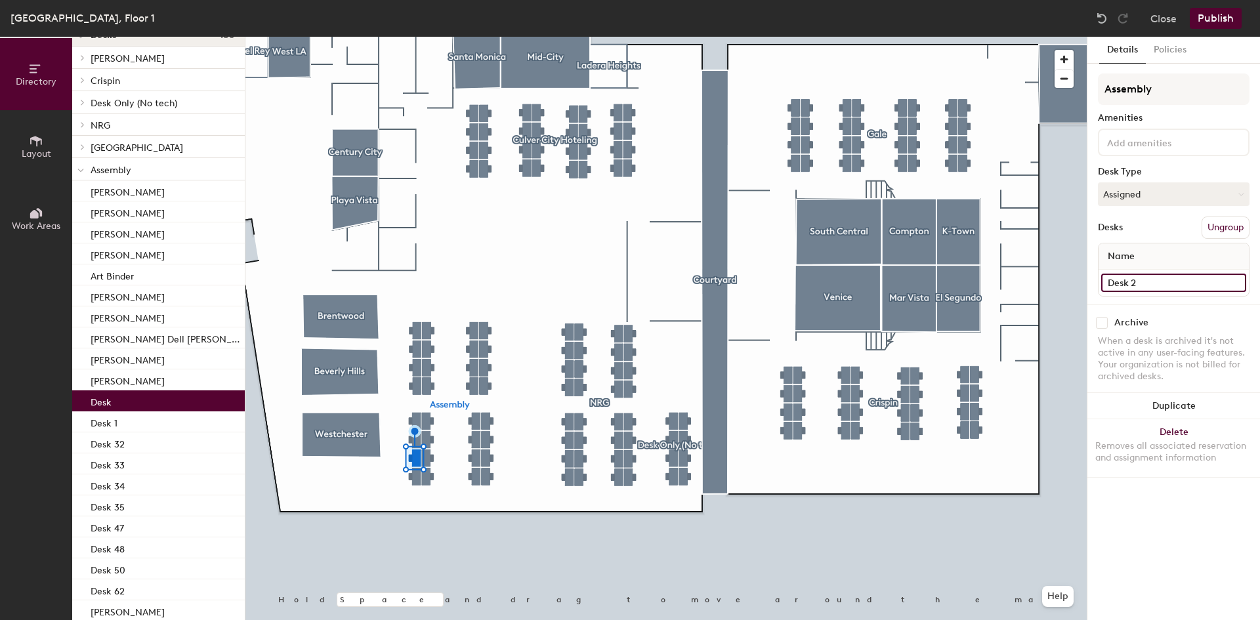
type input "Desk 2"
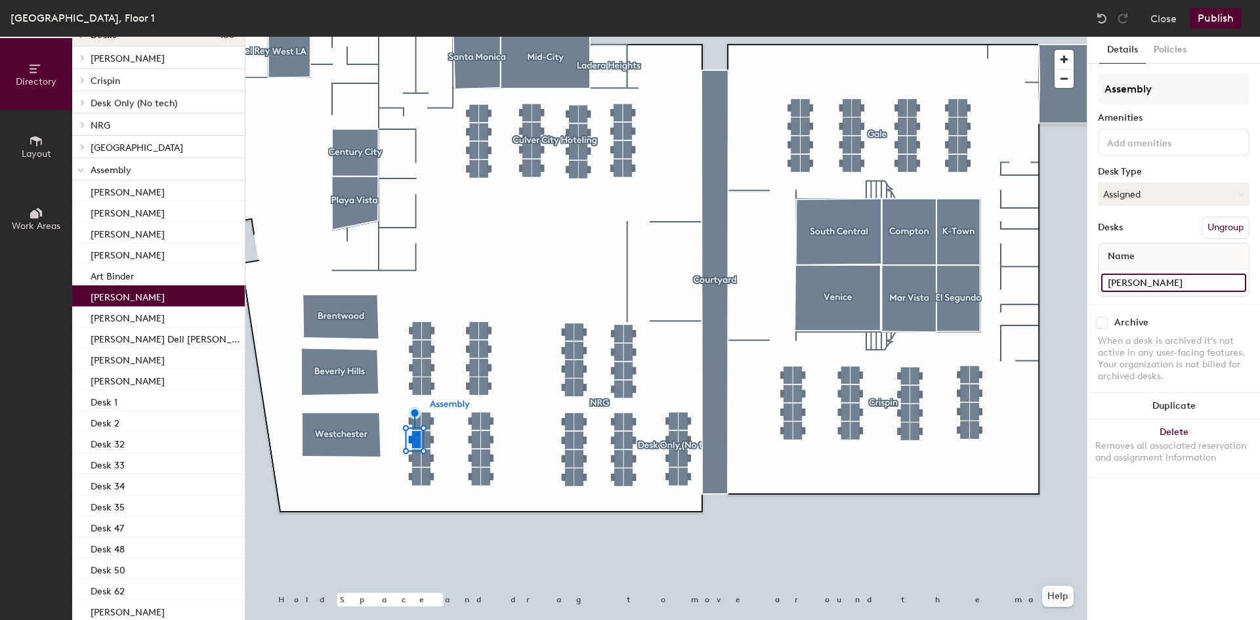
click at [1136, 282] on input "[PERSON_NAME]" at bounding box center [1173, 283] width 145 height 18
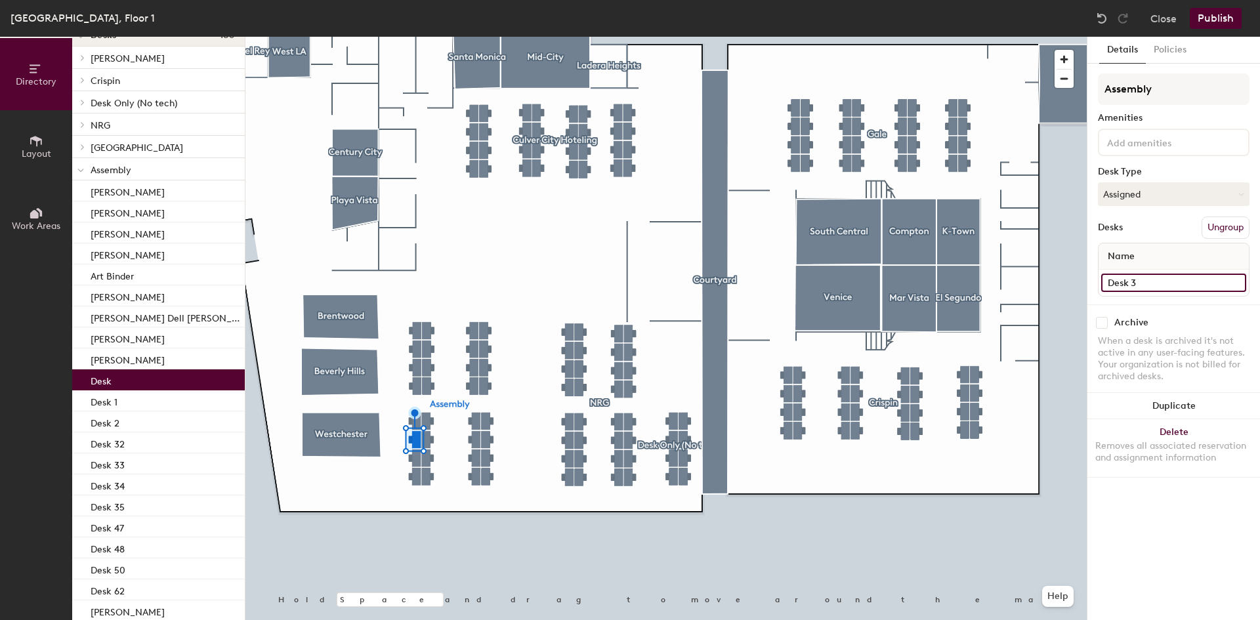
type input "Desk 3"
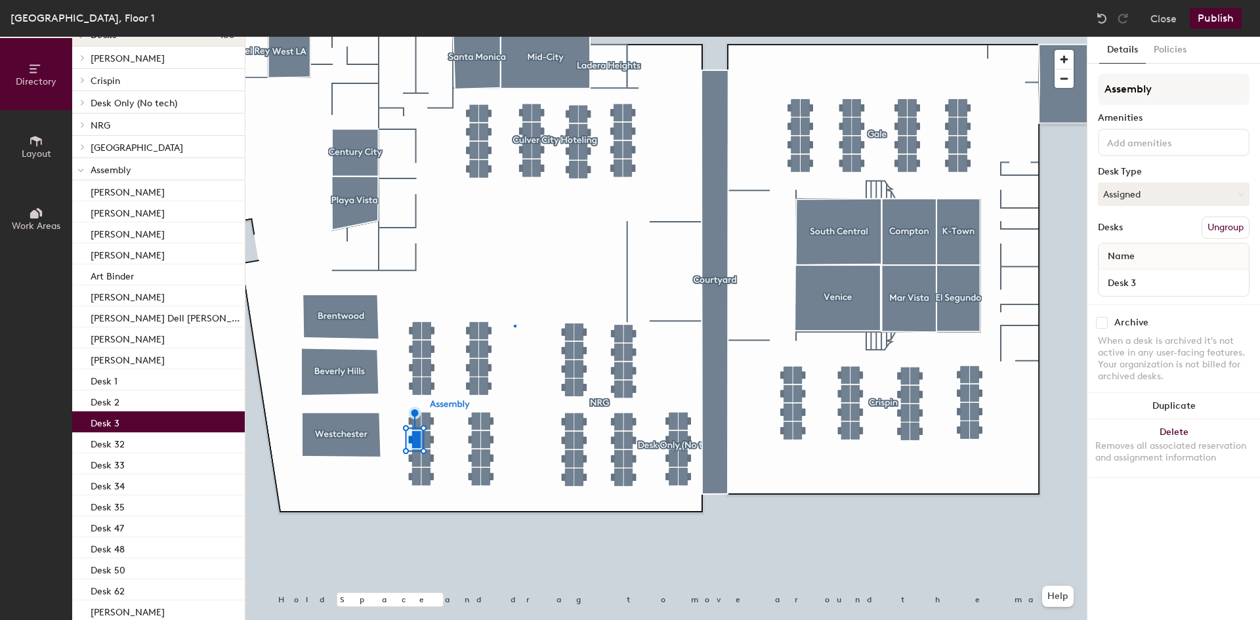
click at [516, 37] on div at bounding box center [665, 37] width 841 height 0
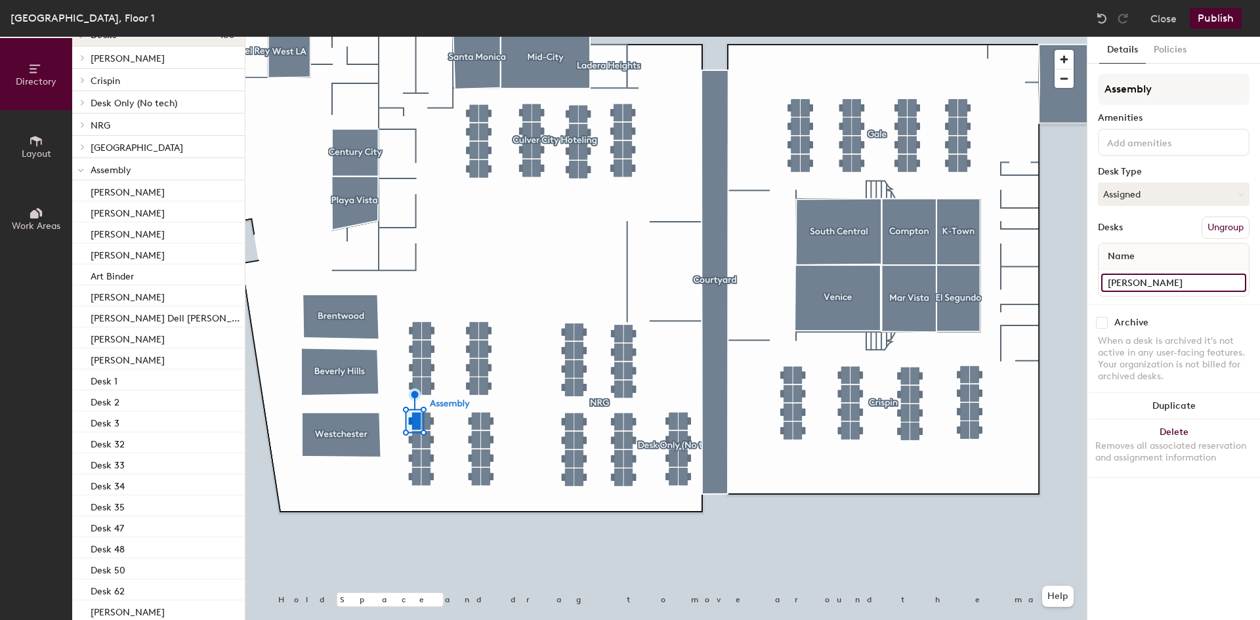
click at [1108, 279] on input "[PERSON_NAME]" at bounding box center [1173, 283] width 145 height 18
type input "Desk 4"
click at [1131, 276] on input "[PERSON_NAME]" at bounding box center [1173, 283] width 145 height 18
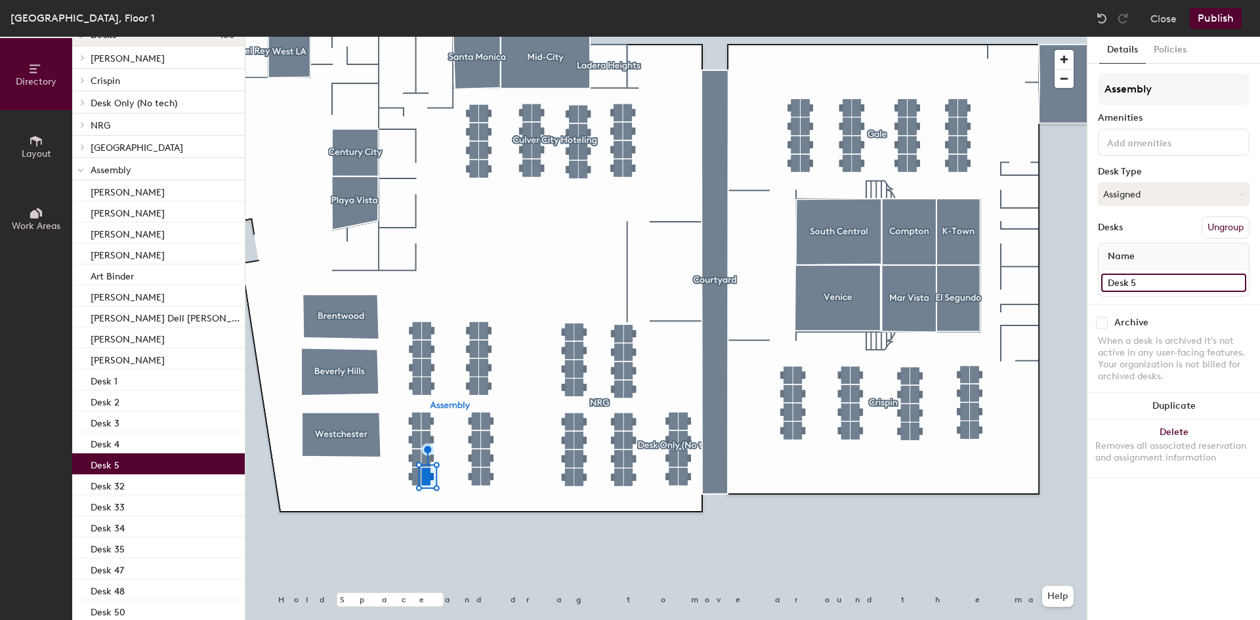
type input "Desk 5"
click at [1148, 288] on input "[PERSON_NAME]" at bounding box center [1173, 283] width 145 height 18
click at [1148, 287] on input "[PERSON_NAME]" at bounding box center [1173, 283] width 145 height 18
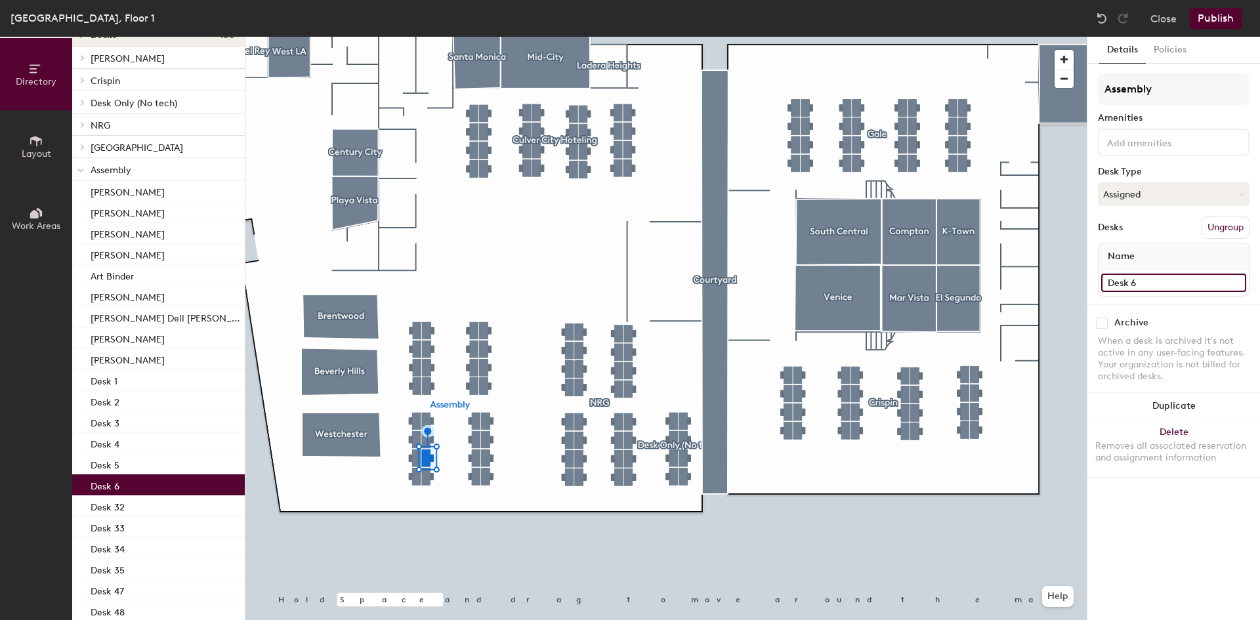
type input "Desk 6"
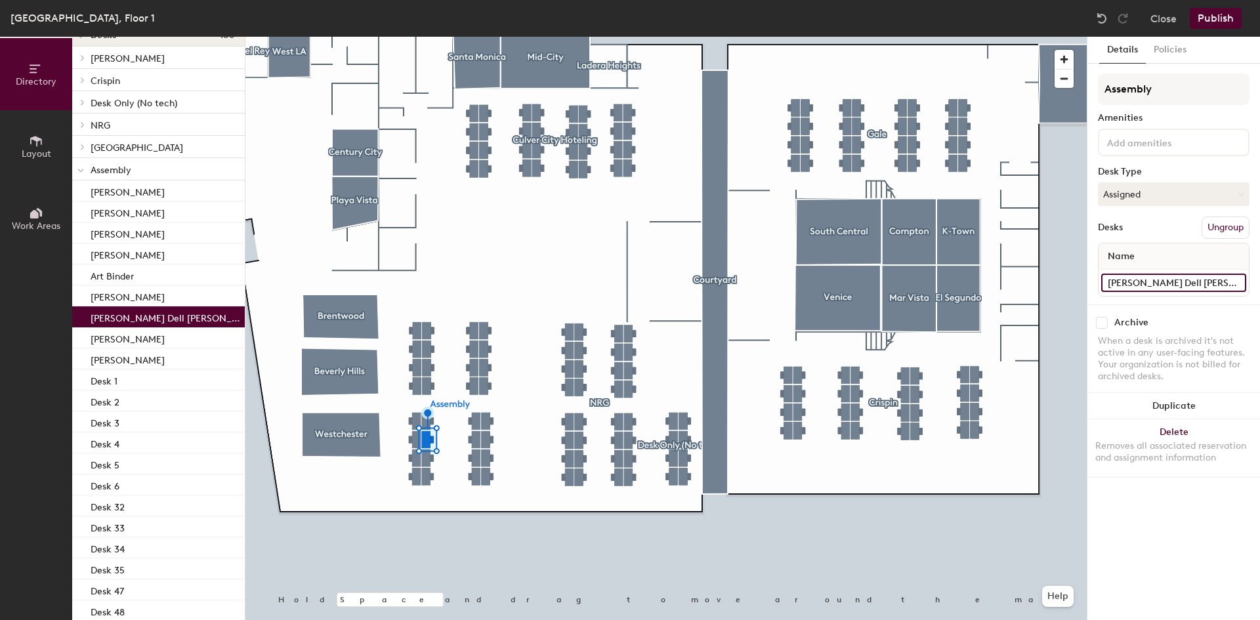
click at [1134, 281] on input "[PERSON_NAME] Dell [PERSON_NAME]" at bounding box center [1173, 283] width 145 height 18
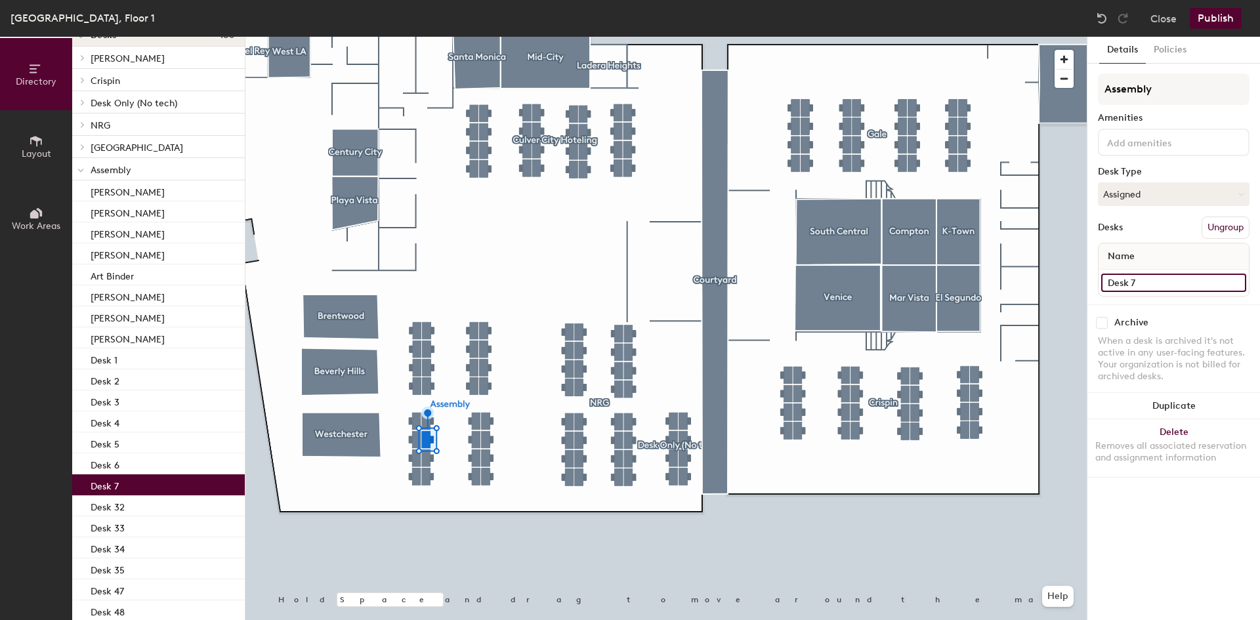
type input "Desk 7"
click at [1172, 285] on input "[PERSON_NAME]" at bounding box center [1173, 283] width 145 height 18
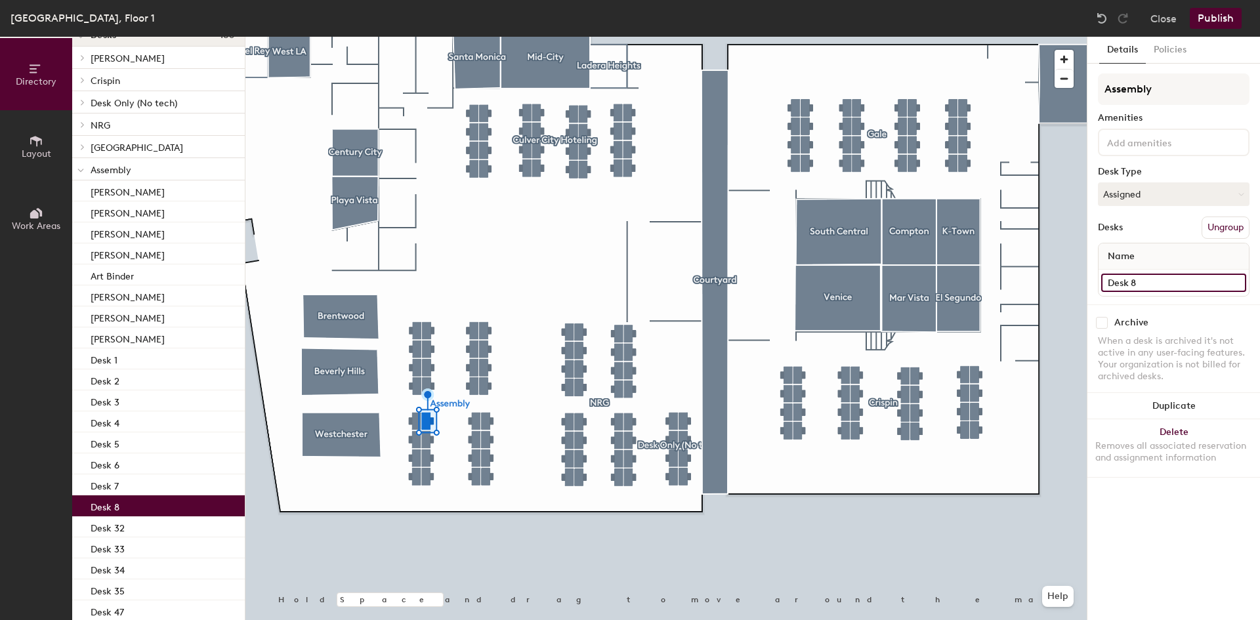
type input "Desk 8"
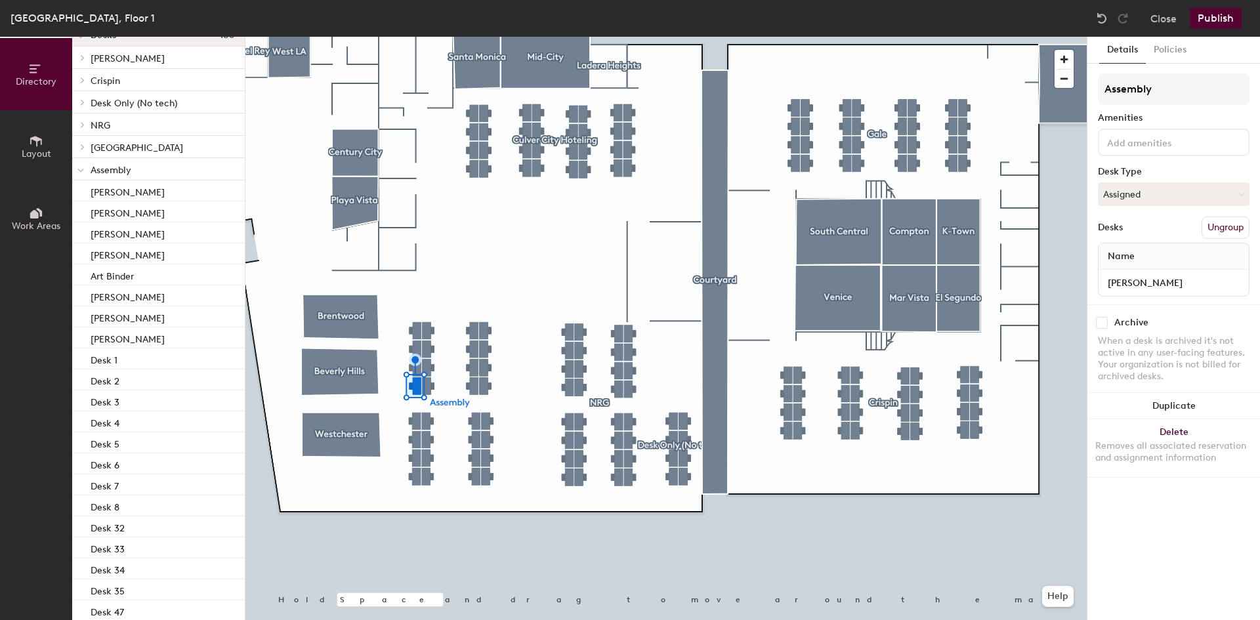
click at [475, 37] on div at bounding box center [665, 37] width 841 height 0
click at [1136, 295] on div "[PERSON_NAME]" at bounding box center [1173, 283] width 150 height 26
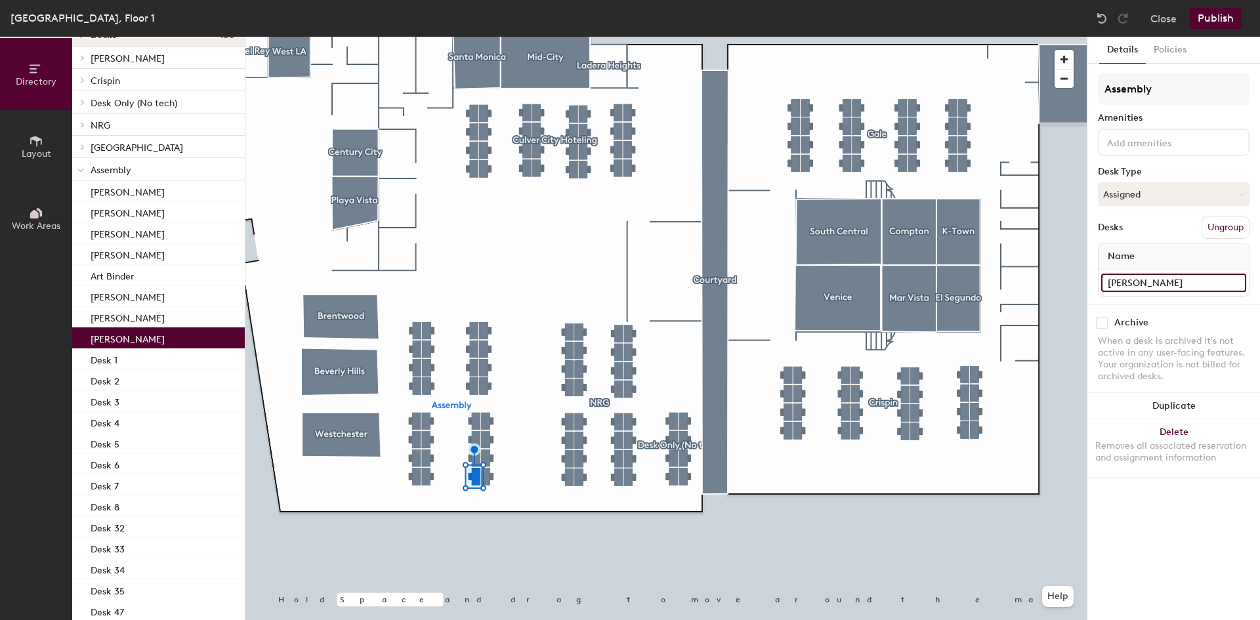
click at [1139, 287] on input "[PERSON_NAME]" at bounding box center [1173, 283] width 145 height 18
type input "Desk 9"
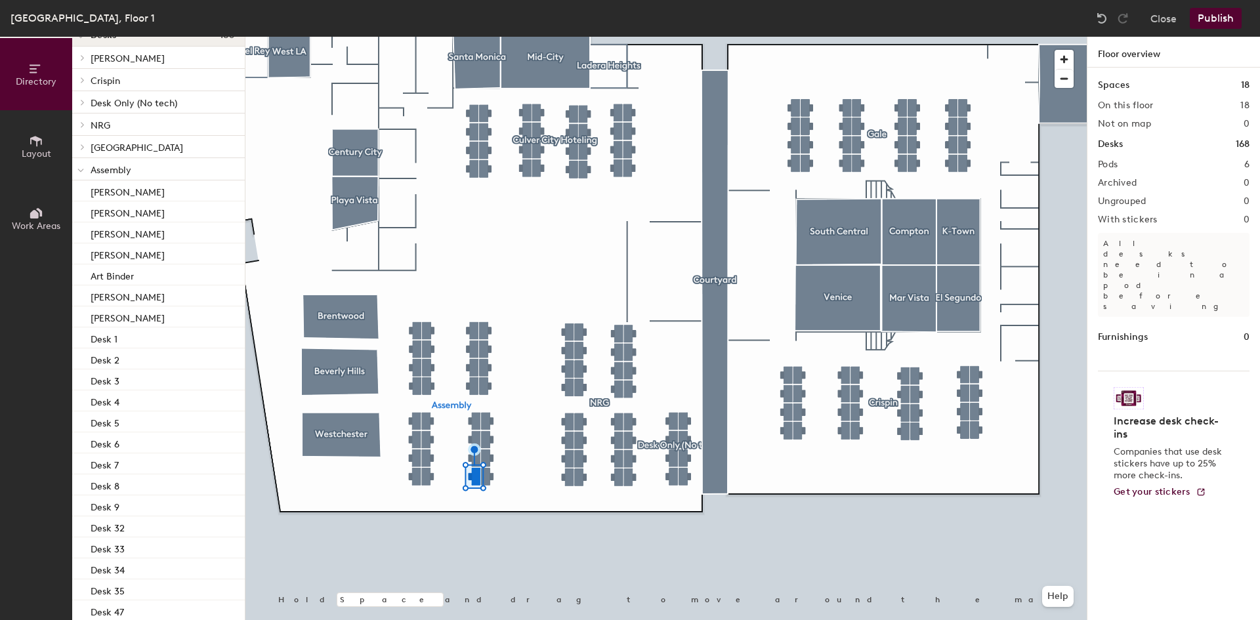
click at [471, 37] on div at bounding box center [665, 37] width 841 height 0
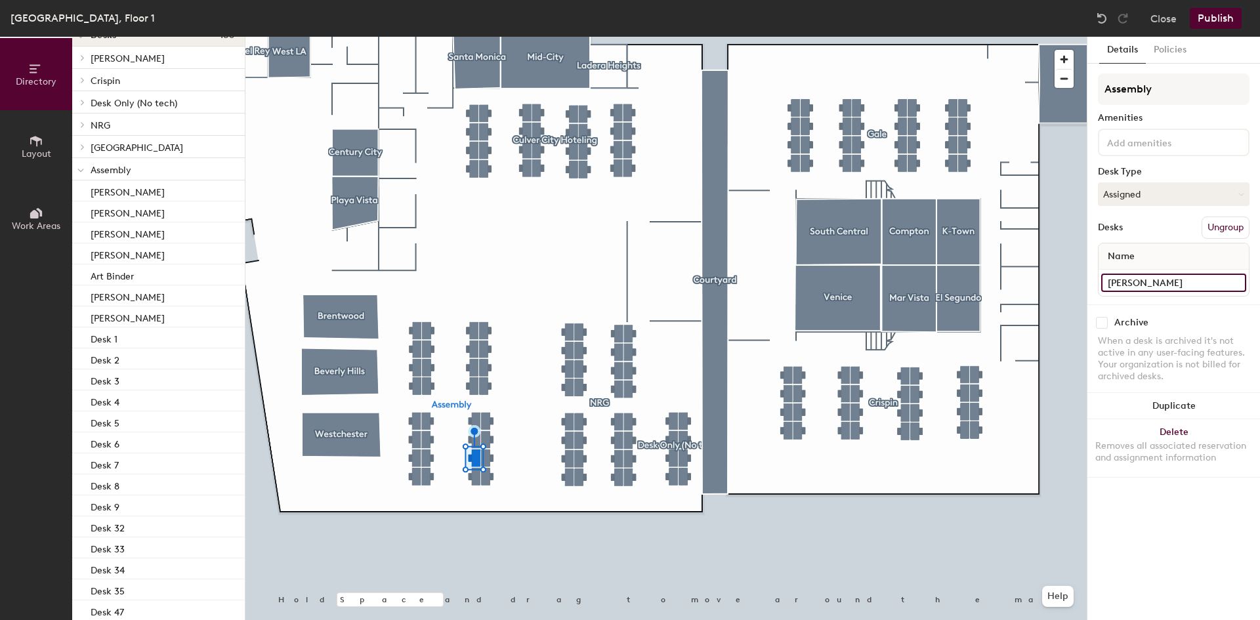
click at [1144, 283] on input "[PERSON_NAME]" at bounding box center [1173, 283] width 145 height 18
type input "Desk 10"
click at [1167, 290] on input "[PERSON_NAME]" at bounding box center [1173, 283] width 145 height 18
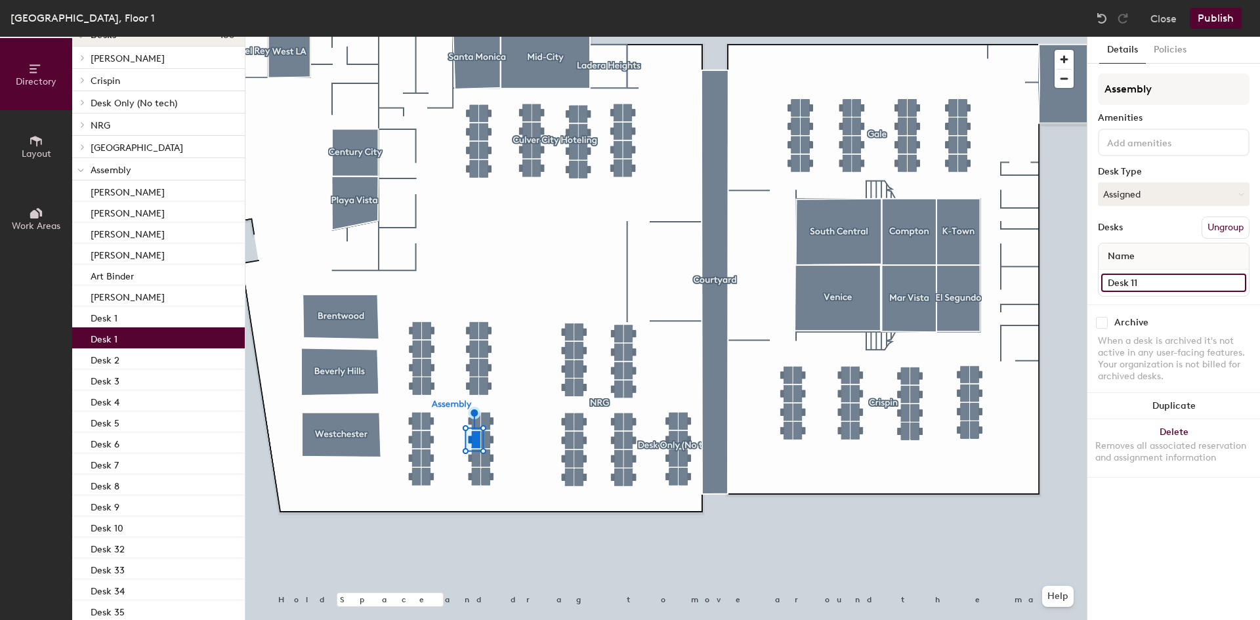
type input "Desk 11"
click at [1157, 285] on input "[PERSON_NAME]" at bounding box center [1173, 283] width 145 height 18
type input "Desk 12"
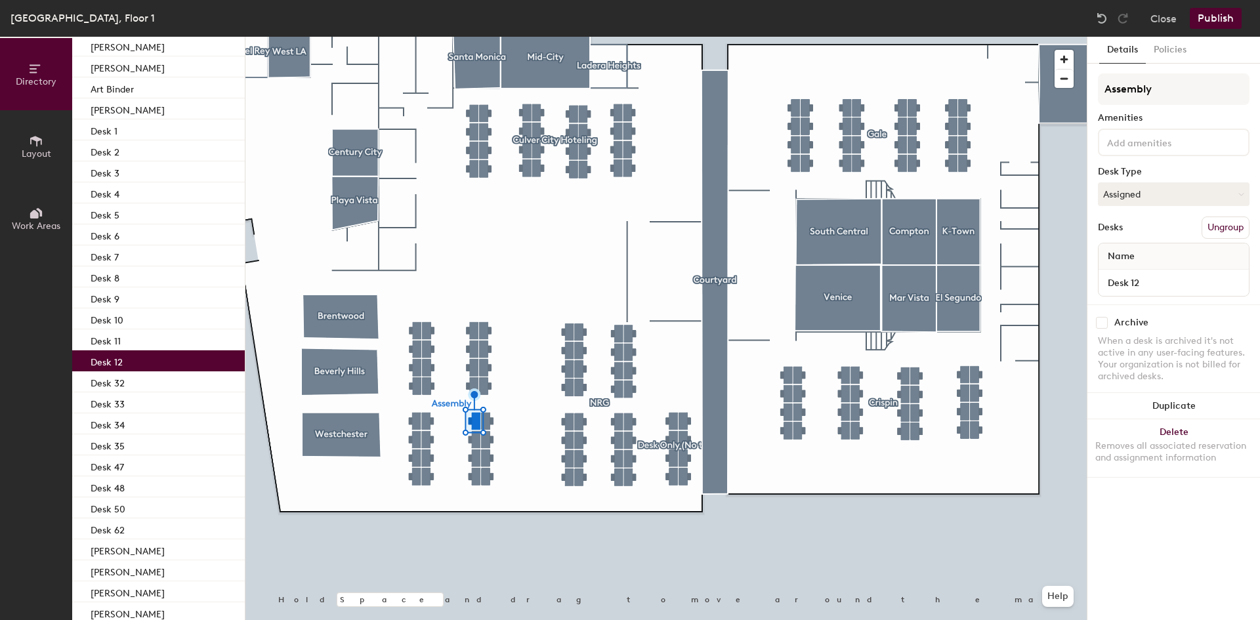
scroll to position [328, 0]
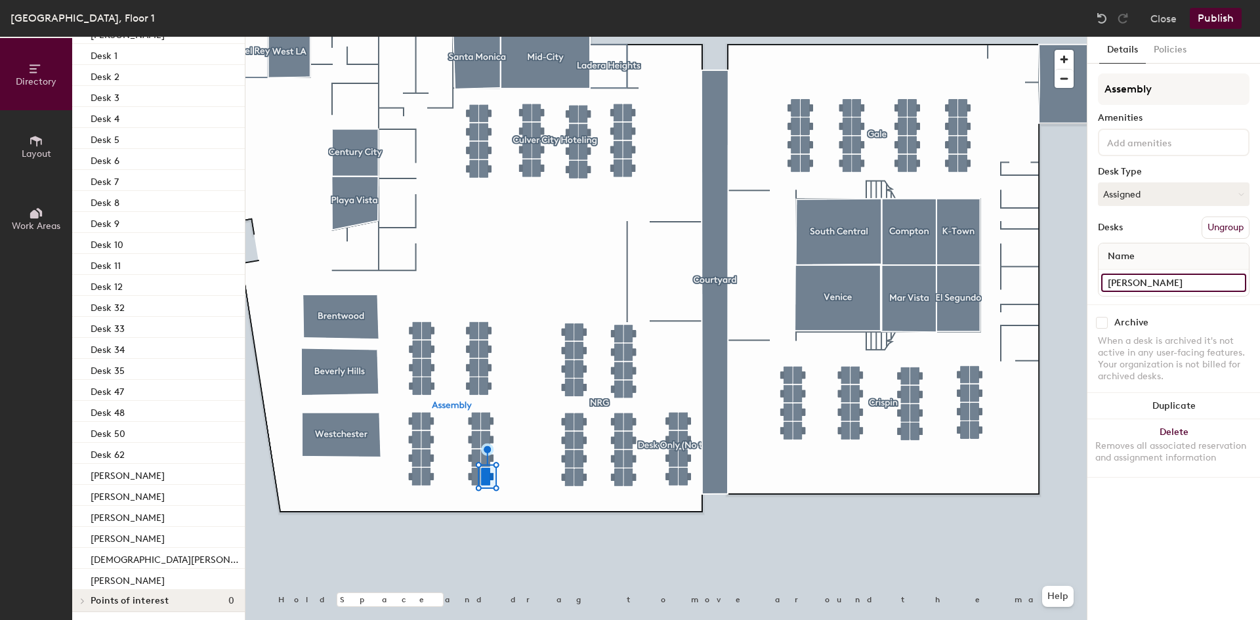
click at [1140, 289] on input "[PERSON_NAME]" at bounding box center [1173, 283] width 145 height 18
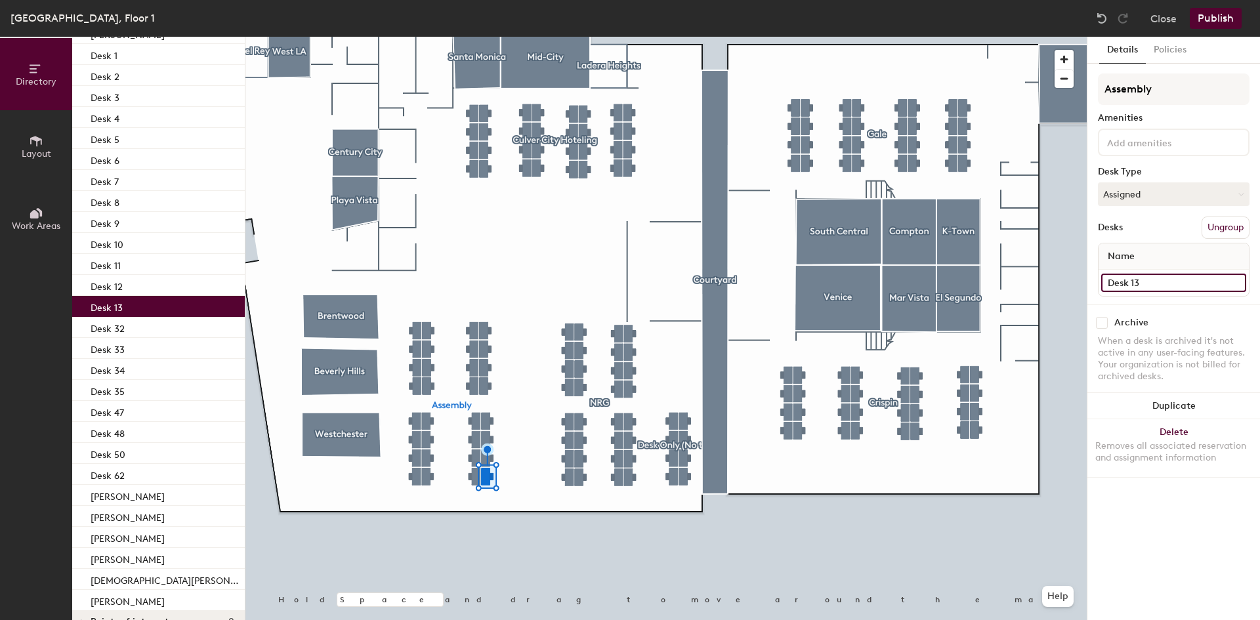
type input "Desk 13"
click at [1144, 281] on input "[PERSON_NAME]" at bounding box center [1173, 283] width 145 height 18
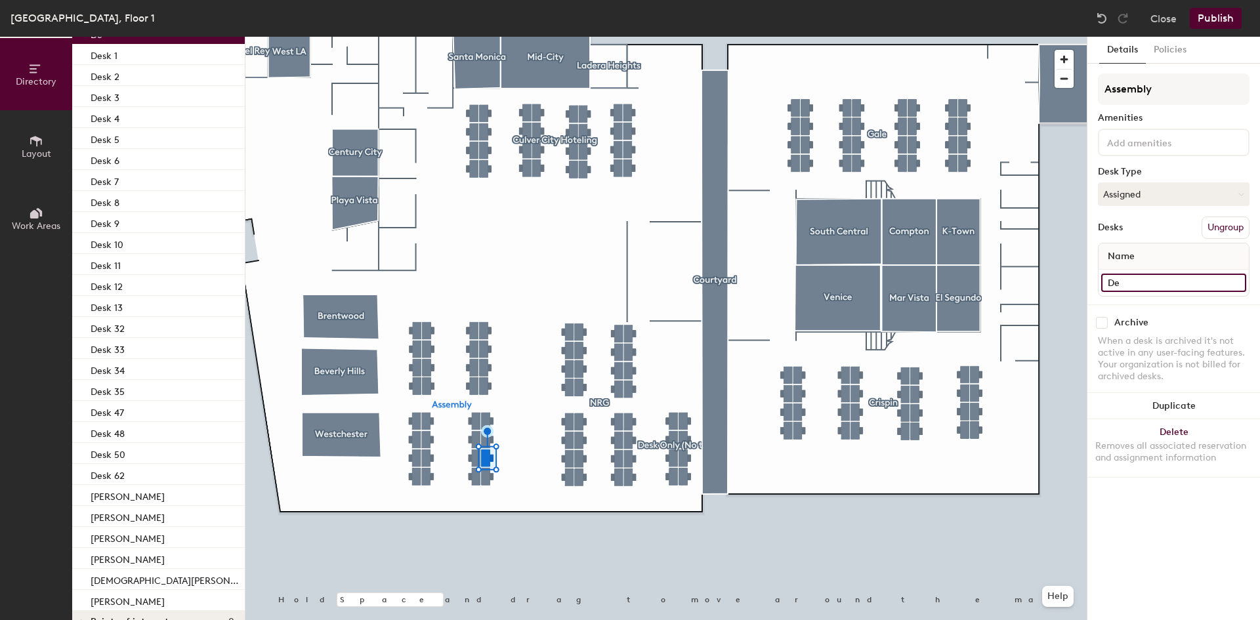
scroll to position [286, 0]
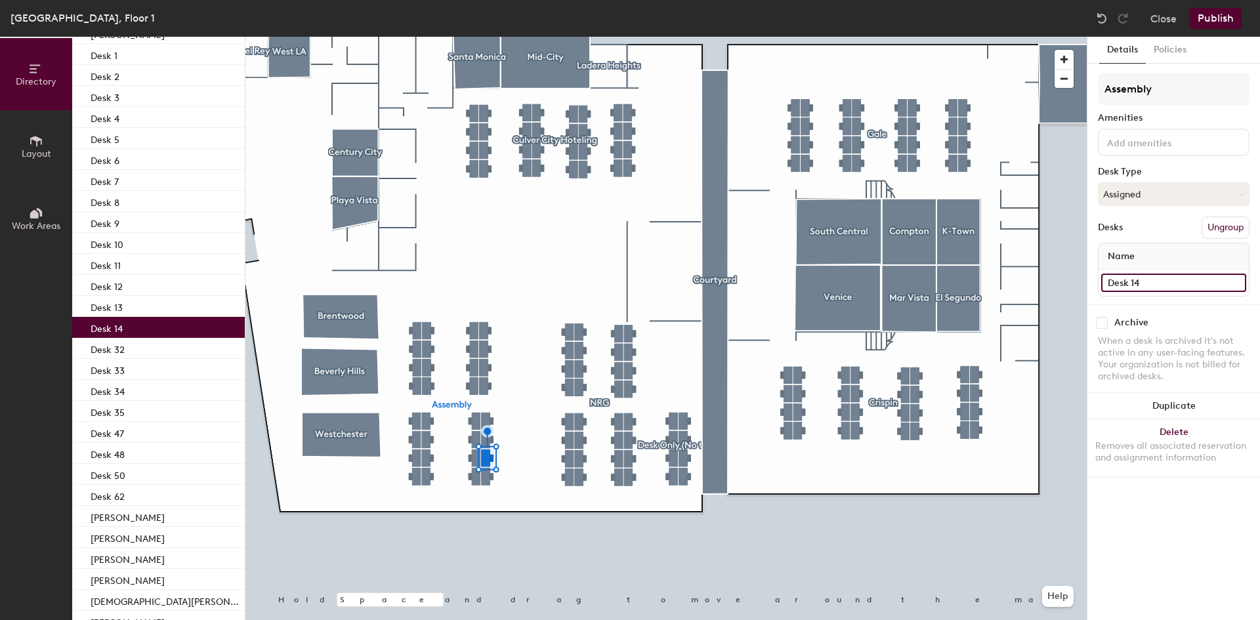
type input "Desk 14"
click at [520, 37] on div at bounding box center [665, 37] width 841 height 0
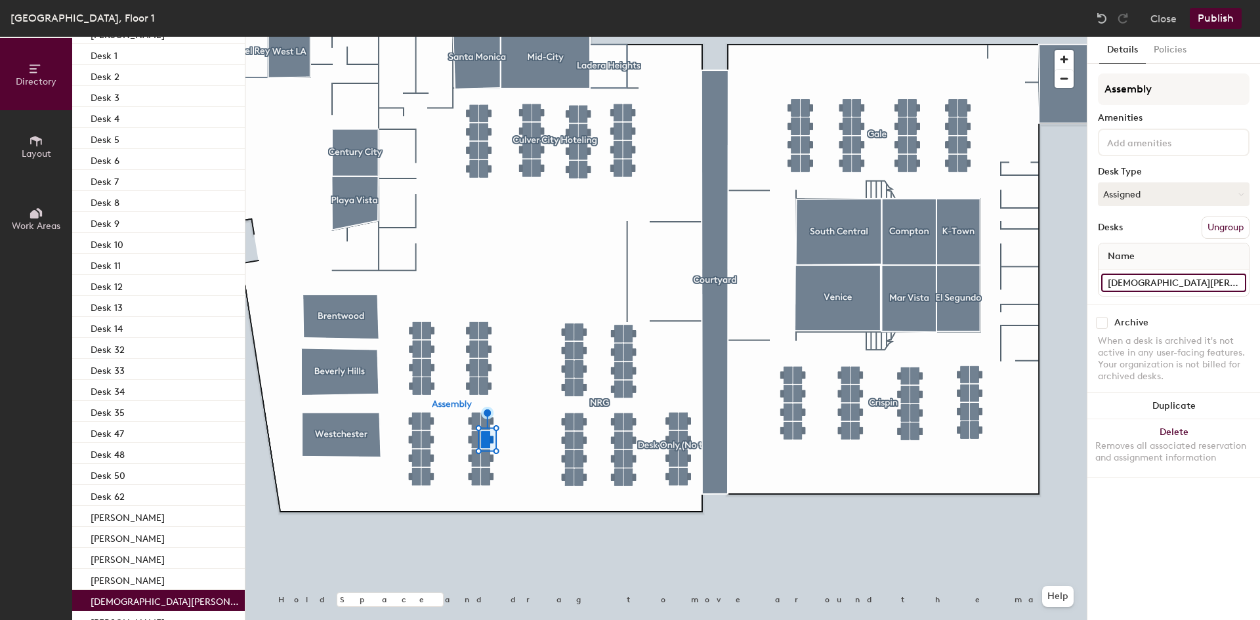
click at [1167, 281] on input "[DEMOGRAPHIC_DATA][PERSON_NAME]" at bounding box center [1173, 283] width 145 height 18
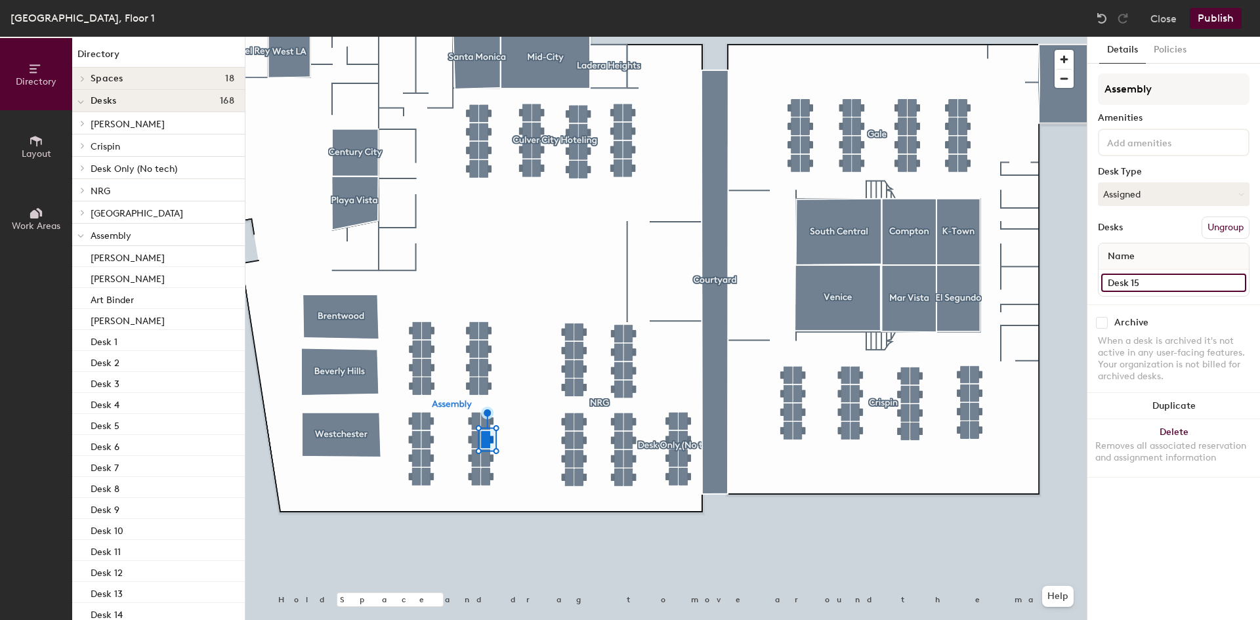
type input "Desk 15"
click at [1181, 281] on input "[PERSON_NAME]" at bounding box center [1173, 283] width 145 height 18
type input "Desk 16"
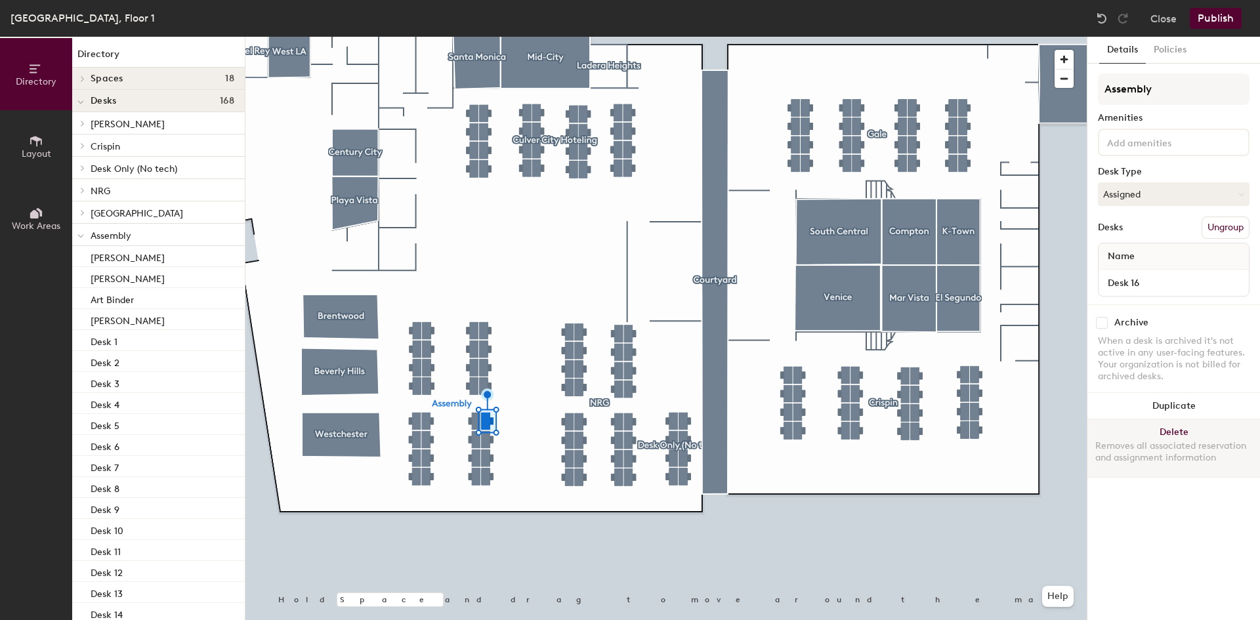
click at [416, 37] on div at bounding box center [665, 37] width 841 height 0
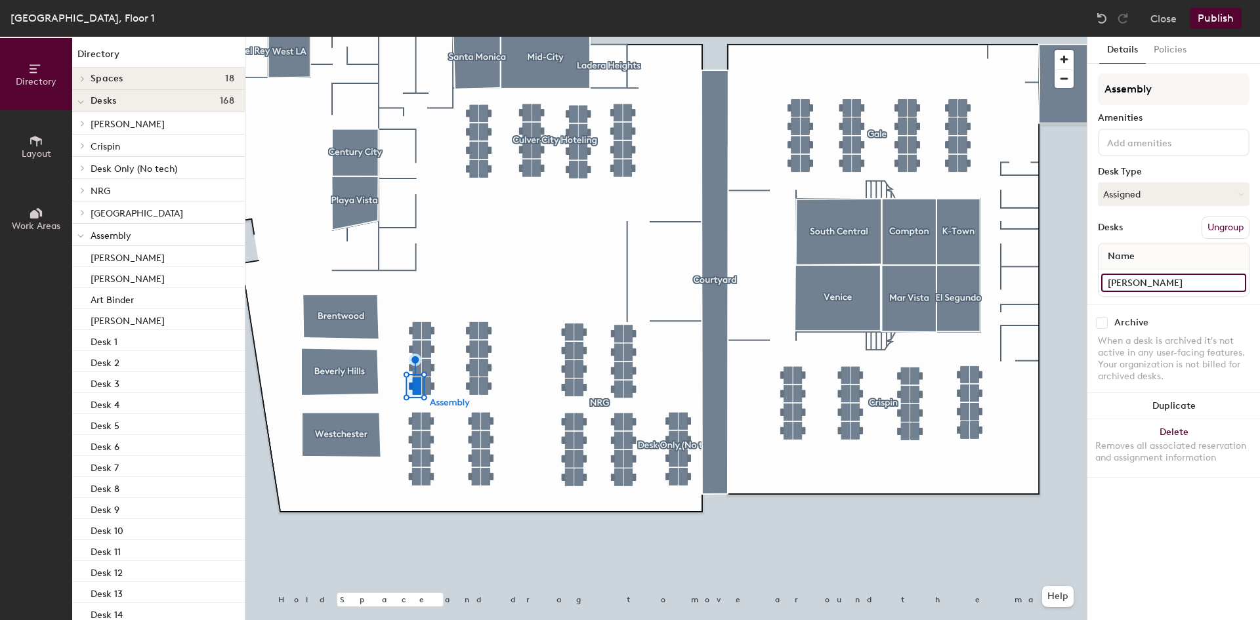
click at [1154, 283] on input "[PERSON_NAME]" at bounding box center [1173, 283] width 145 height 18
type input "Desk 17"
click at [539, 37] on div at bounding box center [665, 37] width 841 height 0
click at [1131, 279] on input "[PERSON_NAME]" at bounding box center [1173, 283] width 145 height 18
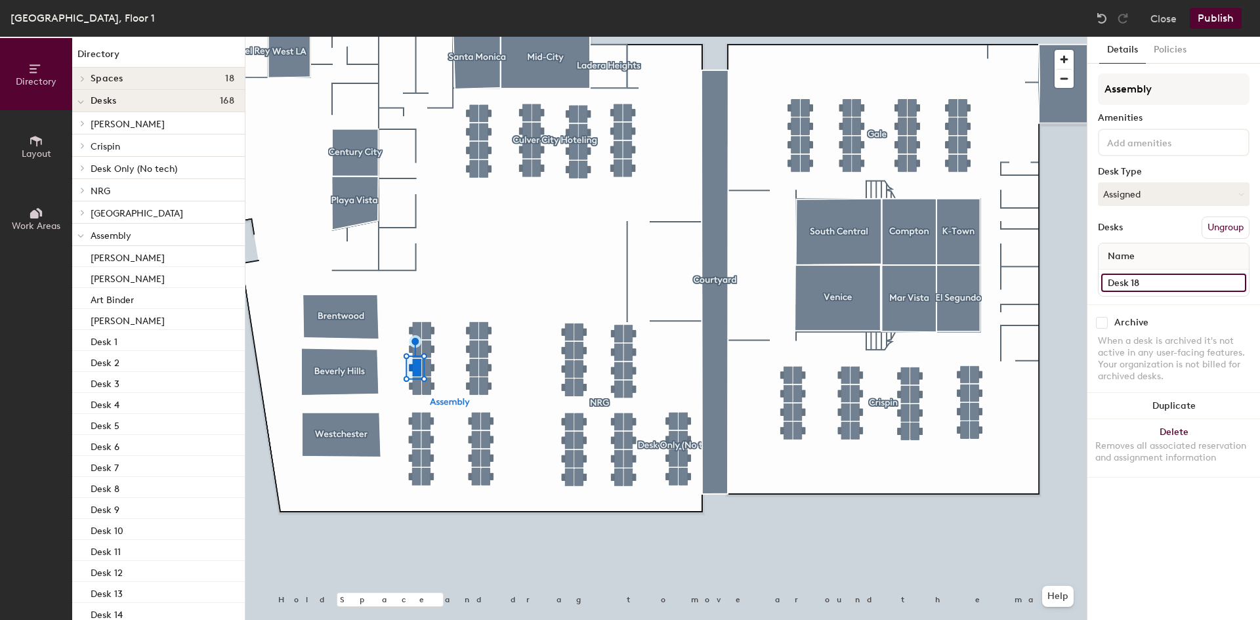
type input "Desk 18"
click at [520, 37] on div at bounding box center [665, 37] width 841 height 0
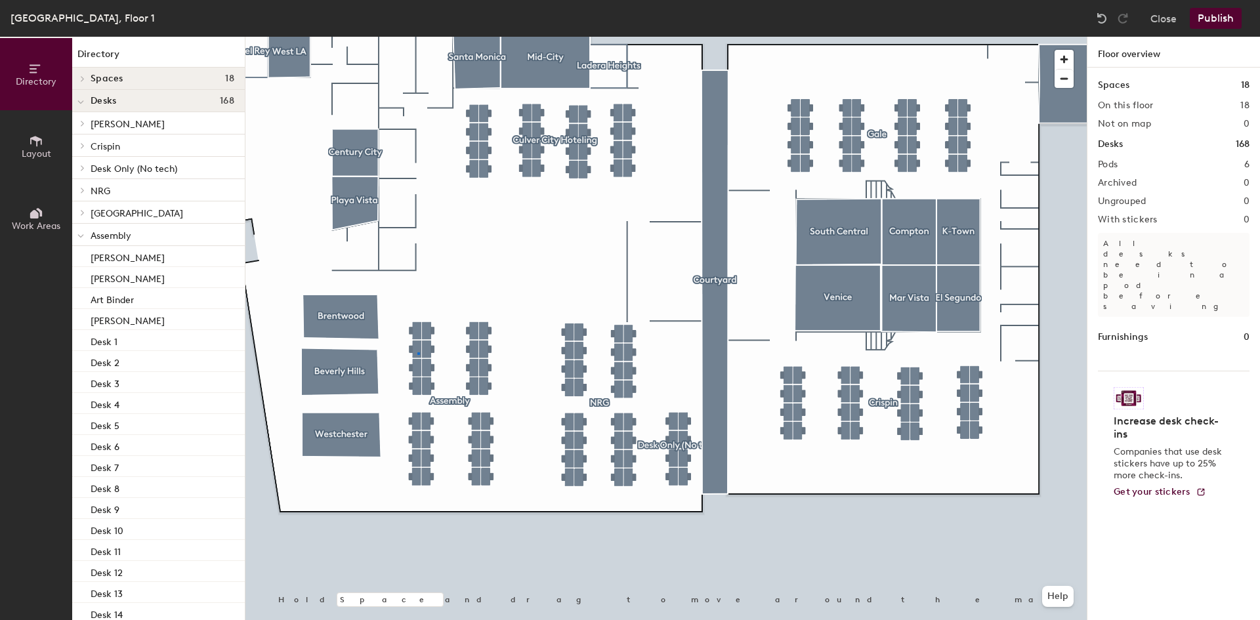
click at [419, 37] on div at bounding box center [665, 37] width 841 height 0
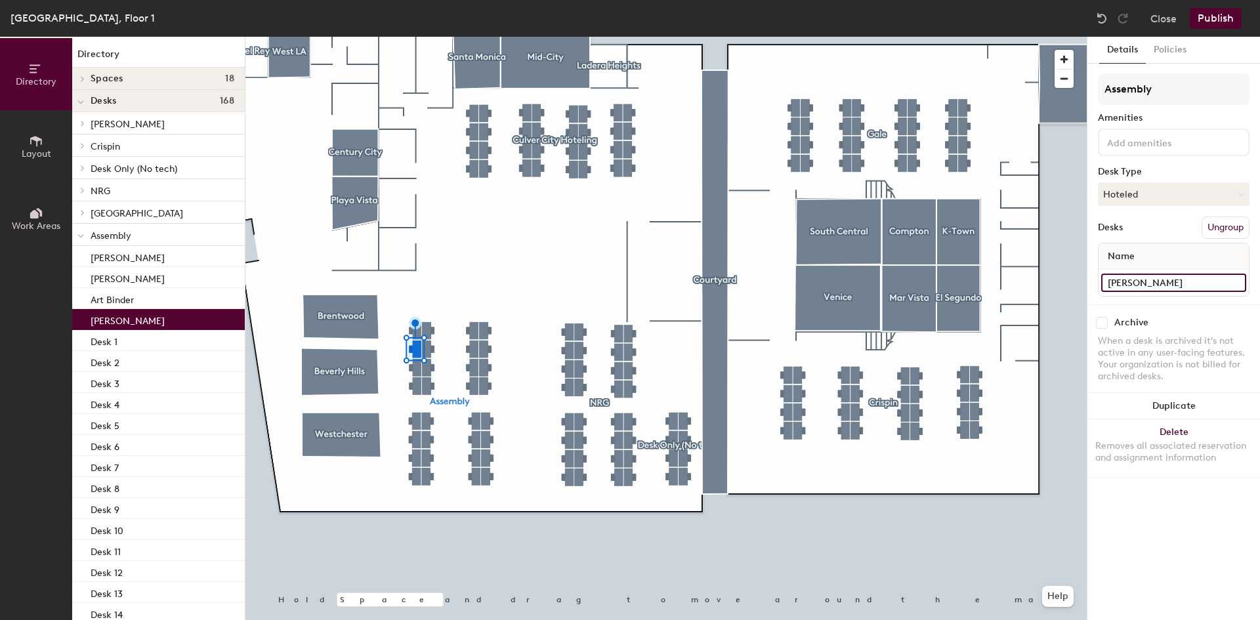
click at [1126, 277] on input "[PERSON_NAME]" at bounding box center [1173, 283] width 145 height 18
type input "Desk 19"
click at [1135, 280] on input "[PERSON_NAME]" at bounding box center [1173, 283] width 145 height 18
click at [1153, 281] on input "[PERSON_NAME]" at bounding box center [1173, 283] width 145 height 18
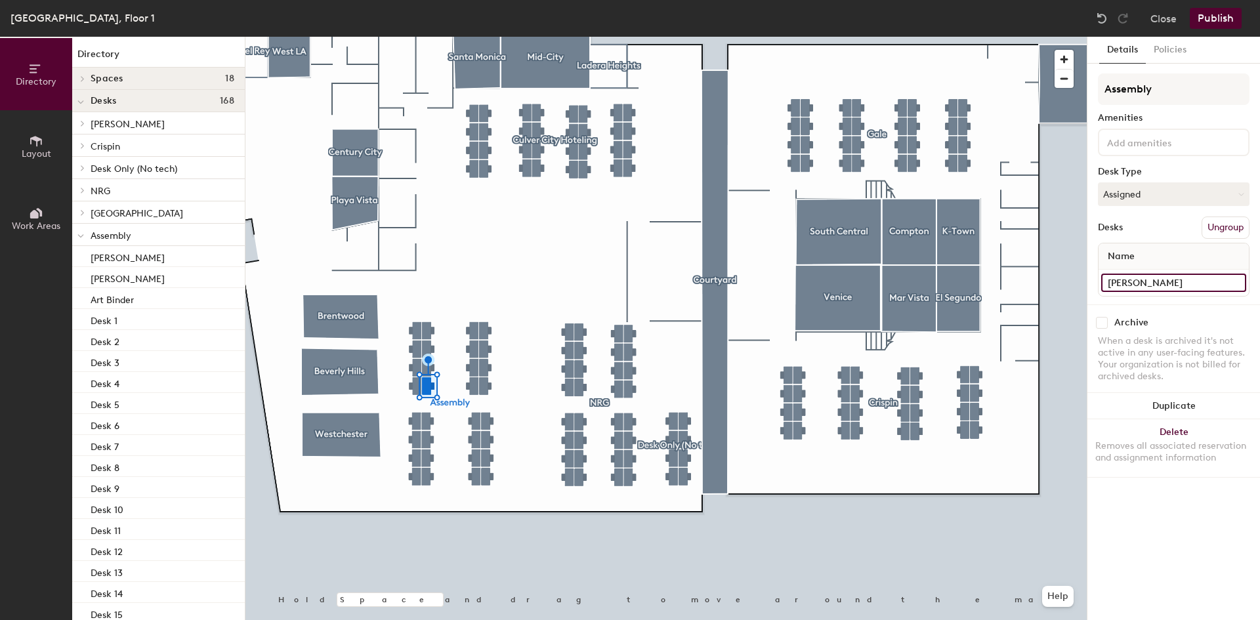
click at [1153, 281] on input "[PERSON_NAME]" at bounding box center [1173, 283] width 145 height 18
type input "Desk 21"
click at [1150, 280] on input "[PERSON_NAME]" at bounding box center [1173, 283] width 145 height 18
type input "Desk 22"
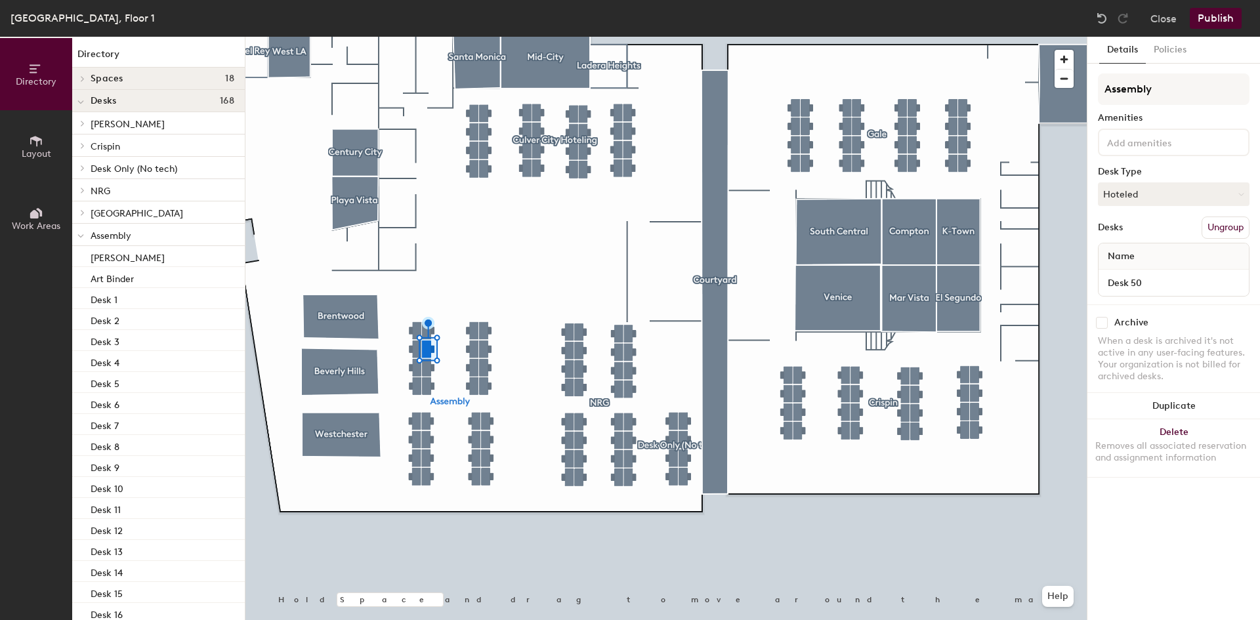
click at [1175, 292] on div "Desk 50" at bounding box center [1173, 283] width 150 height 26
click at [1140, 281] on input "Desk 50" at bounding box center [1173, 283] width 145 height 18
click at [1137, 283] on input "Desk 50" at bounding box center [1173, 283] width 145 height 18
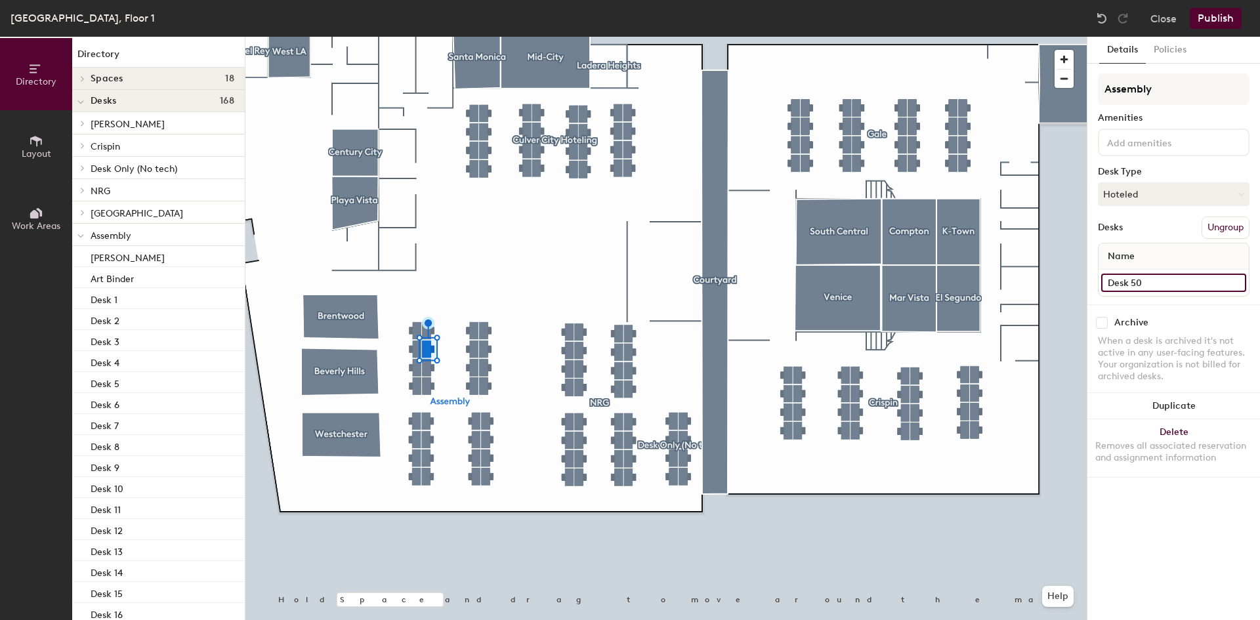
click at [1137, 283] on input "Desk 50" at bounding box center [1173, 283] width 145 height 18
click at [1137, 281] on input "Desk 50" at bounding box center [1173, 283] width 145 height 18
click at [1137, 283] on input "Desk 50" at bounding box center [1173, 283] width 145 height 18
click at [1144, 282] on input "Desk 50" at bounding box center [1173, 283] width 145 height 18
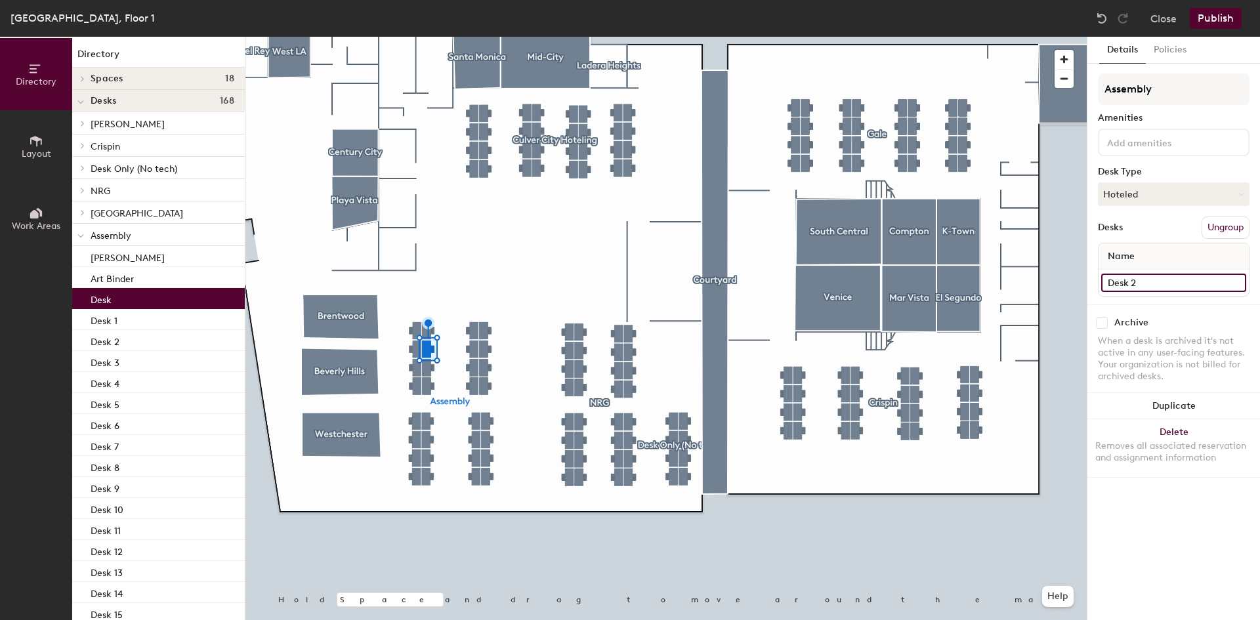
type input "Desk 23"
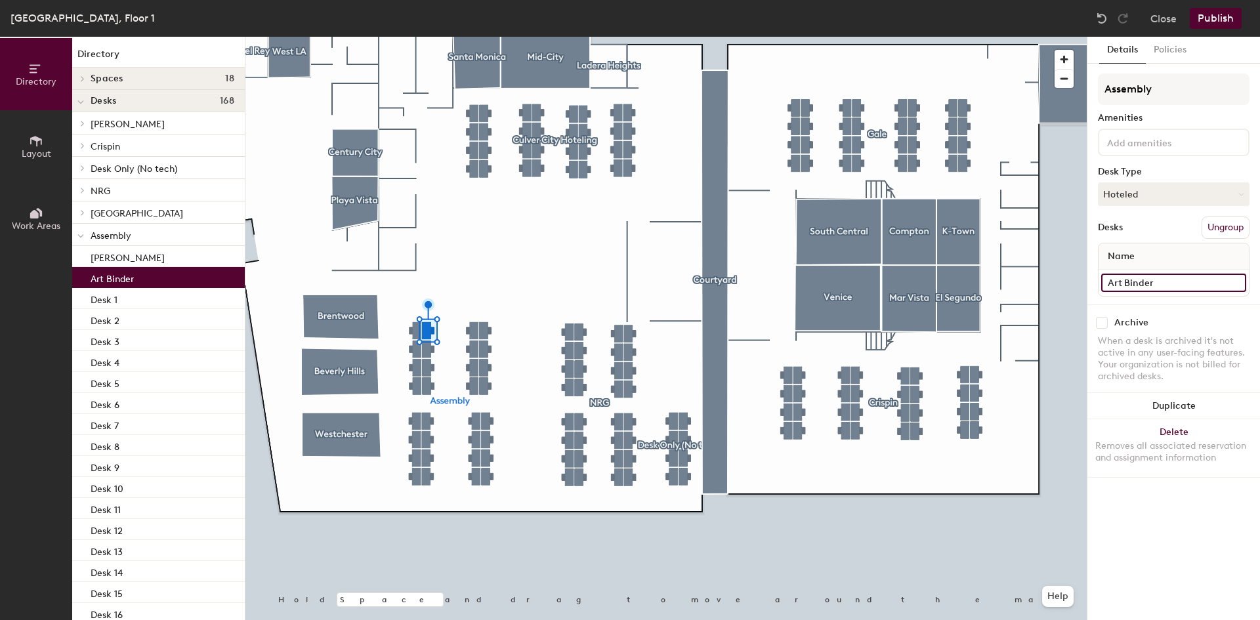
click at [1134, 287] on input "Art Binder" at bounding box center [1173, 283] width 145 height 18
type input "Desk 24"
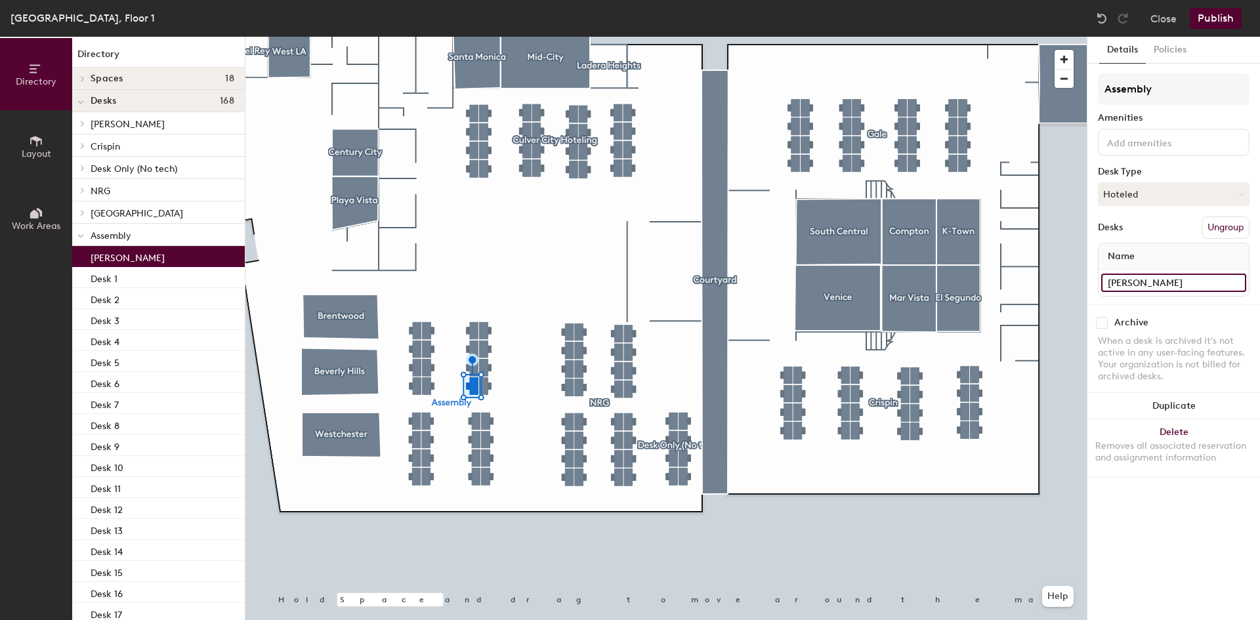
click at [1126, 287] on input "[PERSON_NAME]" at bounding box center [1173, 283] width 145 height 18
type input "Desk 25"
click at [1145, 283] on input "Desk 62" at bounding box center [1173, 283] width 145 height 18
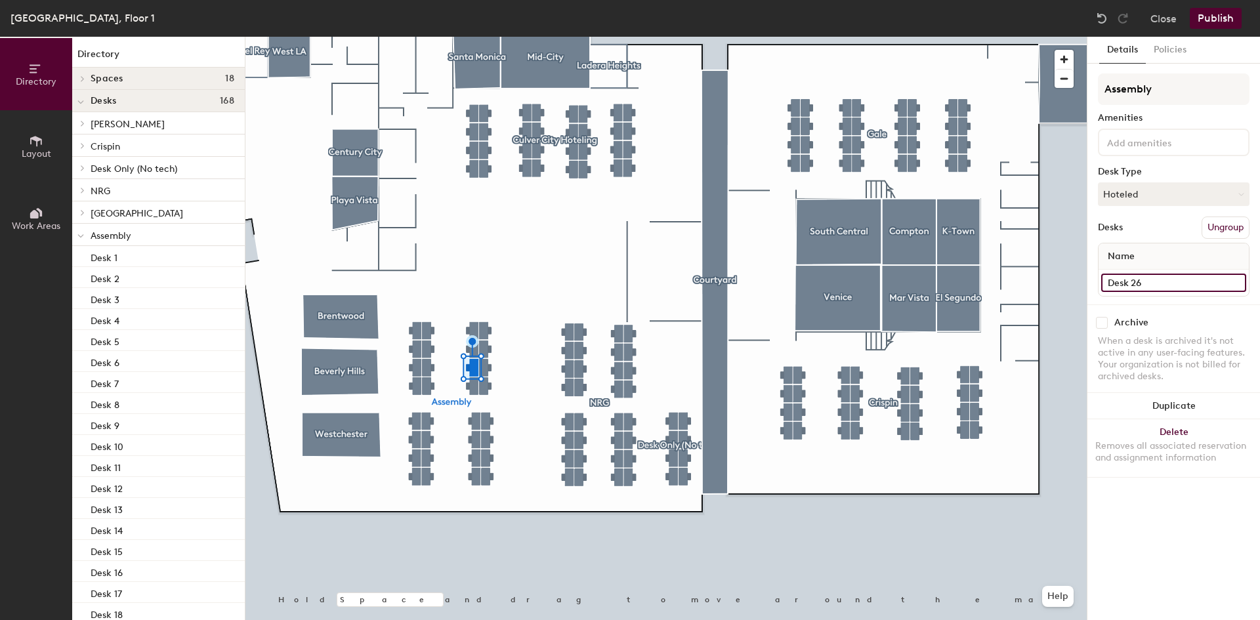
type input "Desk 26"
click at [1125, 289] on input "Desk 47" at bounding box center [1173, 283] width 145 height 18
type input "Desk 27"
click at [1132, 281] on input "Desk 48" at bounding box center [1173, 283] width 145 height 18
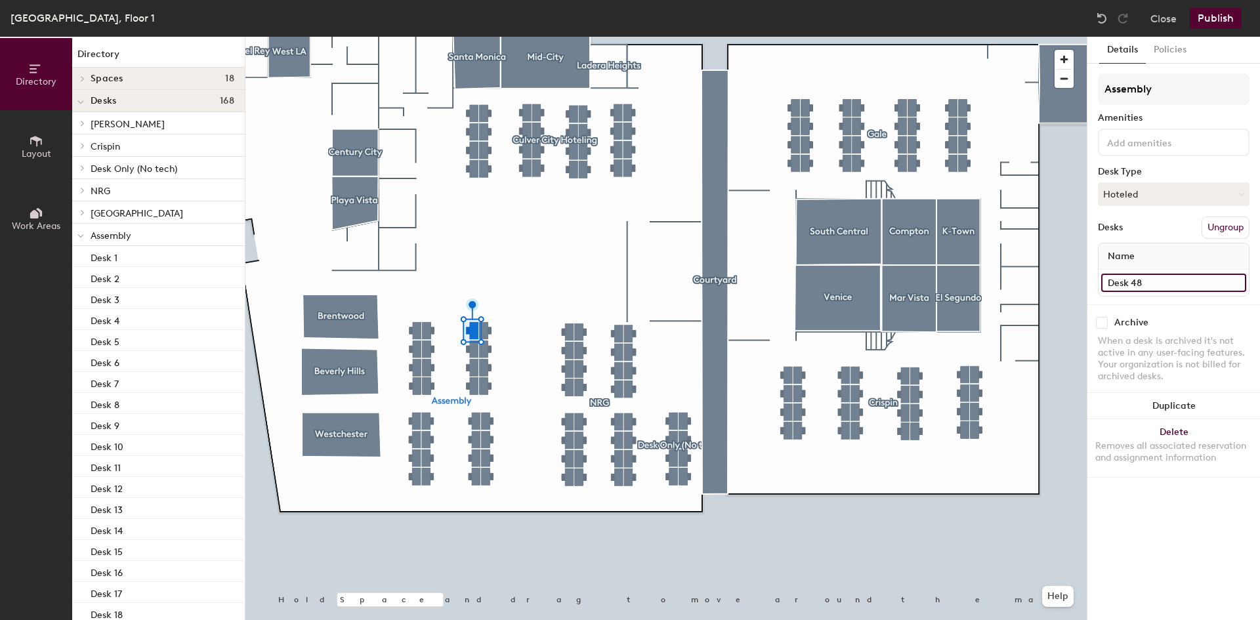
click at [1134, 282] on input "Desk 48" at bounding box center [1173, 283] width 145 height 18
type input "Desk 28"
click at [1173, 280] on input "Desk 35" at bounding box center [1173, 283] width 145 height 18
click at [1161, 283] on input "Desk 35" at bounding box center [1173, 283] width 145 height 18
type input "Desk 29"
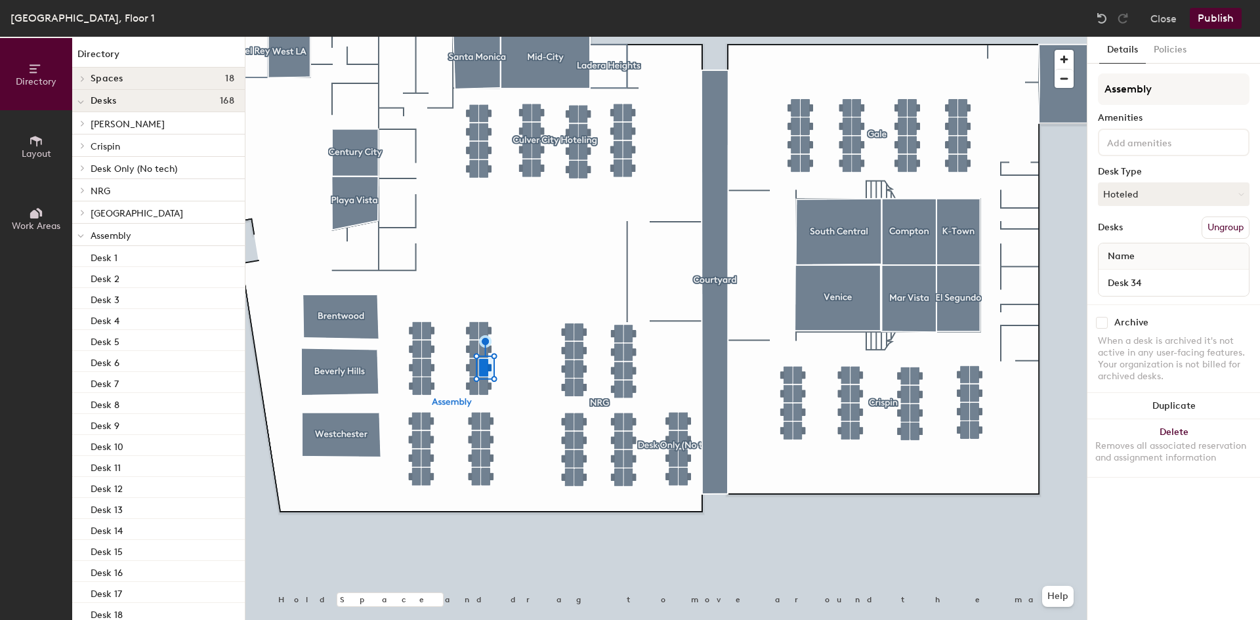
click at [1169, 272] on div "Desk 34" at bounding box center [1173, 283] width 150 height 26
click at [1167, 279] on input "Desk 34" at bounding box center [1173, 283] width 145 height 18
click at [1168, 281] on input "Desk 34" at bounding box center [1173, 283] width 145 height 18
type input "Desk 30"
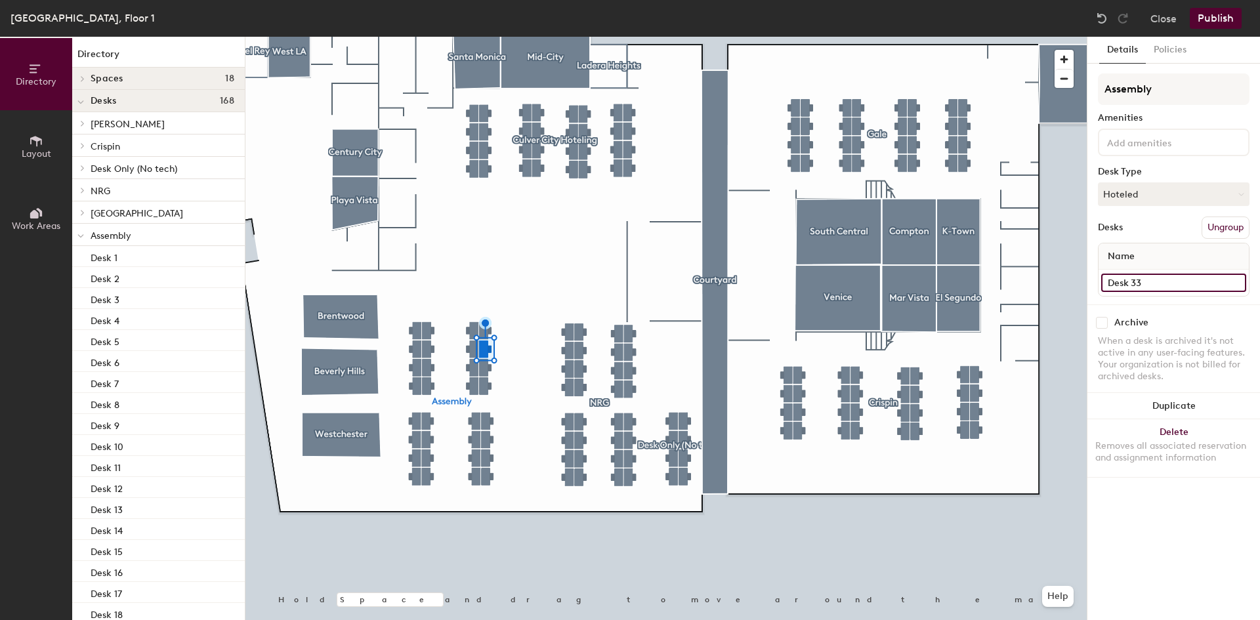
click at [1165, 279] on input "Desk 33" at bounding box center [1173, 283] width 145 height 18
click at [1167, 281] on input "Desk 33" at bounding box center [1173, 283] width 145 height 18
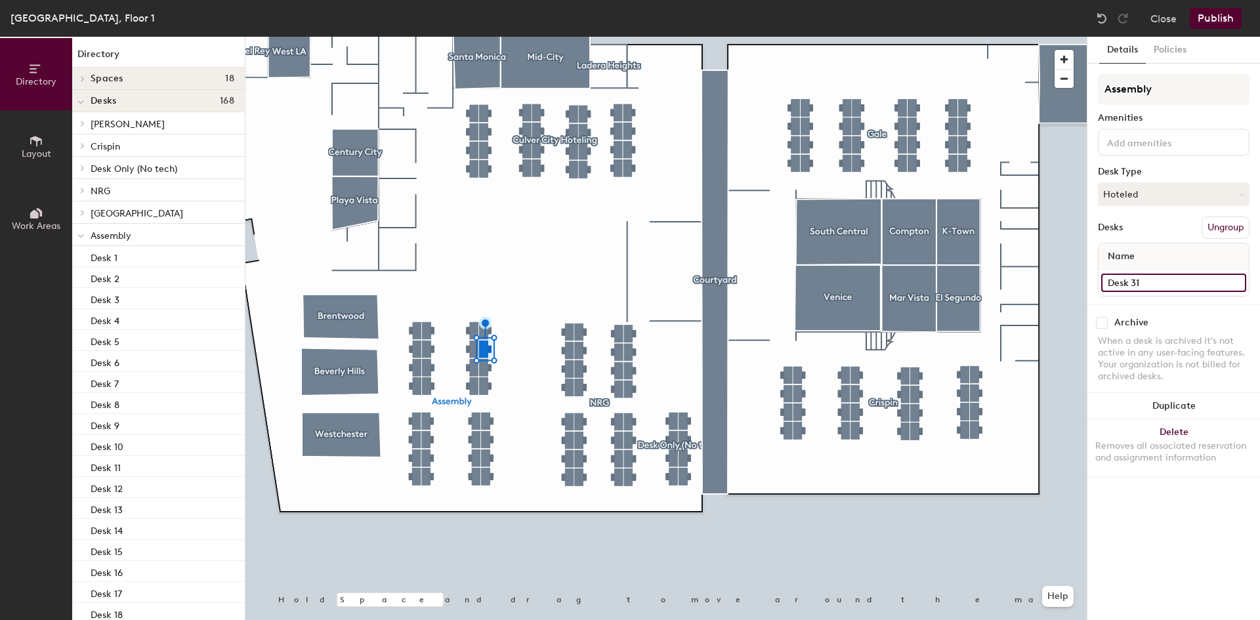
type input "Desk 31"
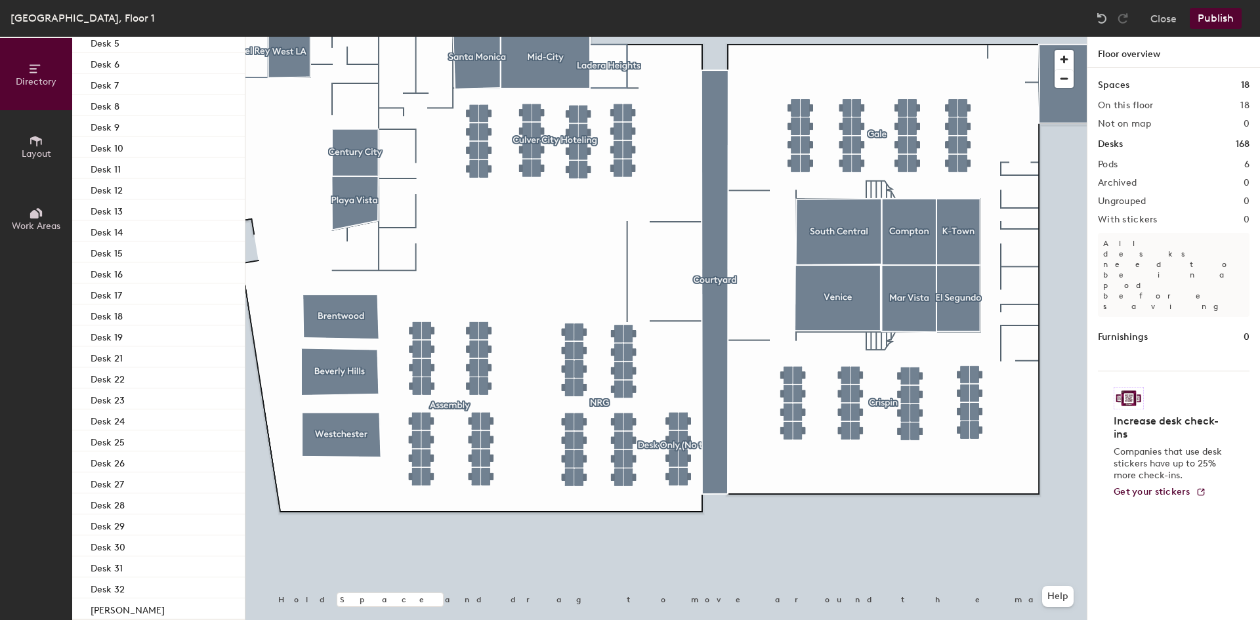
scroll to position [331, 0]
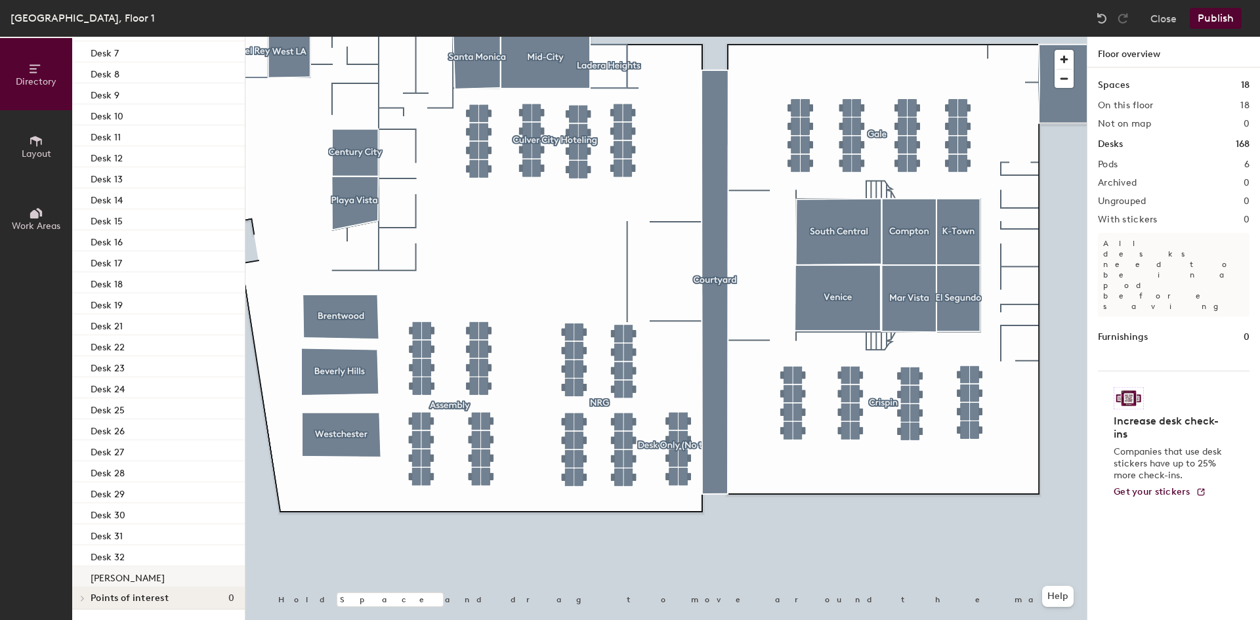
click at [137, 571] on p "[PERSON_NAME]" at bounding box center [128, 576] width 74 height 15
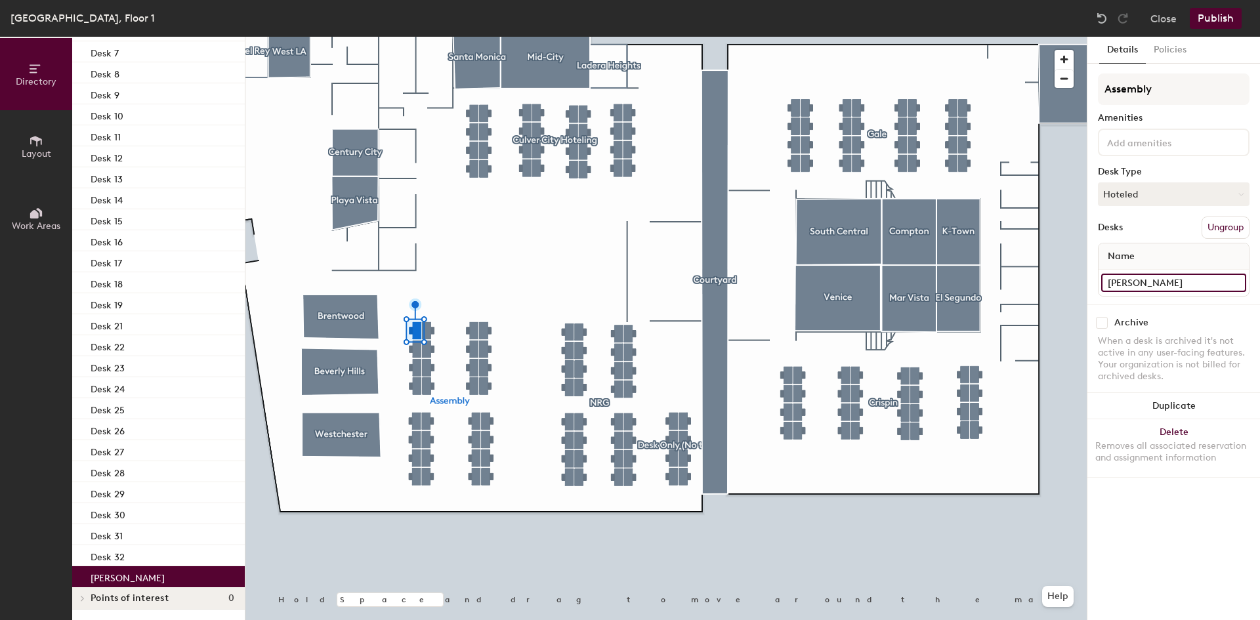
click at [1142, 286] on input "[PERSON_NAME]" at bounding box center [1173, 283] width 145 height 18
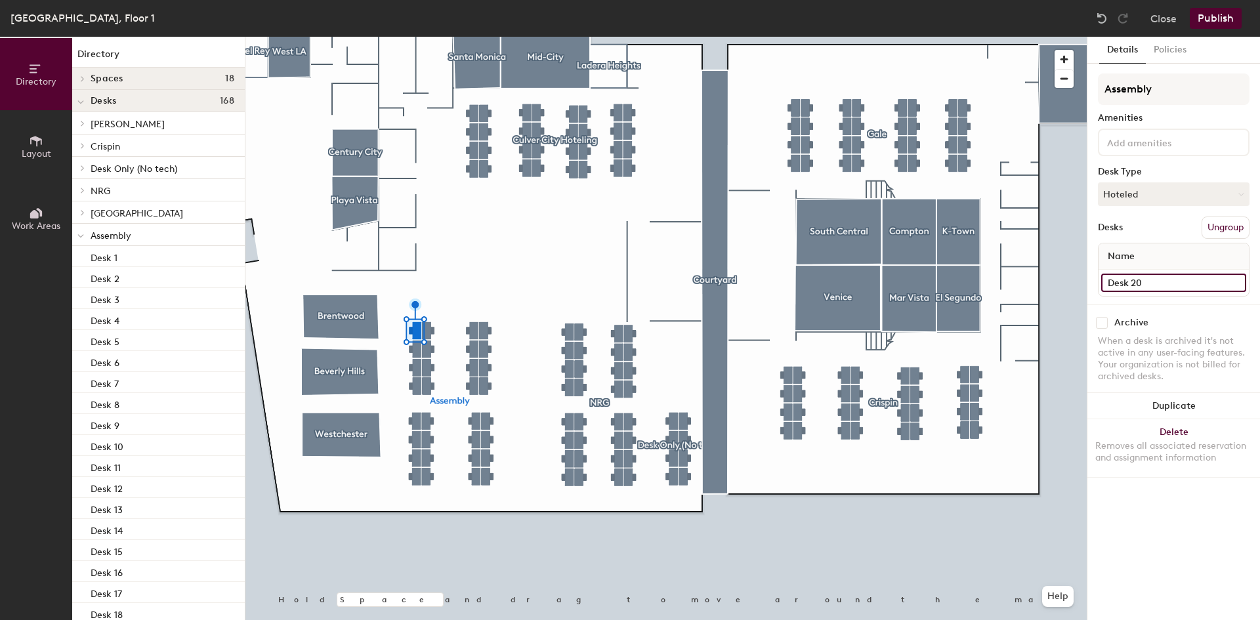
type input "Desk 20"
click at [812, 37] on div at bounding box center [665, 37] width 841 height 0
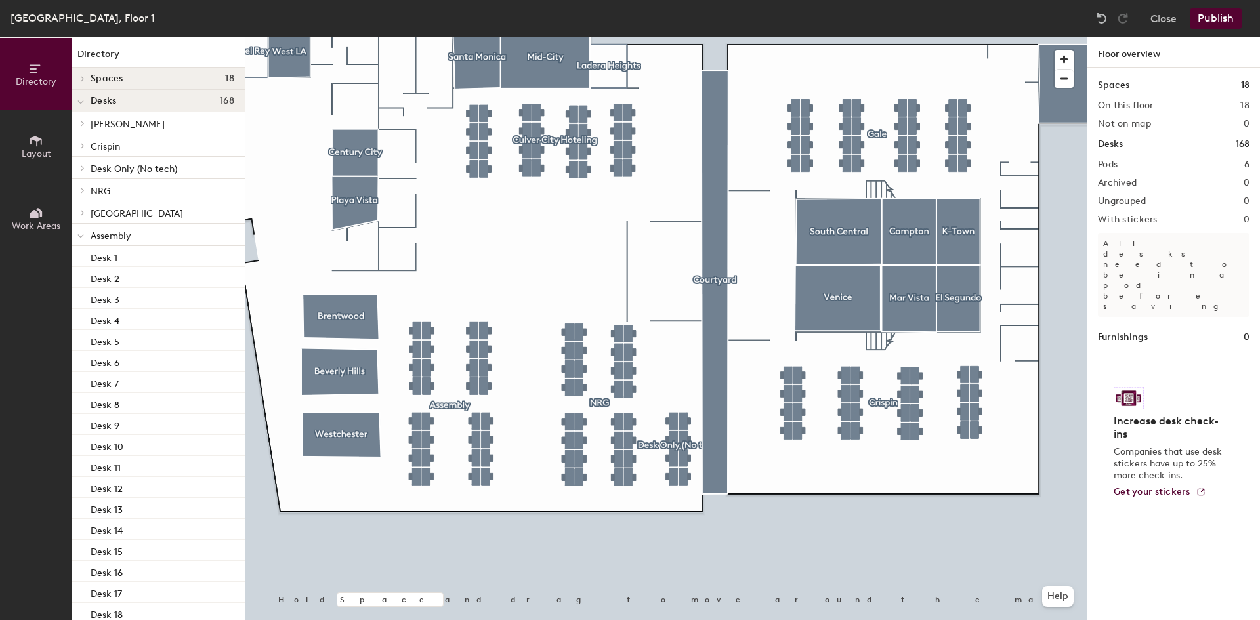
click at [1224, 21] on button "Publish" at bounding box center [1215, 18] width 52 height 21
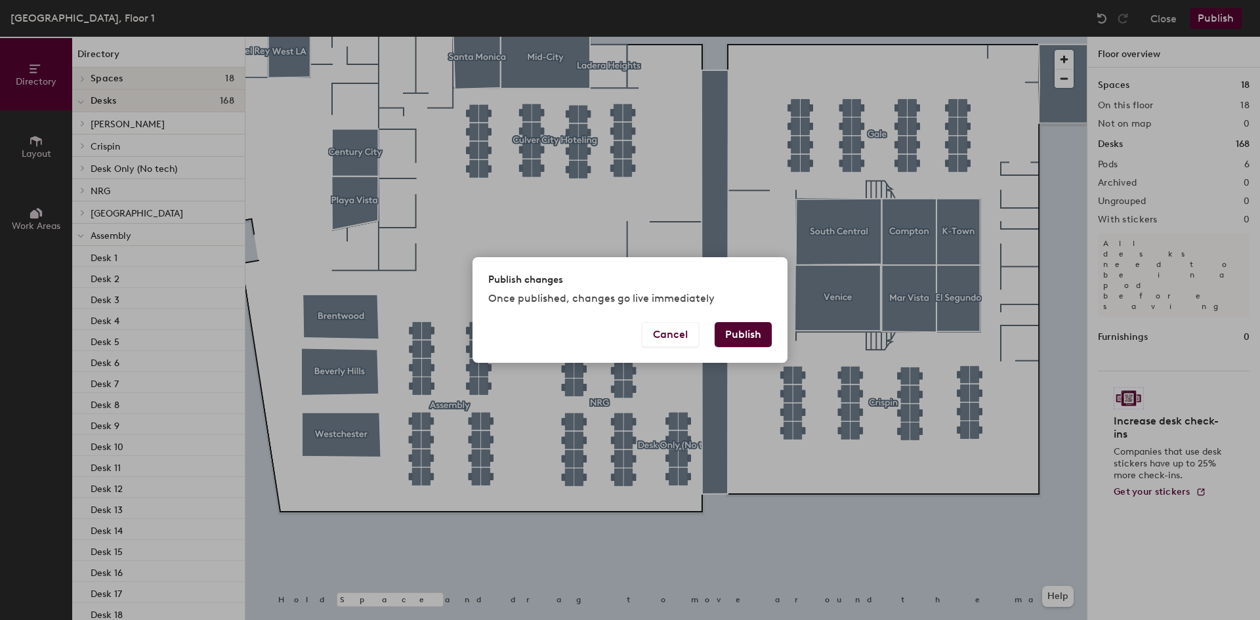
click at [751, 331] on button "Publish" at bounding box center [742, 334] width 57 height 25
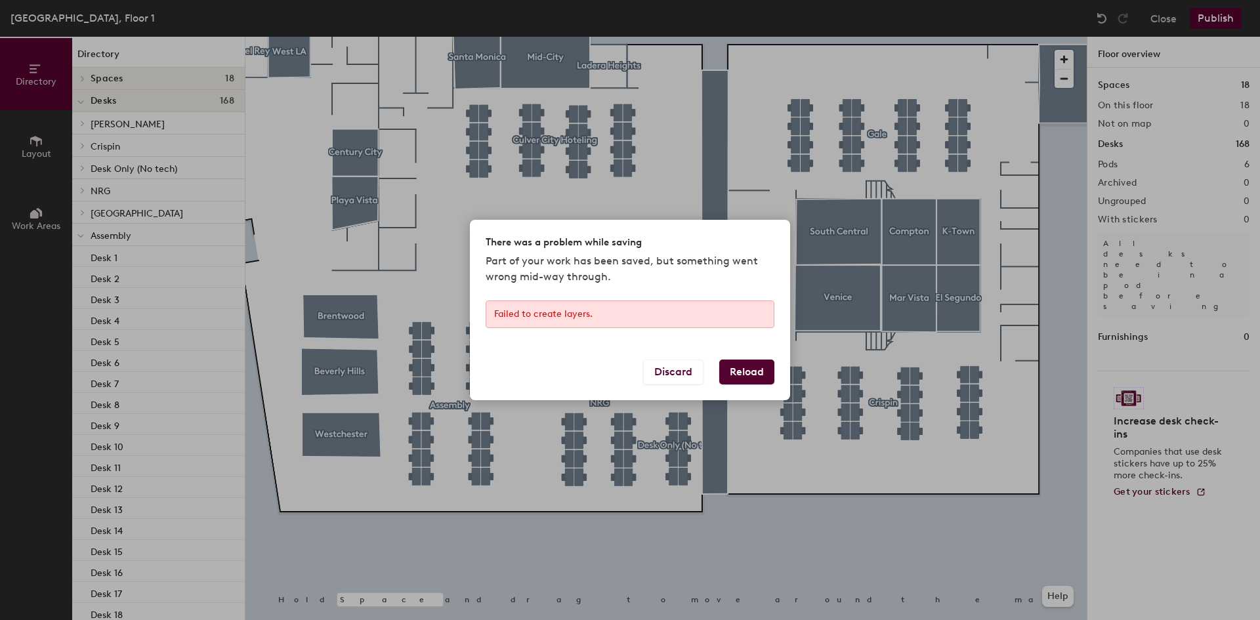
click at [747, 375] on button "Reload" at bounding box center [746, 372] width 55 height 25
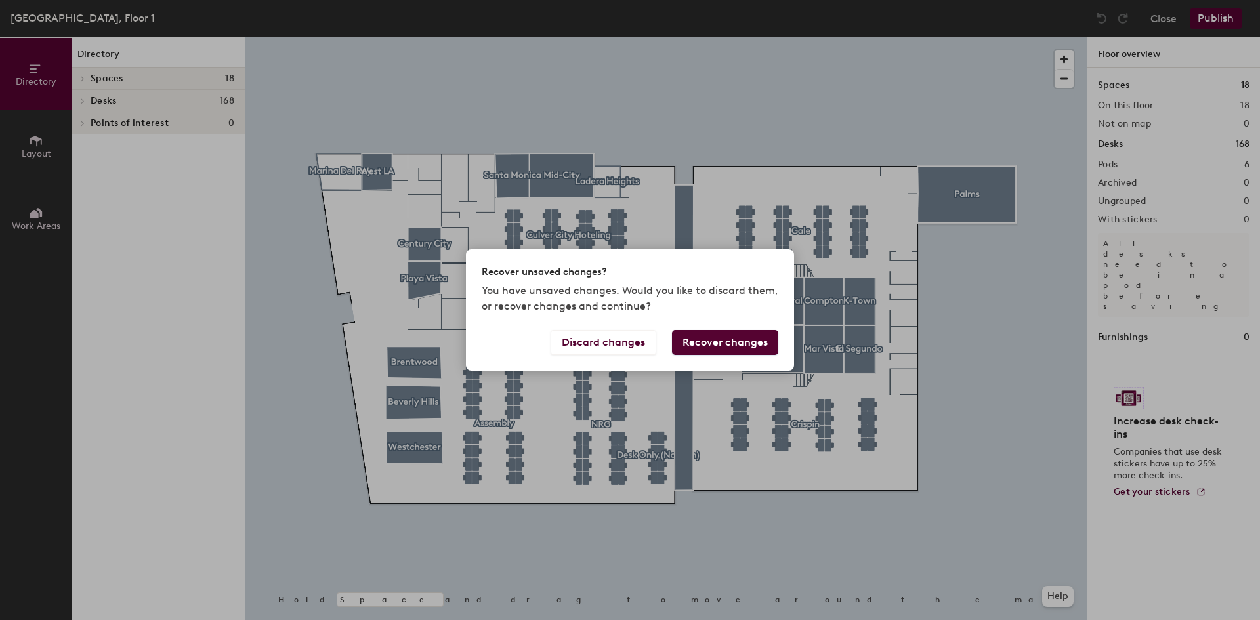
click at [739, 342] on button "Recover changes" at bounding box center [725, 342] width 106 height 25
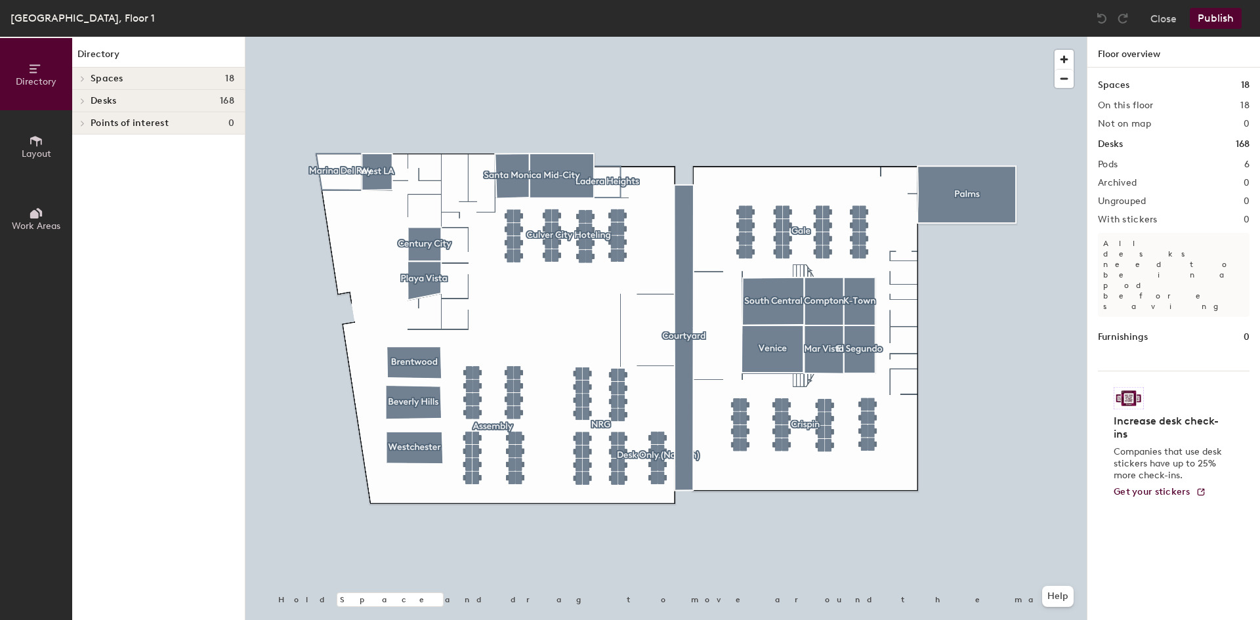
click at [489, 37] on div at bounding box center [665, 37] width 841 height 0
click at [81, 99] on icon at bounding box center [82, 101] width 5 height 7
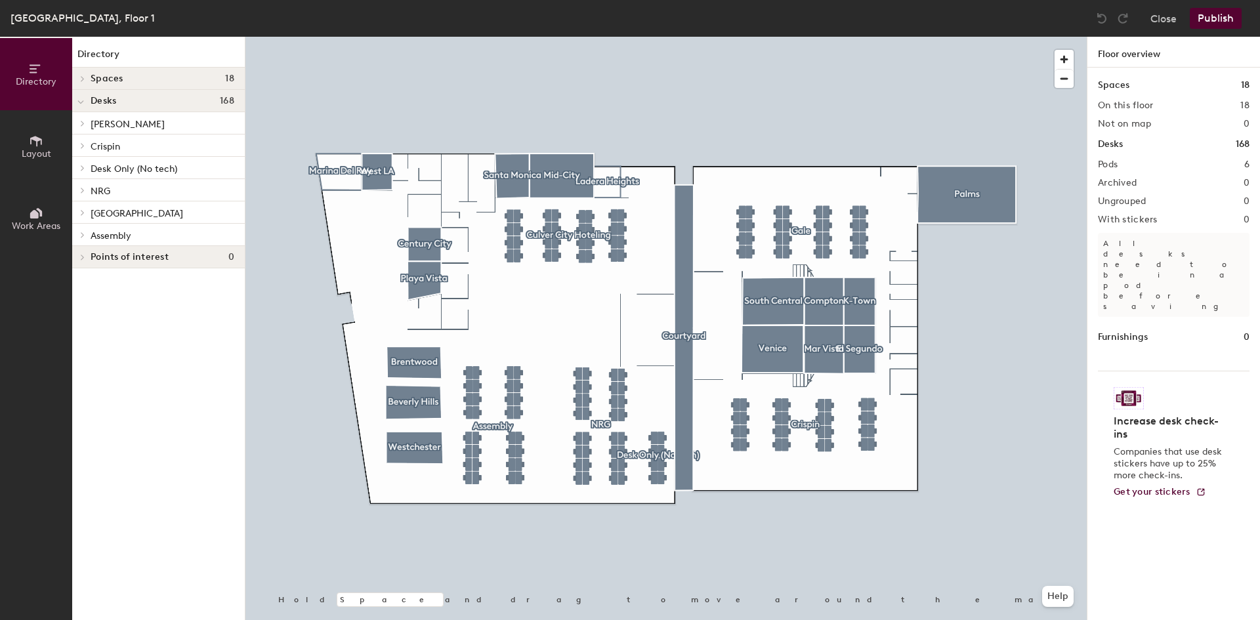
click at [87, 232] on div at bounding box center [82, 235] width 14 height 7
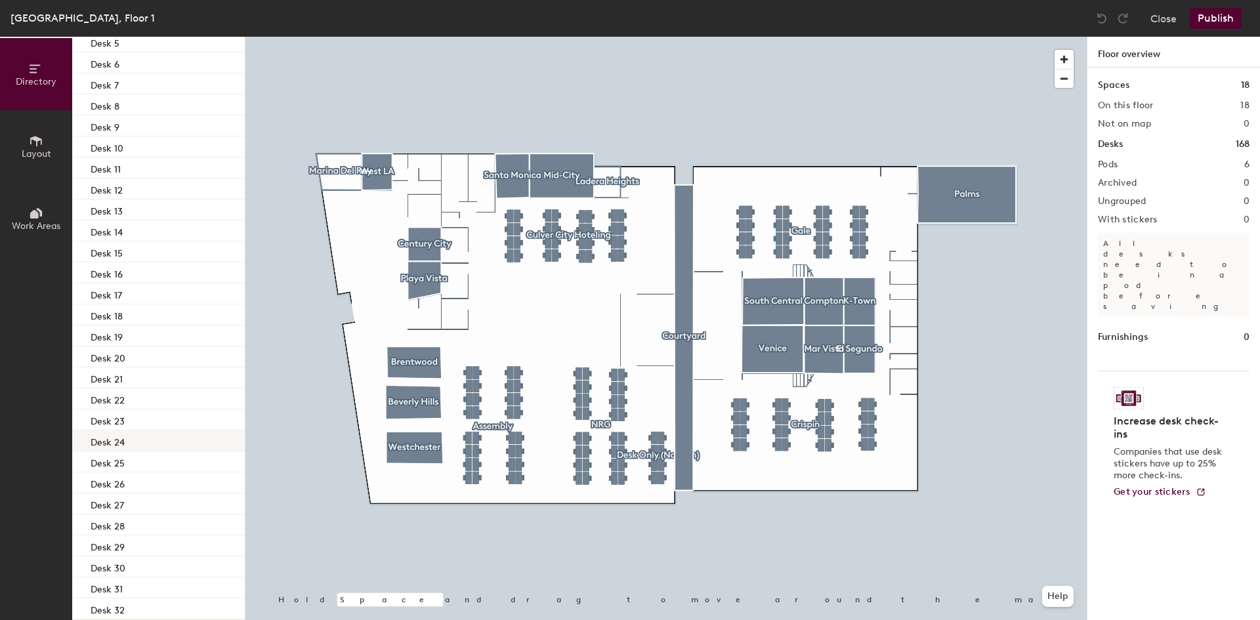
scroll to position [331, 0]
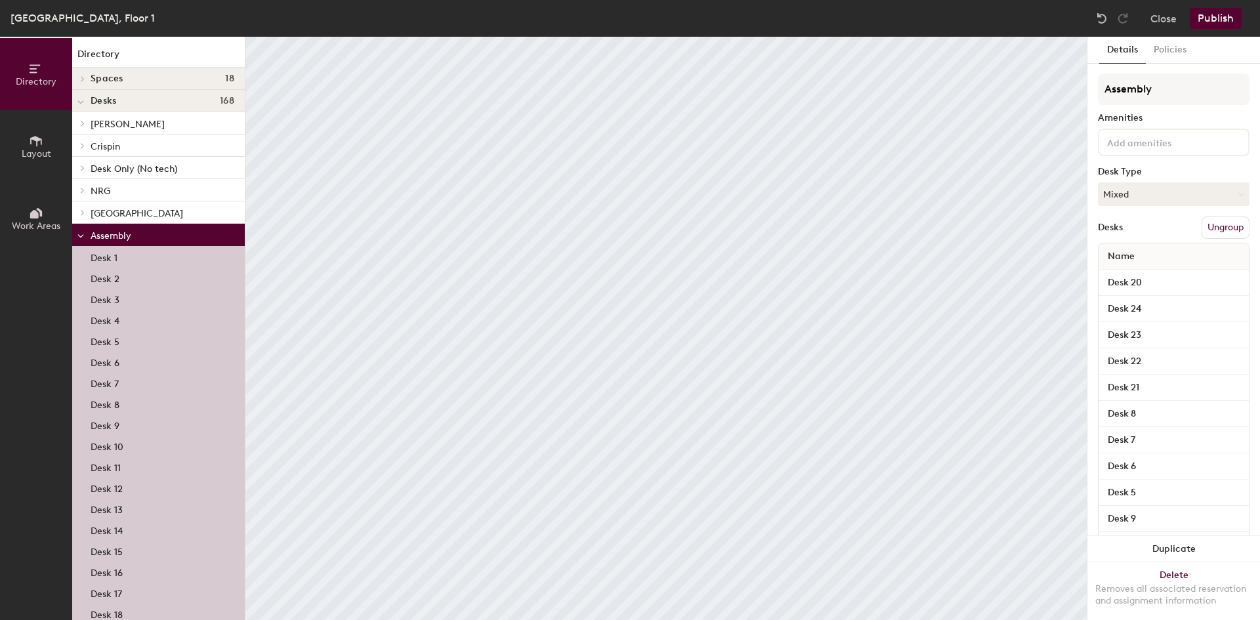
click at [84, 229] on div at bounding box center [80, 235] width 17 height 22
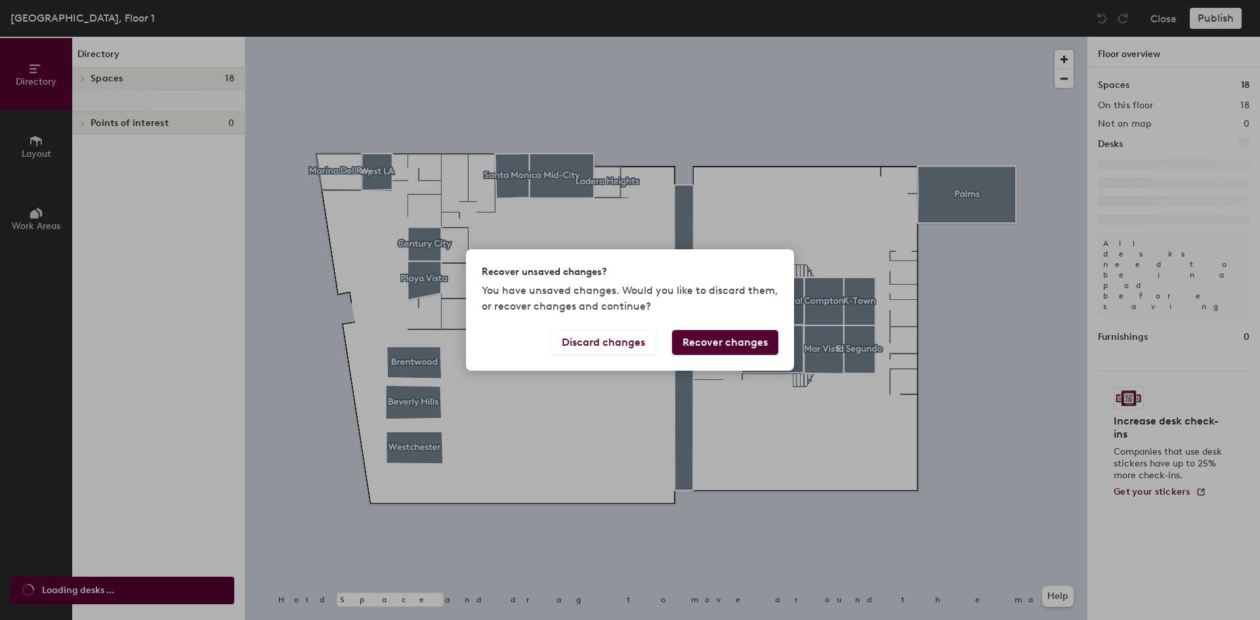
click at [737, 341] on button "Recover changes" at bounding box center [725, 342] width 106 height 25
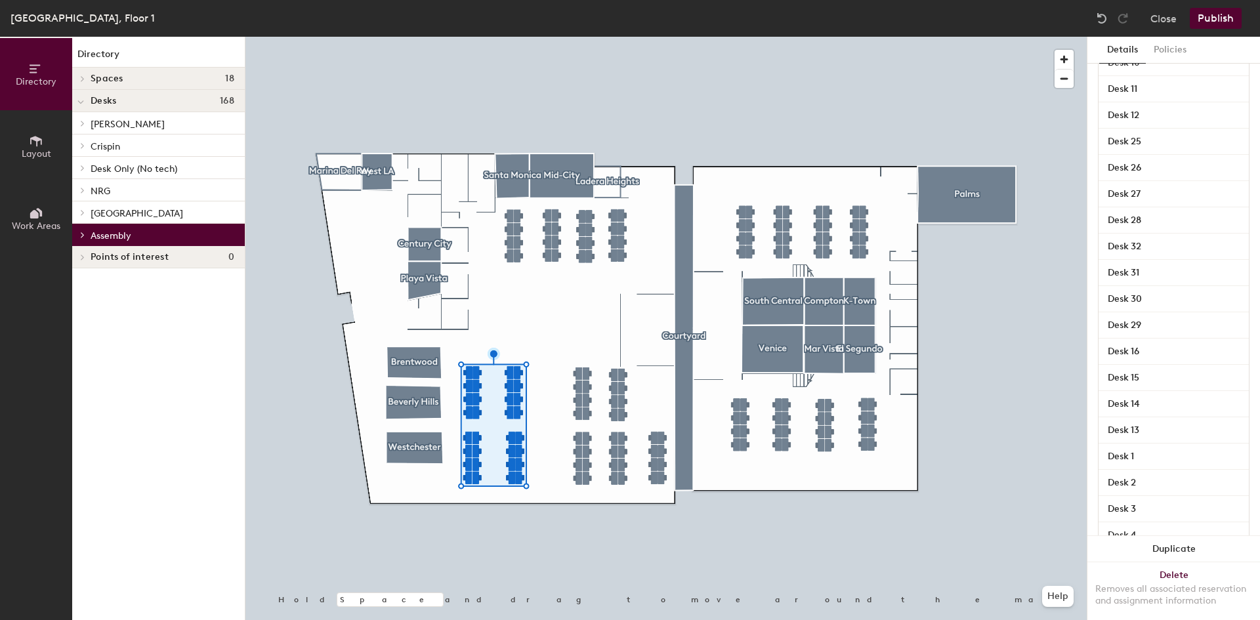
scroll to position [473, 0]
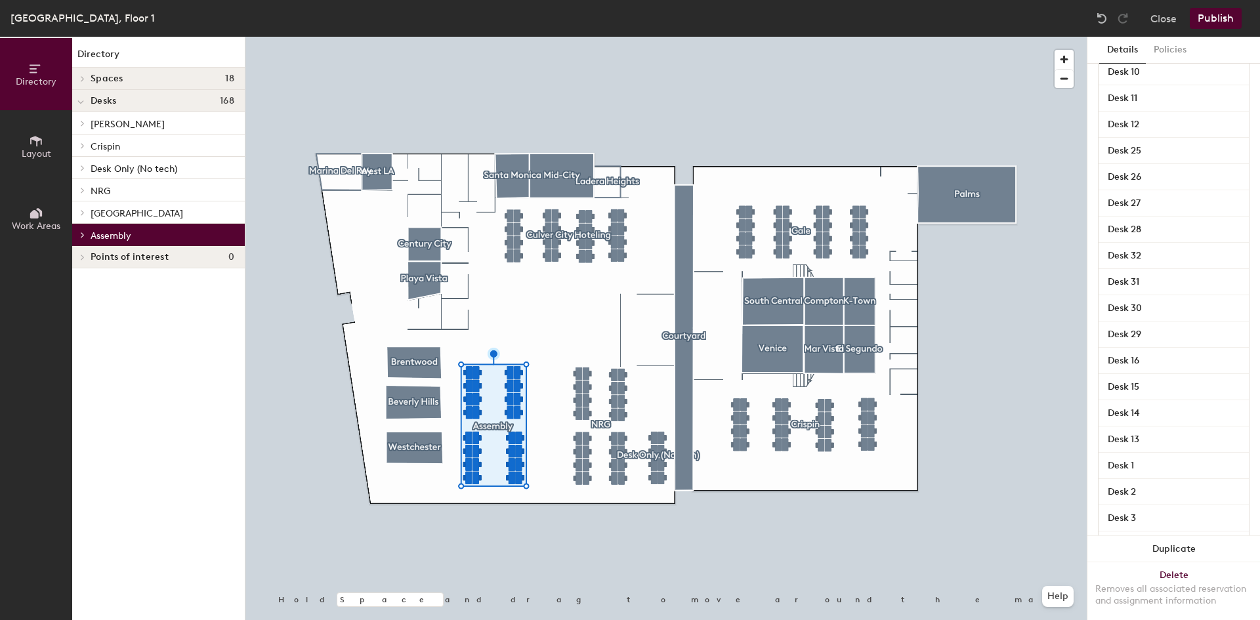
click at [83, 234] on icon at bounding box center [82, 234] width 3 height 5
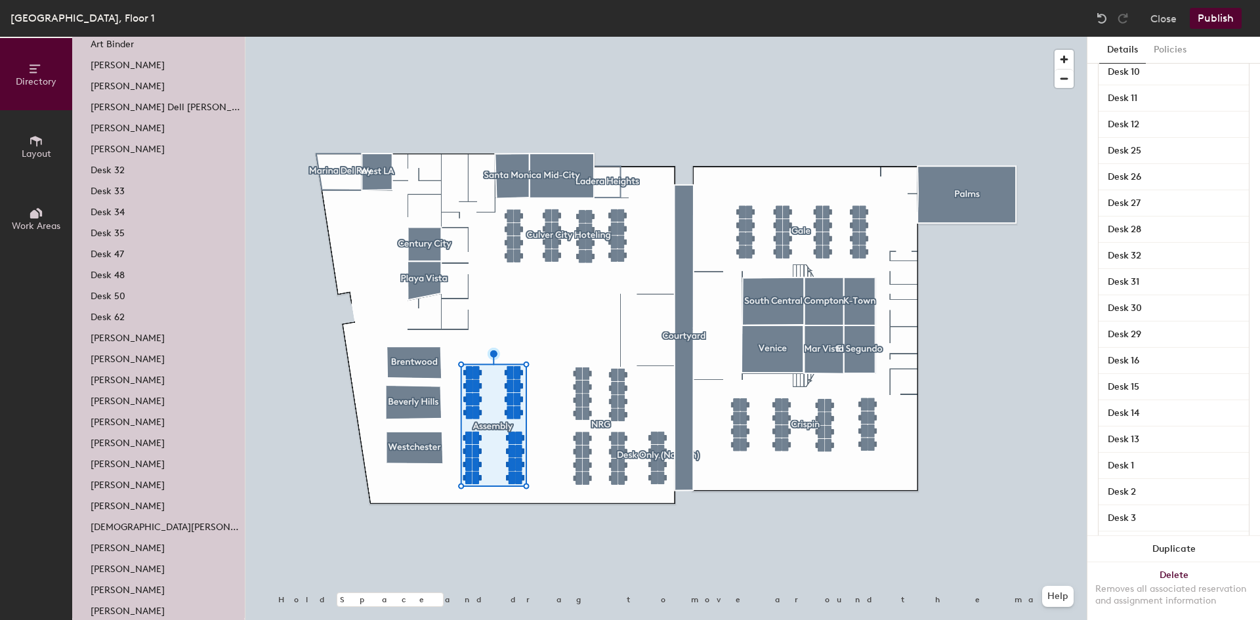
scroll to position [331, 0]
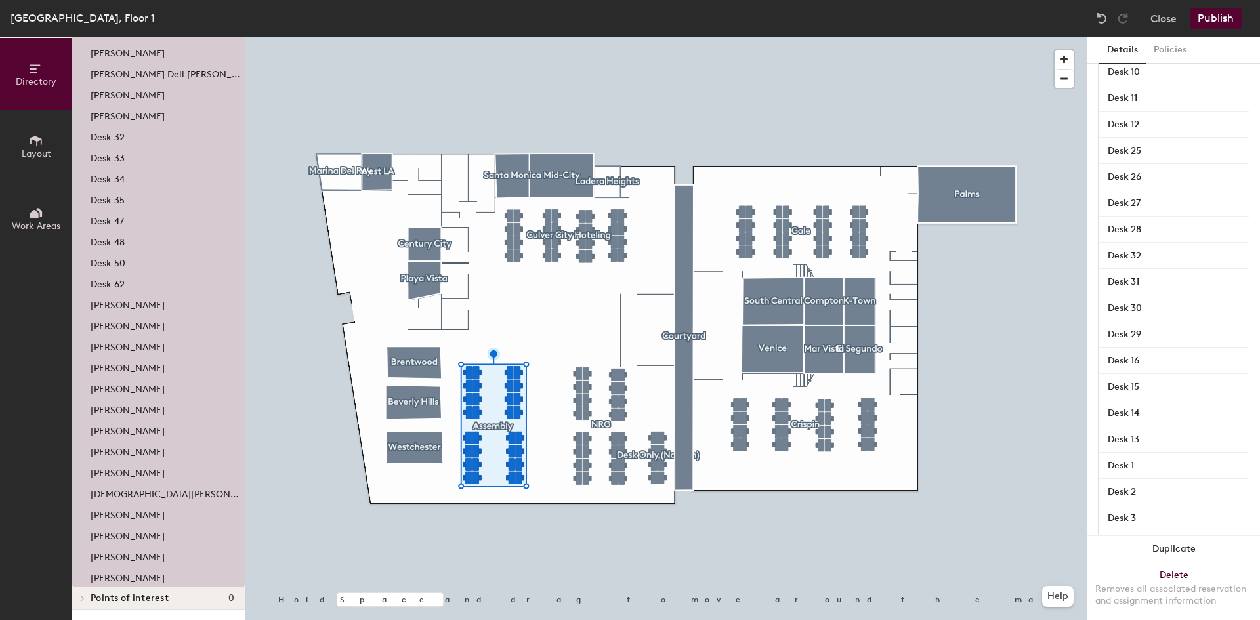
click at [328, 37] on div at bounding box center [665, 37] width 841 height 0
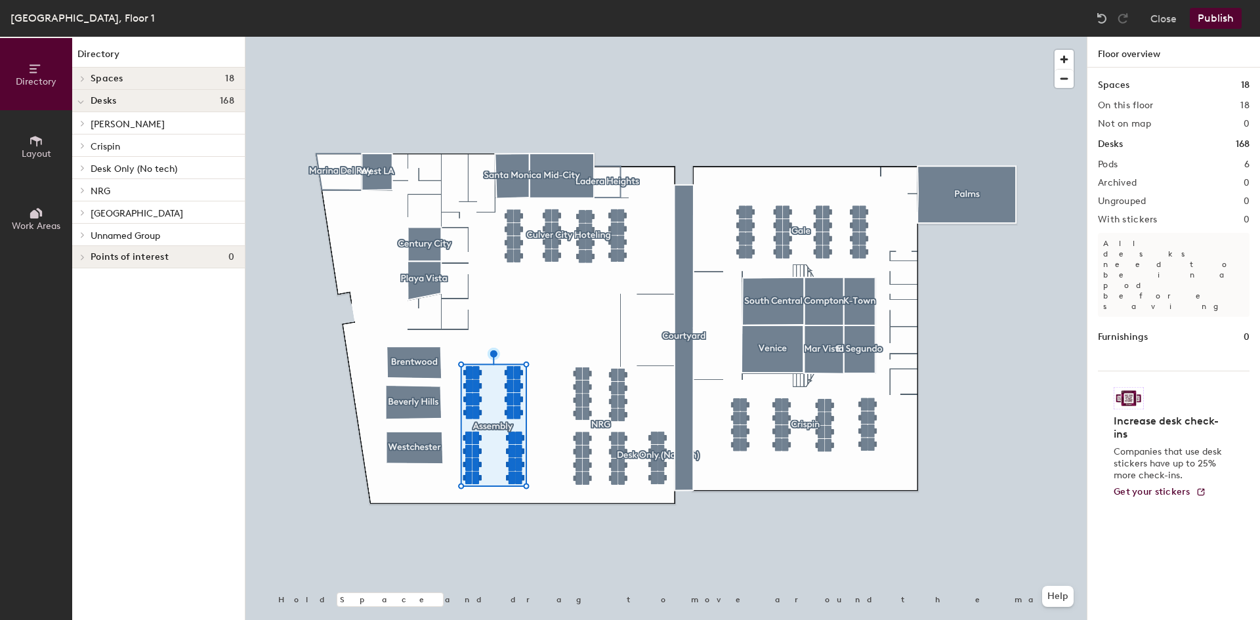
scroll to position [0, 0]
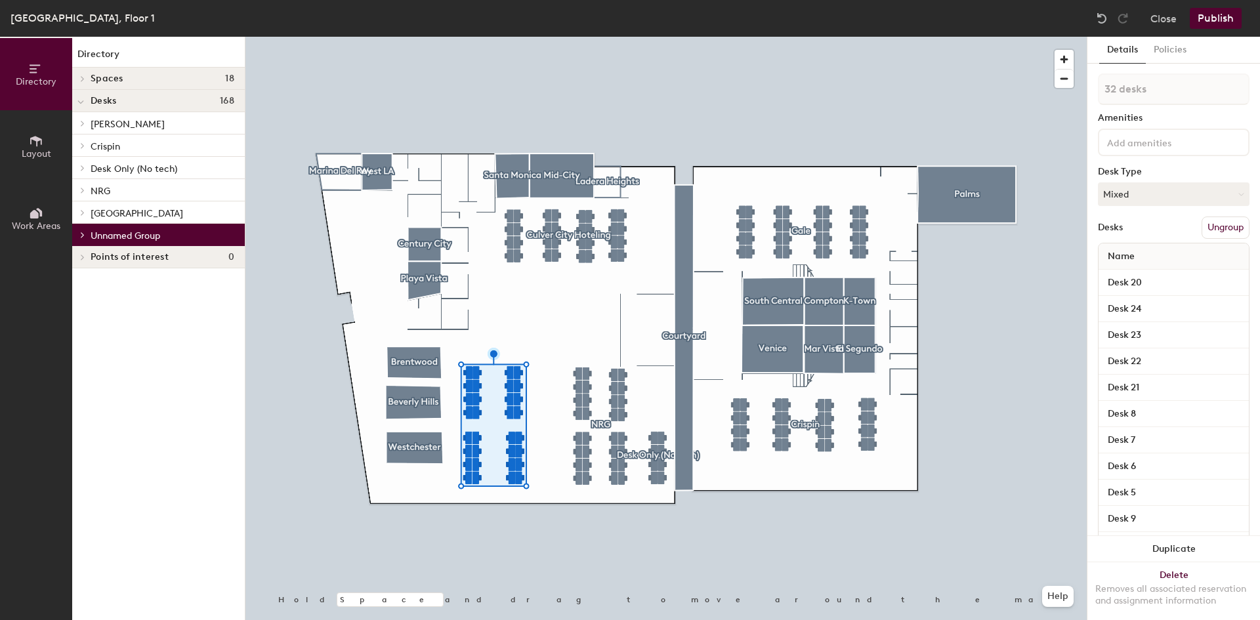
click at [205, 315] on div "Directory Spaces 18 [PERSON_NAME][GEOGRAPHIC_DATA] [GEOGRAPHIC_DATA] [GEOGRAPHI…" at bounding box center [158, 328] width 173 height 583
click at [80, 234] on icon at bounding box center [82, 235] width 5 height 7
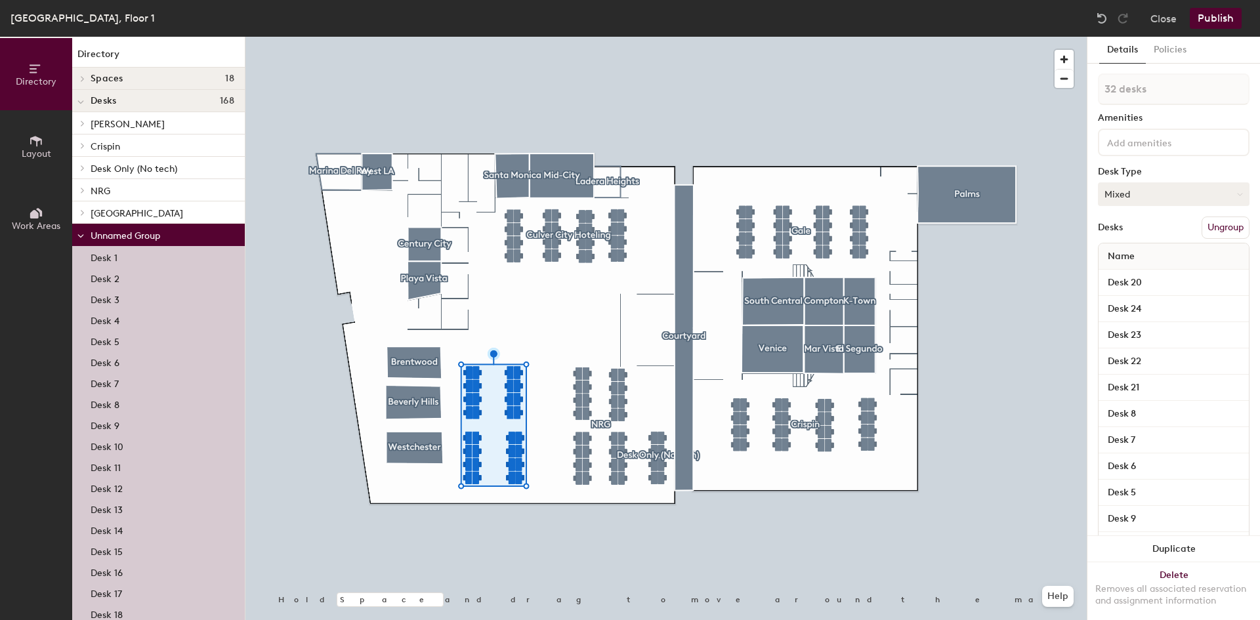
click at [1154, 193] on button "Mixed" at bounding box center [1174, 194] width 152 height 24
click at [1146, 235] on div "Assigned" at bounding box center [1163, 235] width 131 height 20
click at [165, 230] on p "Unnamed Group" at bounding box center [163, 234] width 144 height 17
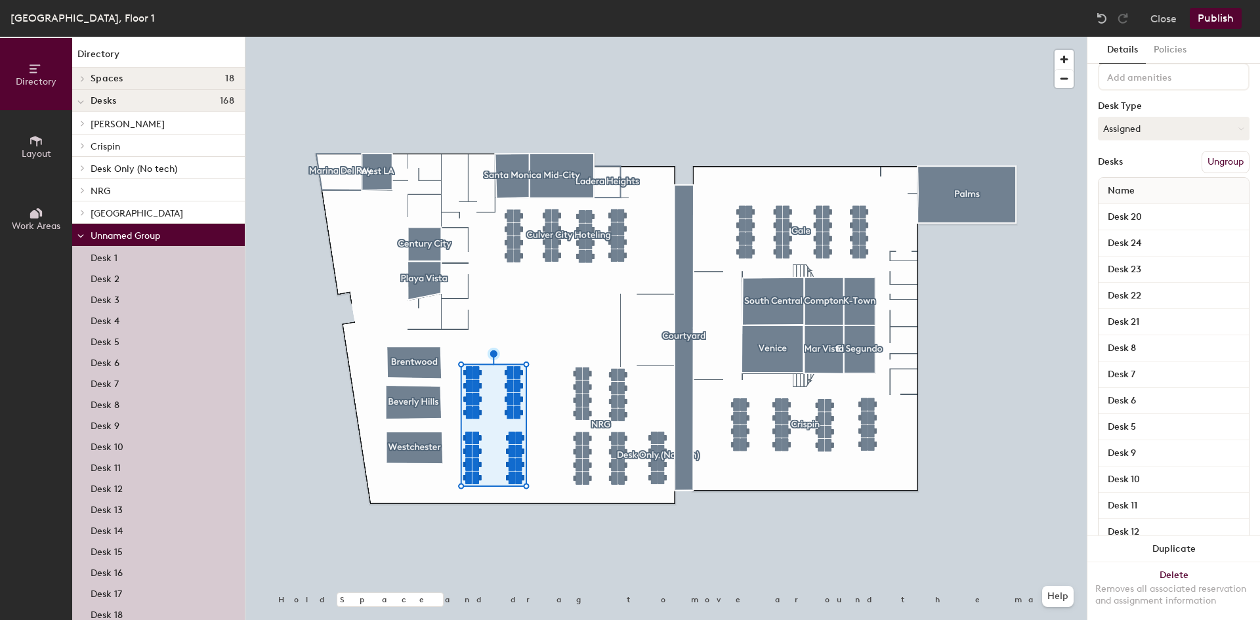
click at [1135, 189] on span "Name" at bounding box center [1121, 191] width 40 height 24
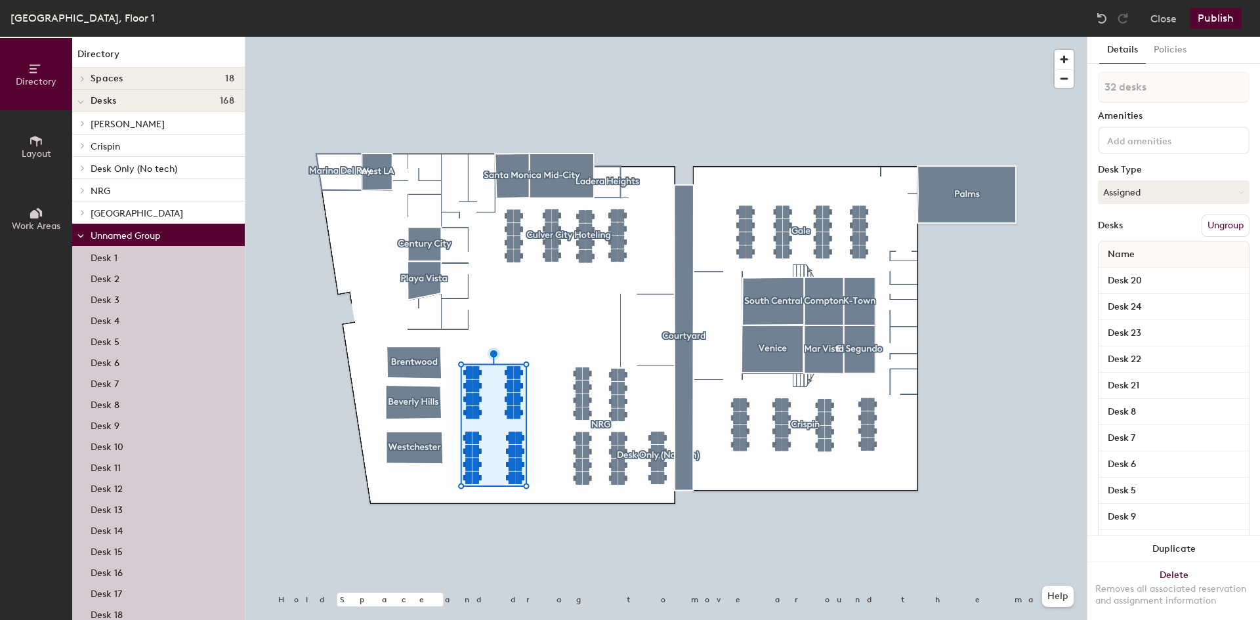
scroll to position [0, 0]
click at [1132, 184] on button "Assigned" at bounding box center [1174, 194] width 152 height 24
click at [1174, 185] on button "Assigned" at bounding box center [1174, 194] width 152 height 24
click at [1212, 228] on button "Ungroup" at bounding box center [1225, 228] width 48 height 22
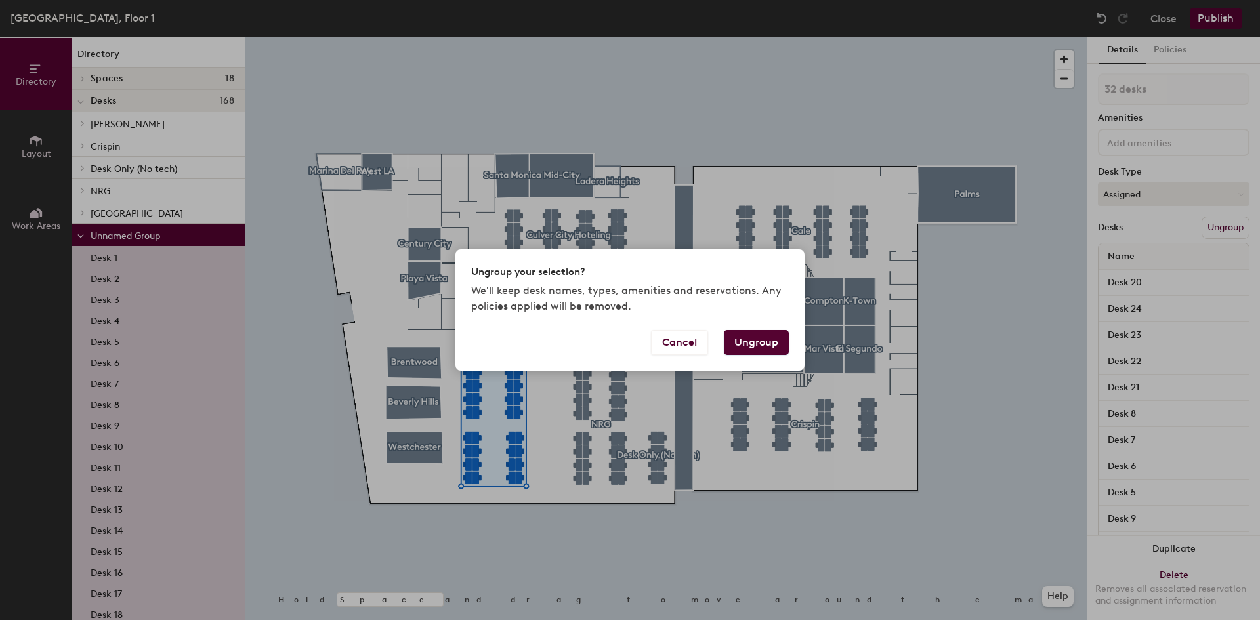
click at [776, 337] on button "Ungroup" at bounding box center [756, 342] width 65 height 25
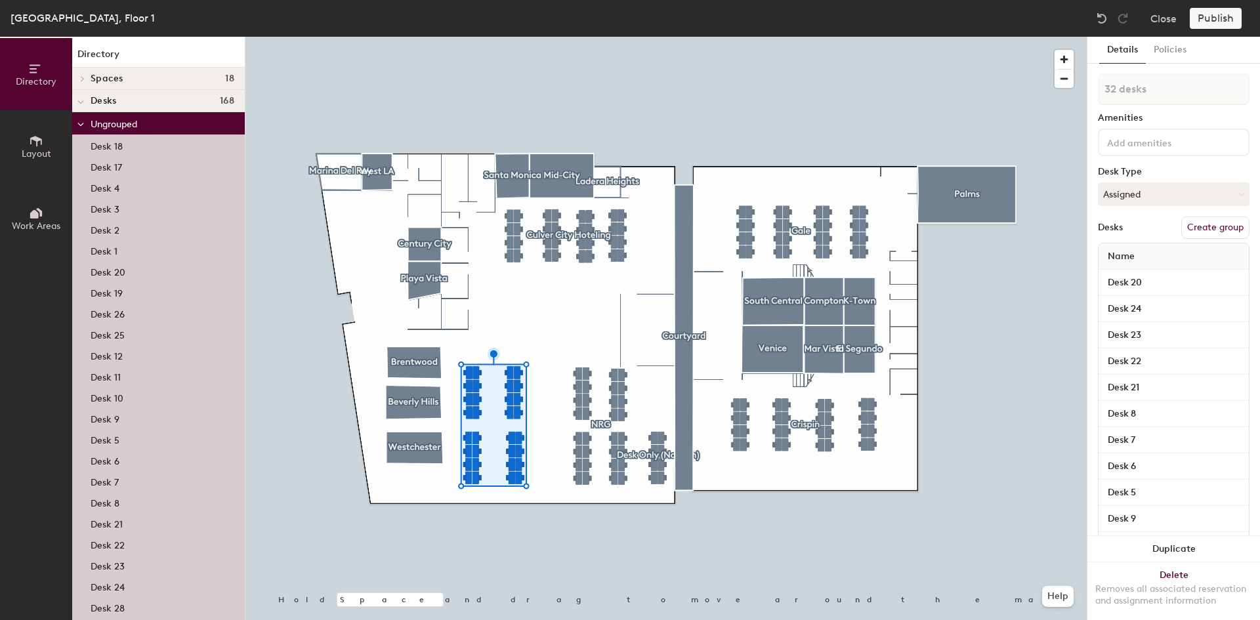
click at [1201, 225] on button "Create group" at bounding box center [1215, 228] width 68 height 22
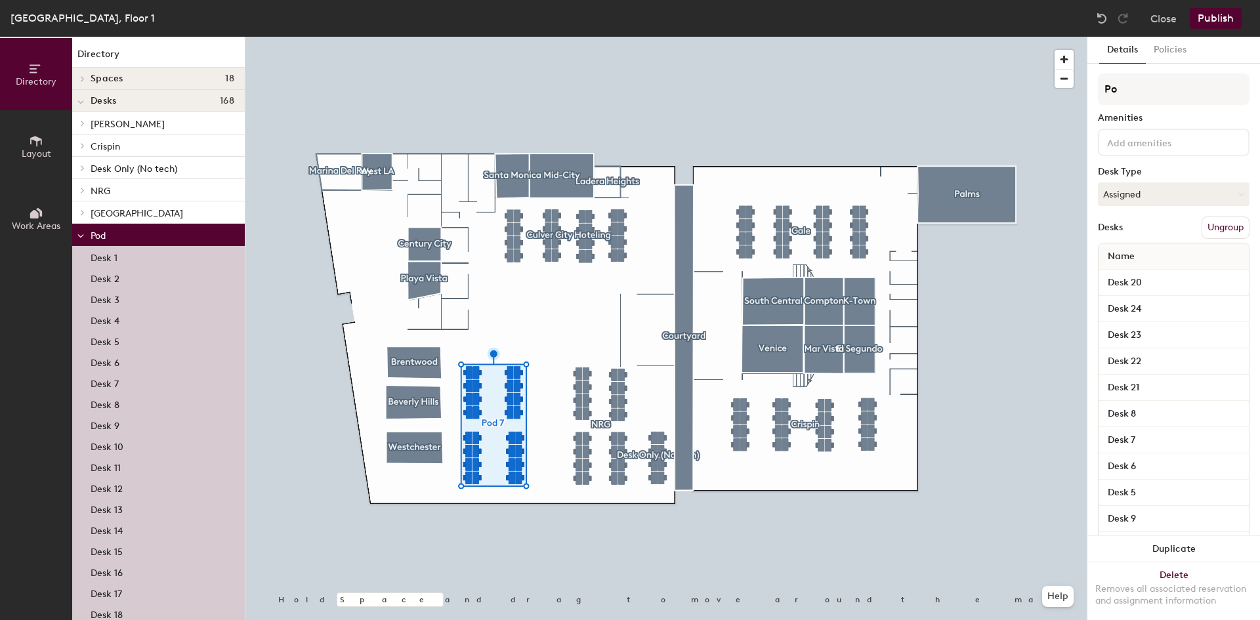
type input "P"
type input "Assembly"
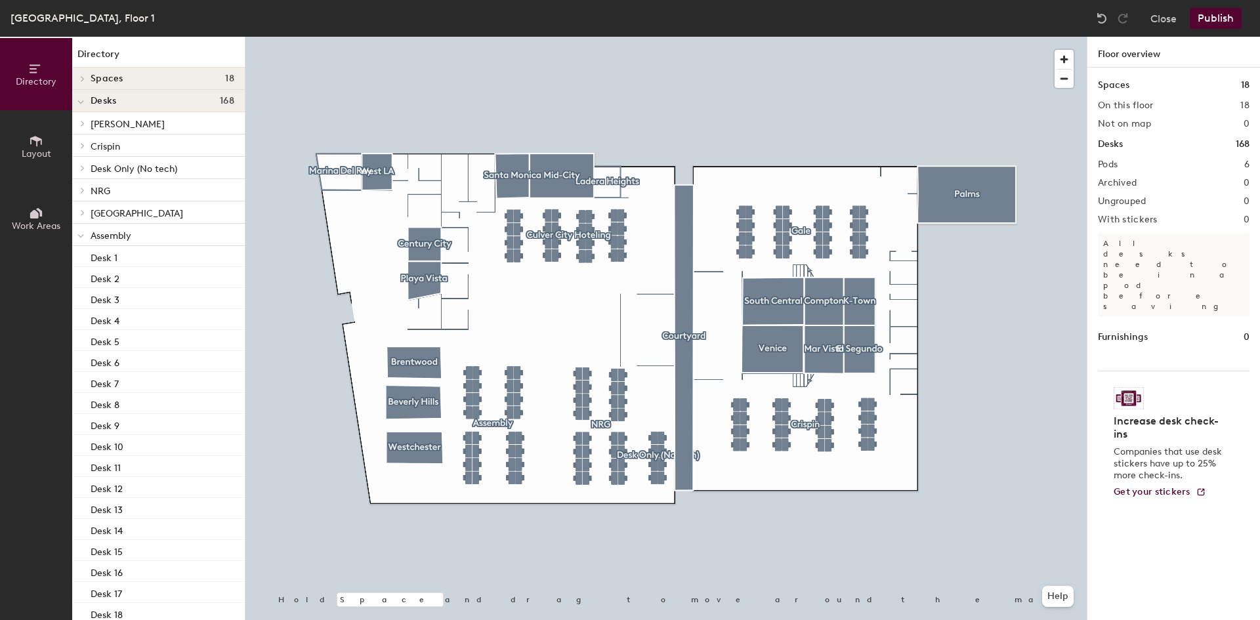
click at [1202, 16] on button "Publish" at bounding box center [1215, 18] width 52 height 21
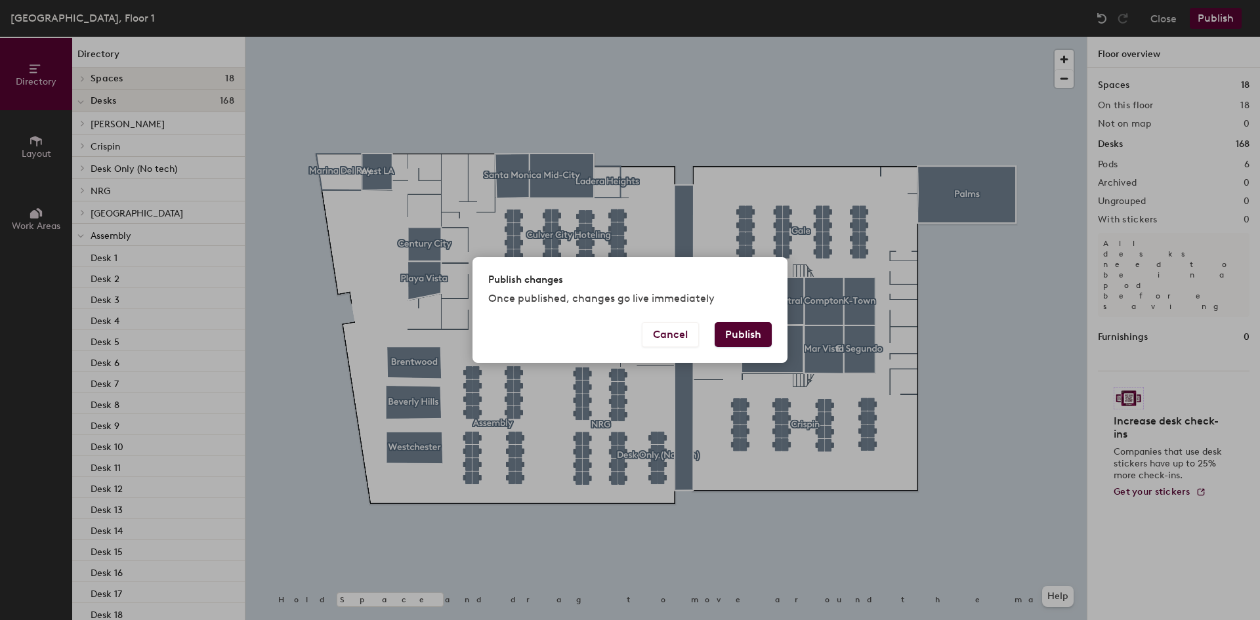
click at [743, 336] on button "Publish" at bounding box center [742, 334] width 57 height 25
